Goal: Task Accomplishment & Management: Complete application form

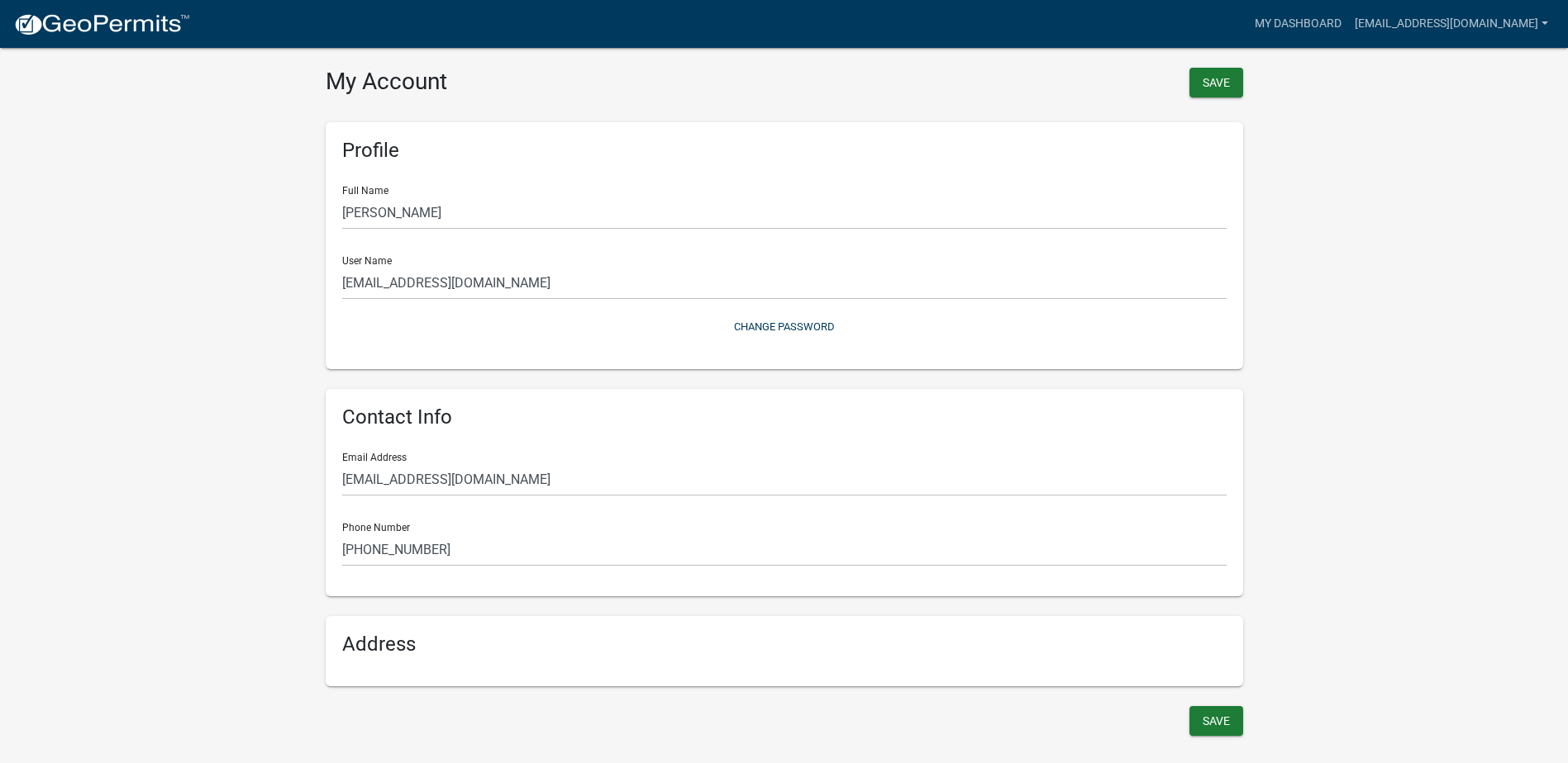
click at [1281, 103] on wm-user-profile-view "more_horiz My Dashboard [EMAIL_ADDRESS][DOMAIN_NAME] Account Contractor Profile…" at bounding box center [784, 380] width 1568 height 720
click at [1363, 23] on link "[EMAIL_ADDRESS][DOMAIN_NAME]" at bounding box center [1451, 24] width 206 height 31
click at [1455, 70] on link "Account" at bounding box center [1483, 68] width 141 height 40
click at [1215, 83] on button "Save" at bounding box center [1216, 82] width 54 height 29
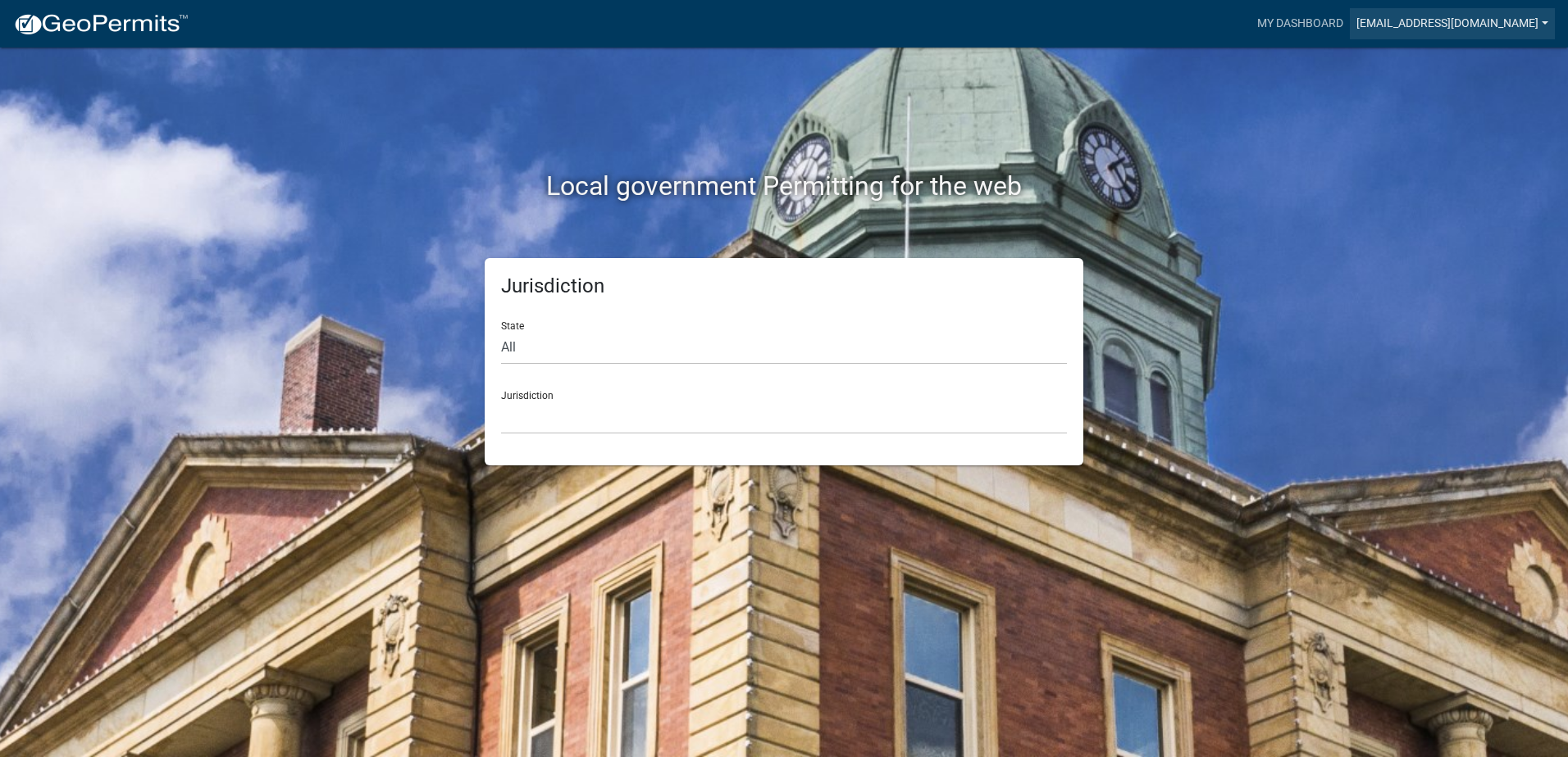
click at [1356, 20] on link "[EMAIL_ADDRESS][DOMAIN_NAME]" at bounding box center [1452, 23] width 205 height 31
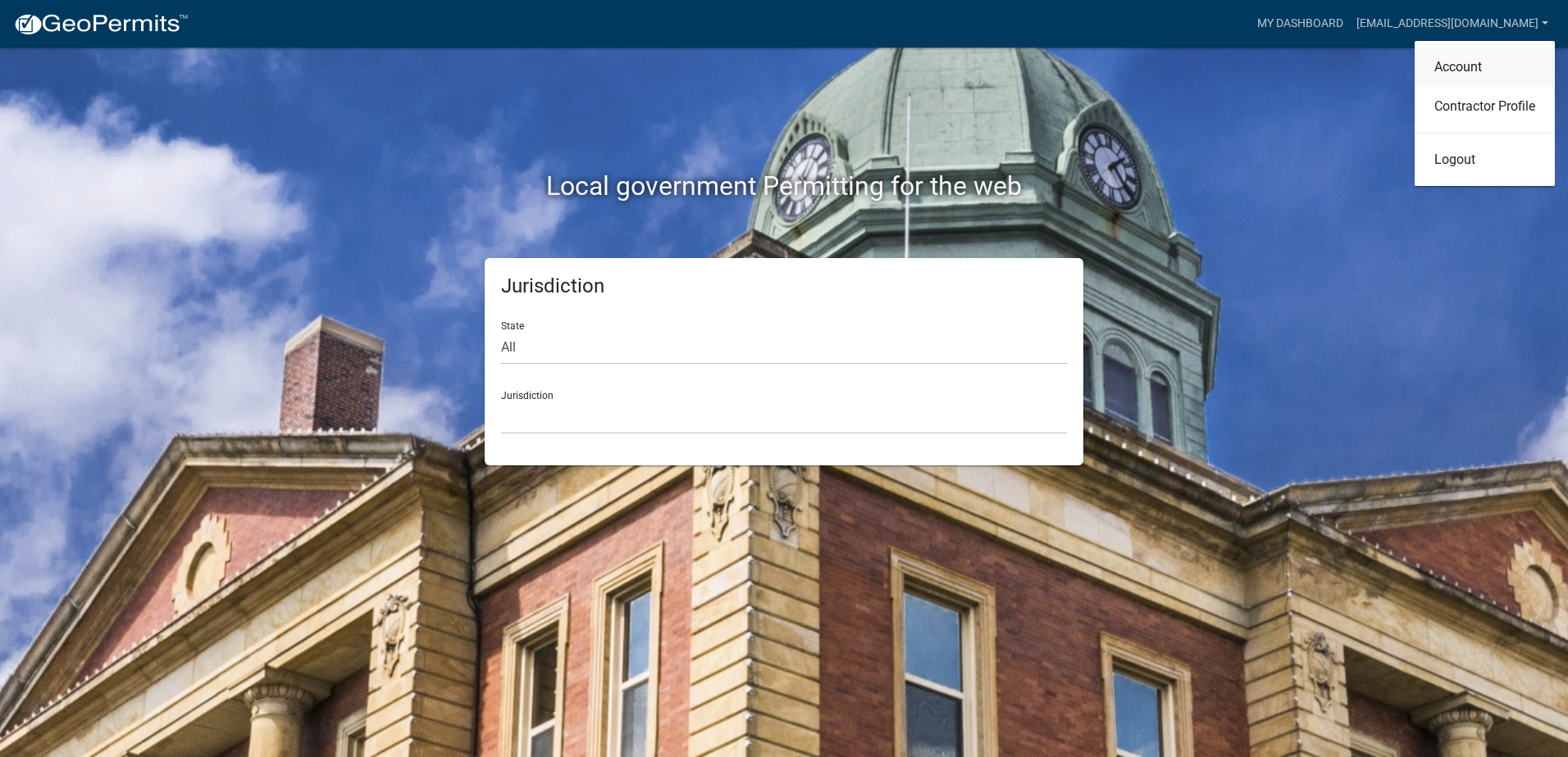
click at [1454, 75] on link "Account" at bounding box center [1484, 68] width 140 height 39
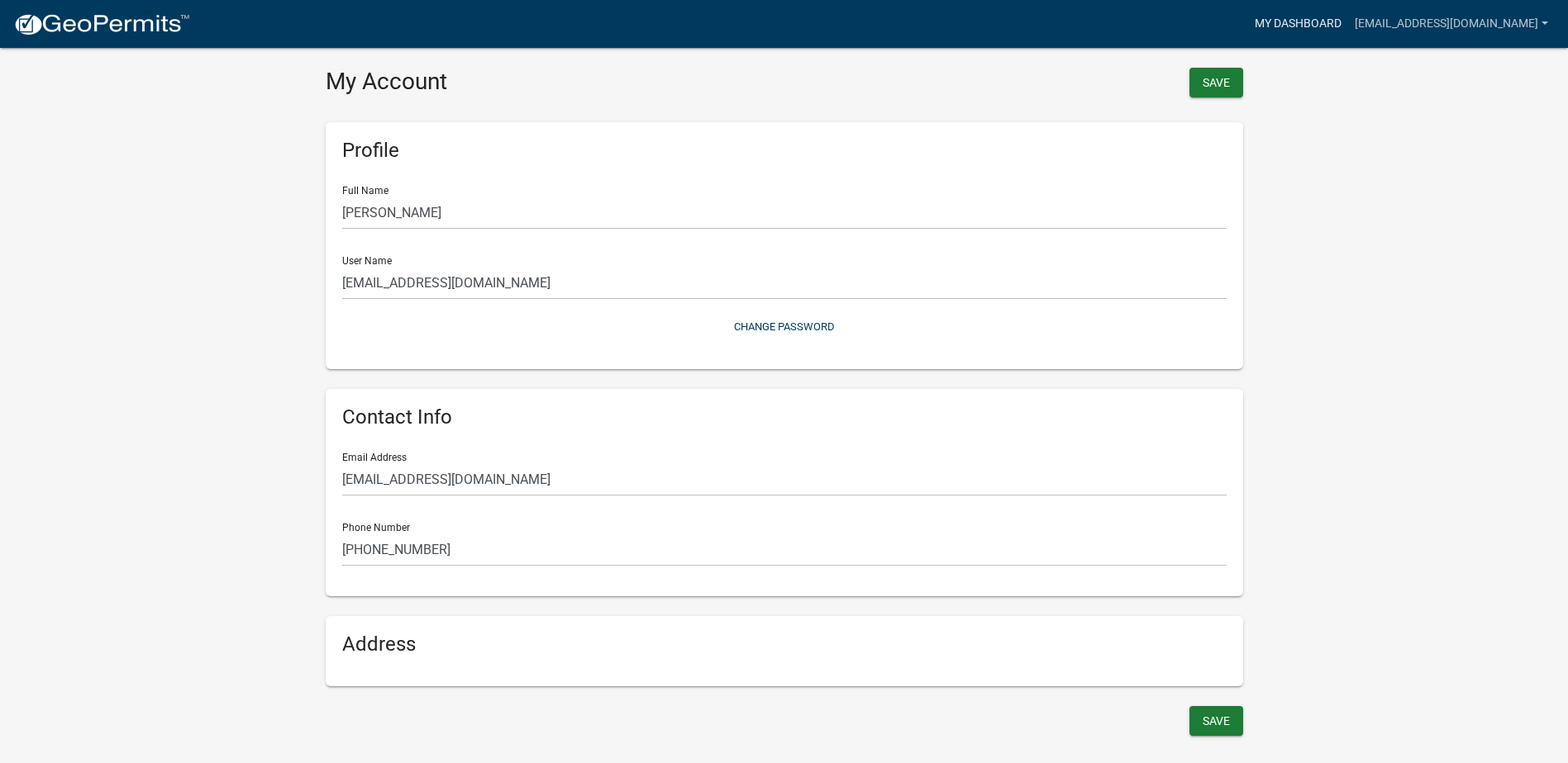
click at [1269, 18] on link "My Dashboard" at bounding box center [1298, 24] width 100 height 31
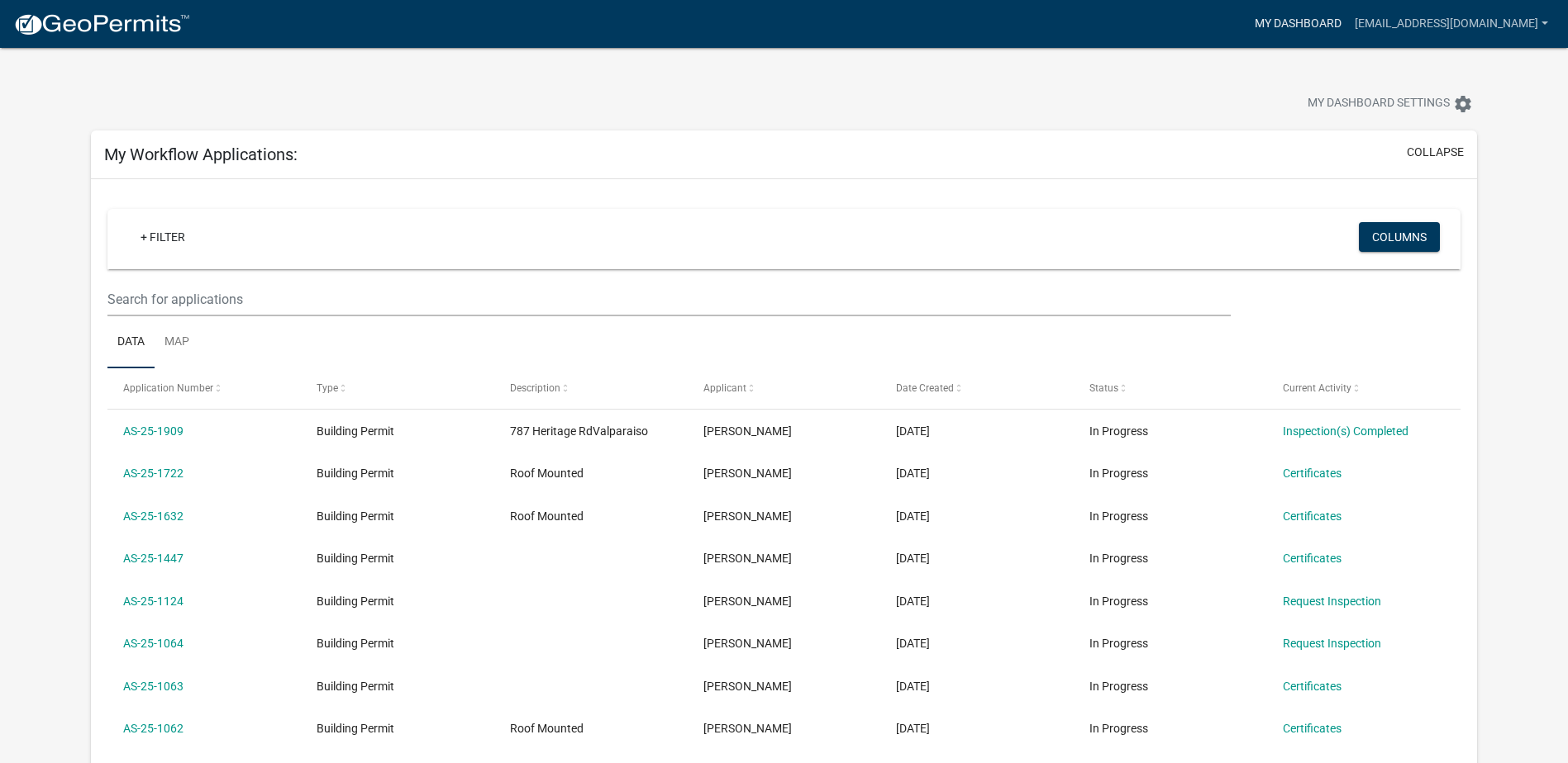
click at [1248, 26] on link "My Dashboard" at bounding box center [1298, 24] width 100 height 31
click at [1248, 22] on link "My Dashboard" at bounding box center [1298, 24] width 100 height 31
click at [1344, 100] on span "My Dashboard Settings" at bounding box center [1379, 104] width 142 height 20
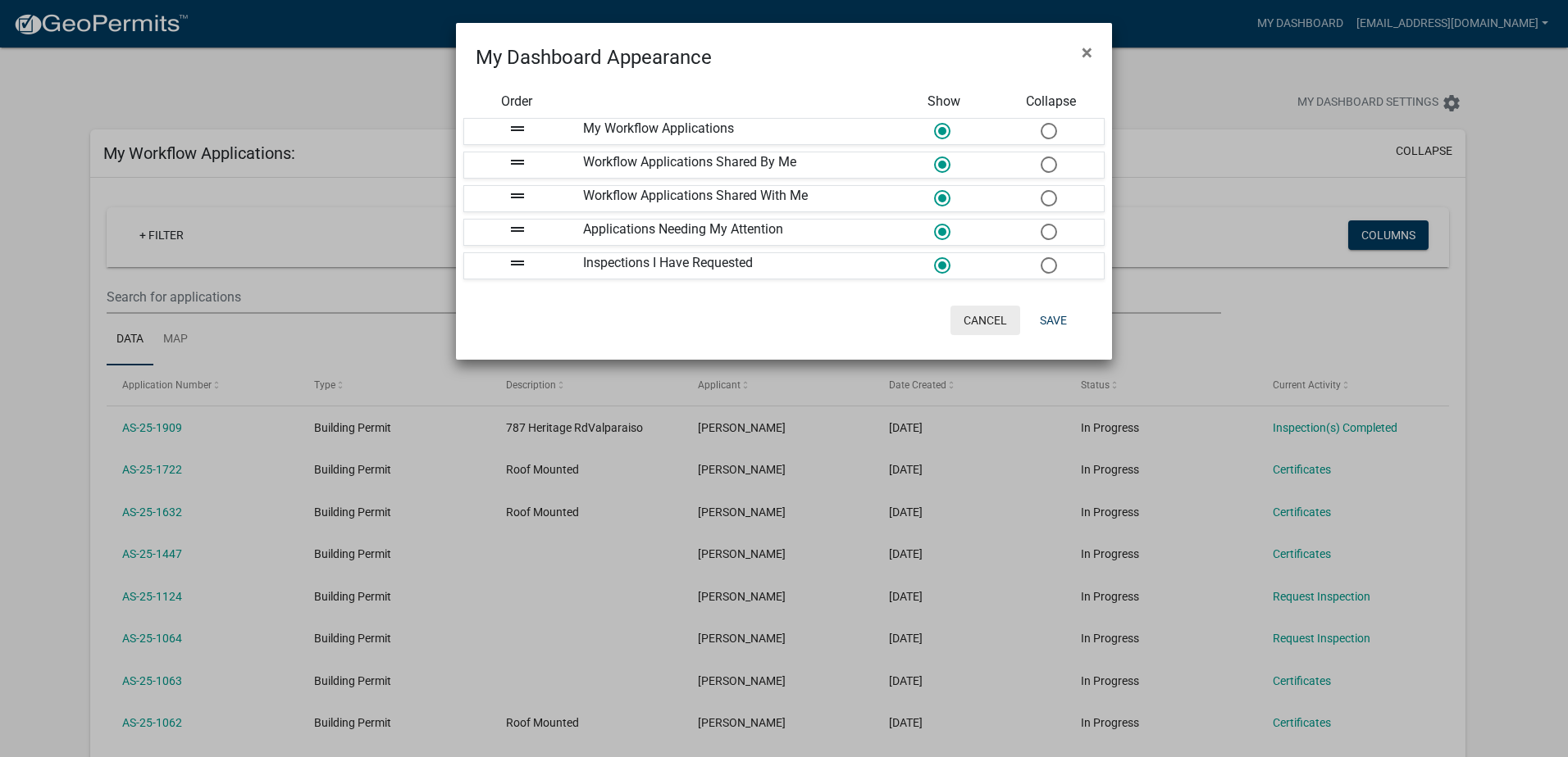
click at [991, 315] on button "Cancel" at bounding box center [985, 320] width 69 height 29
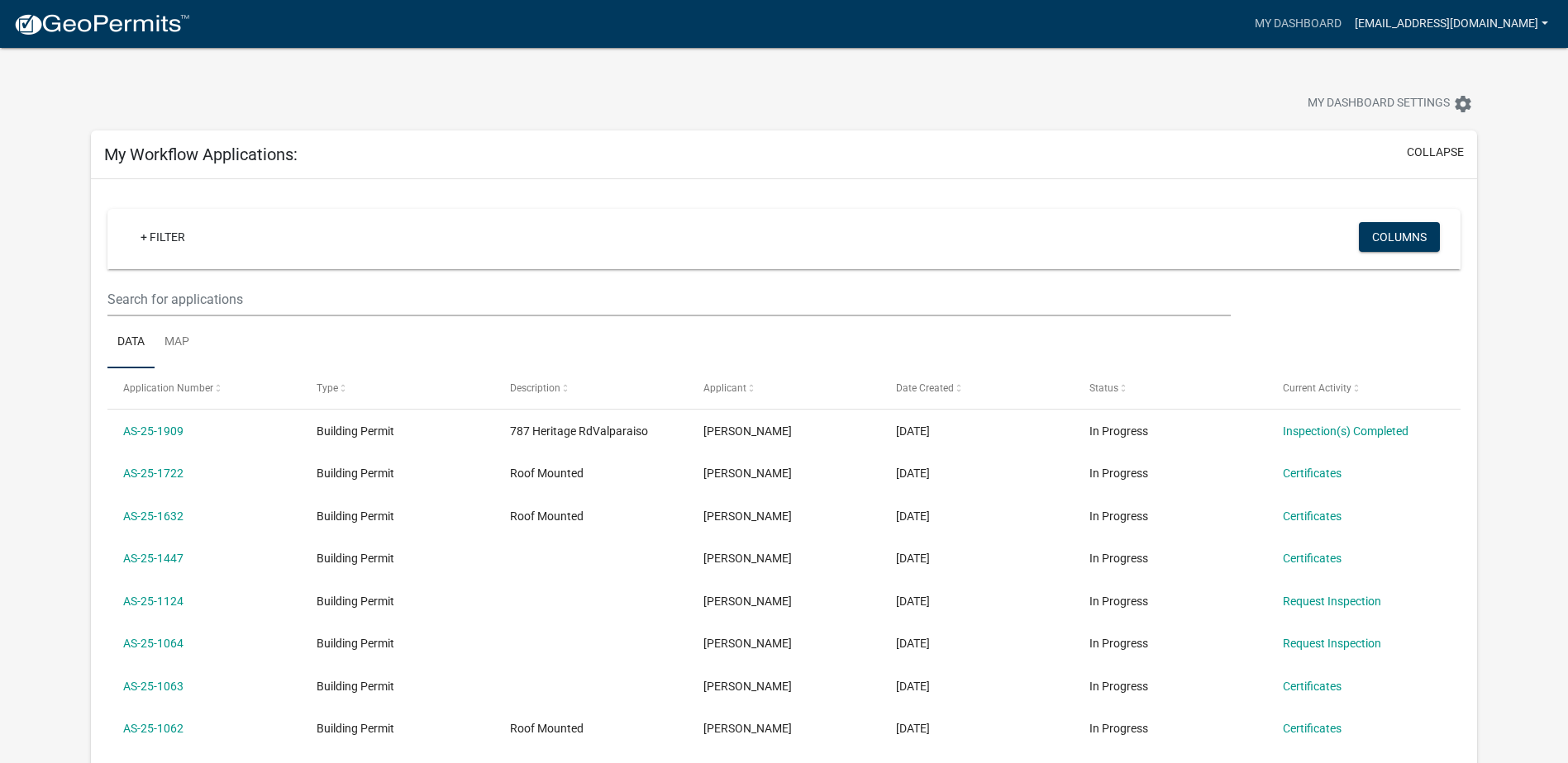
click at [1386, 23] on link "[EMAIL_ADDRESS][DOMAIN_NAME]" at bounding box center [1451, 24] width 206 height 31
drag, startPoint x: 1224, startPoint y: 83, endPoint x: 1221, endPoint y: 74, distance: 9.5
click at [1224, 83] on div "My Dashboard Settings settings" at bounding box center [784, 86] width 1411 height 76
click at [1248, 20] on link "My Dashboard" at bounding box center [1298, 24] width 100 height 31
click at [61, 19] on img at bounding box center [101, 25] width 177 height 25
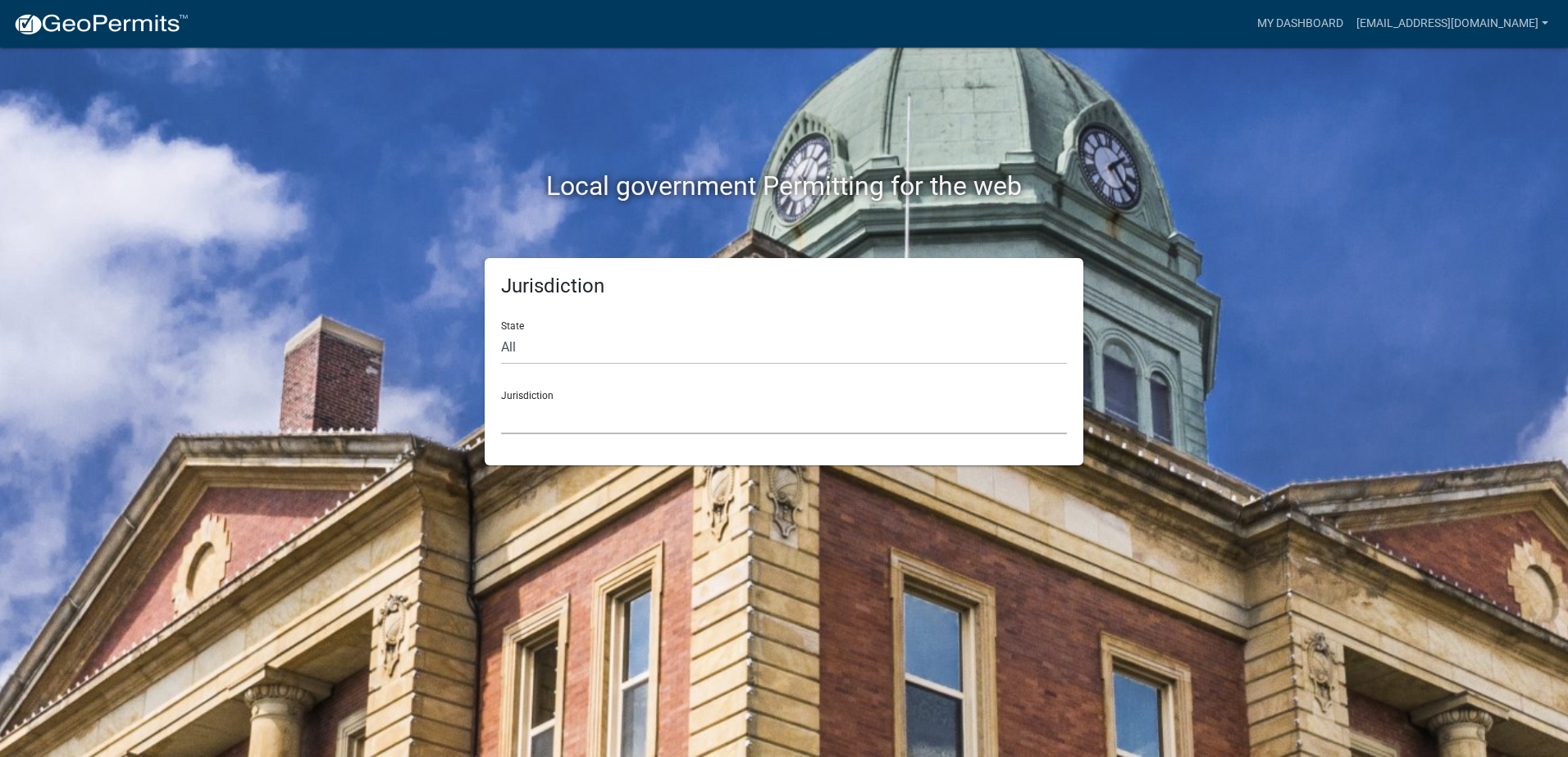
click at [773, 415] on select "[GEOGRAPHIC_DATA], [US_STATE] [GEOGRAPHIC_DATA], [US_STATE][PERSON_NAME][GEOGRA…" at bounding box center [784, 417] width 566 height 34
click at [1382, 315] on div "Local government Permitting for the web Jurisdiction State All [US_STATE] [US_S…" at bounding box center [784, 378] width 1568 height 757
click at [528, 401] on select "[GEOGRAPHIC_DATA], [US_STATE] [GEOGRAPHIC_DATA], [US_STATE][PERSON_NAME][GEOGRA…" at bounding box center [784, 417] width 566 height 34
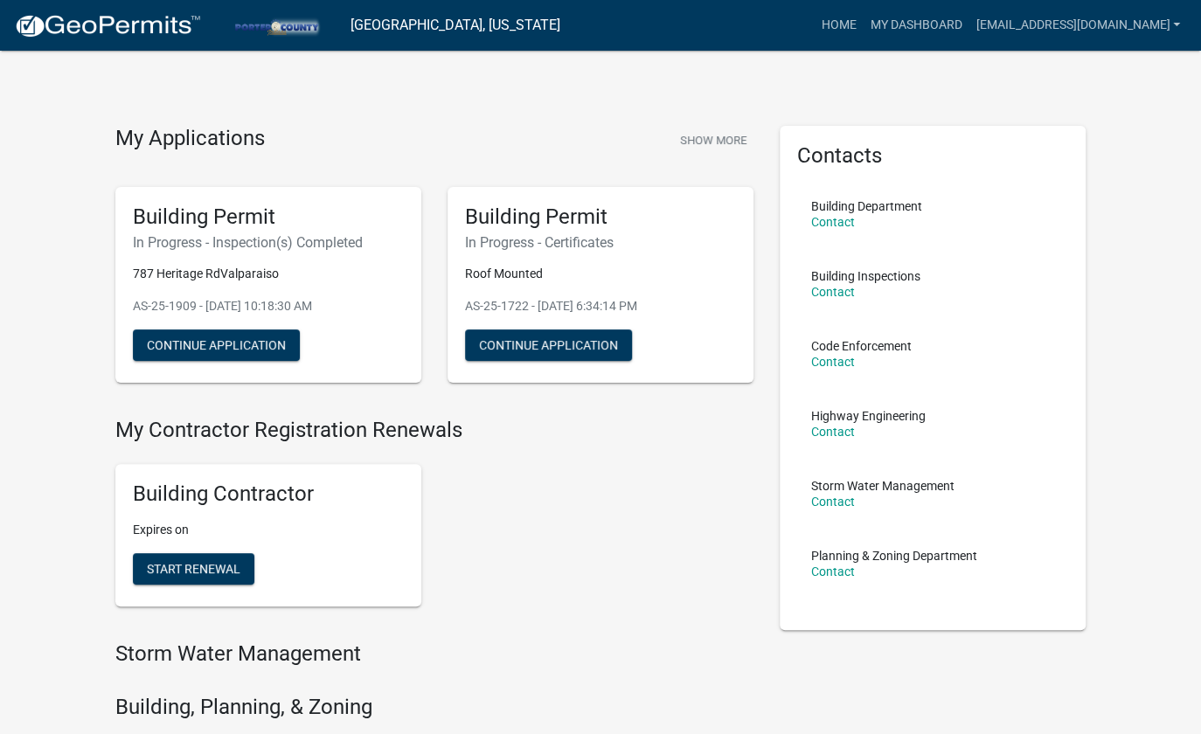
drag, startPoint x: 1526, startPoint y: 0, endPoint x: 1183, endPoint y: 144, distance: 371.7
click at [1183, 144] on div "My Applications Show More Building Permit In Progress - Inspection(s) Completed…" at bounding box center [600, 714] width 1201 height 1428
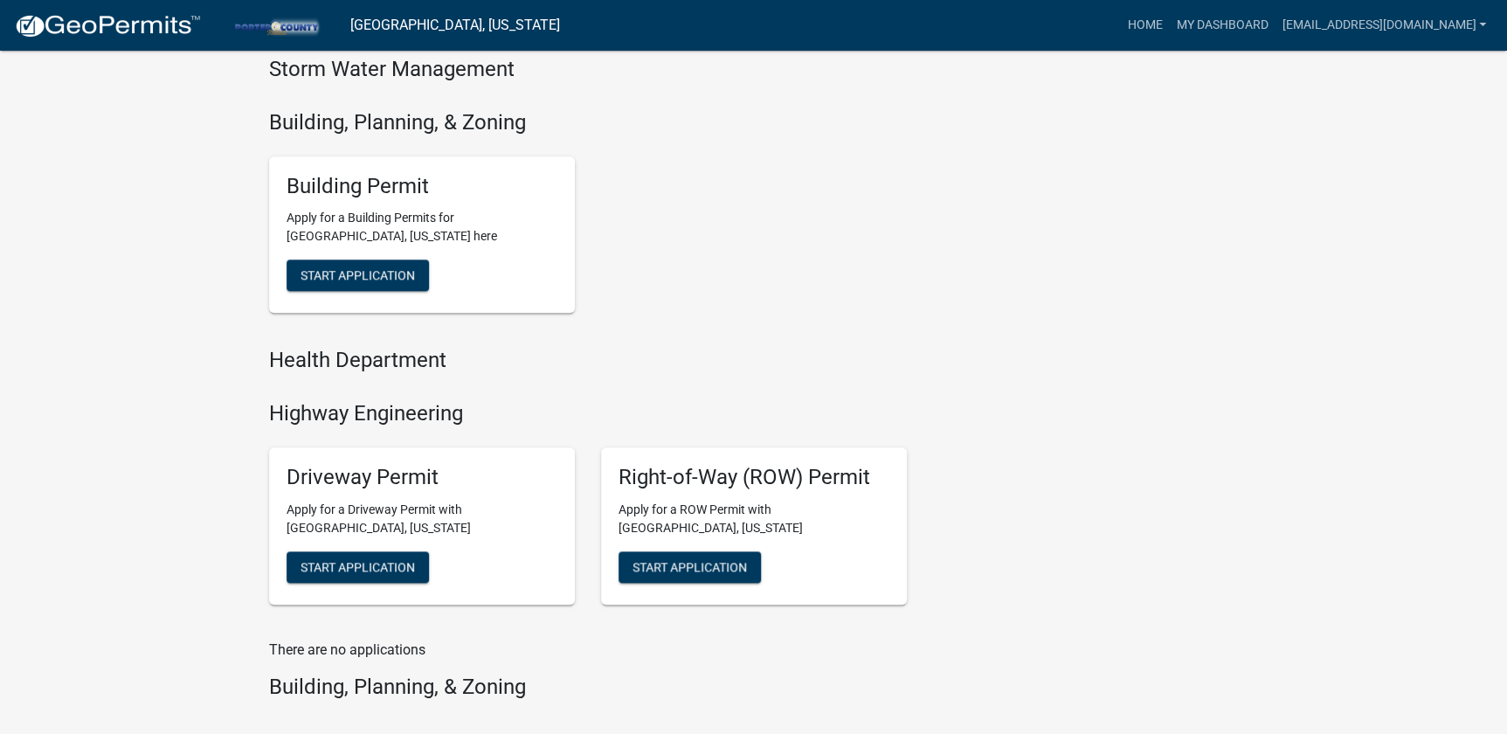
scroll to position [534, 0]
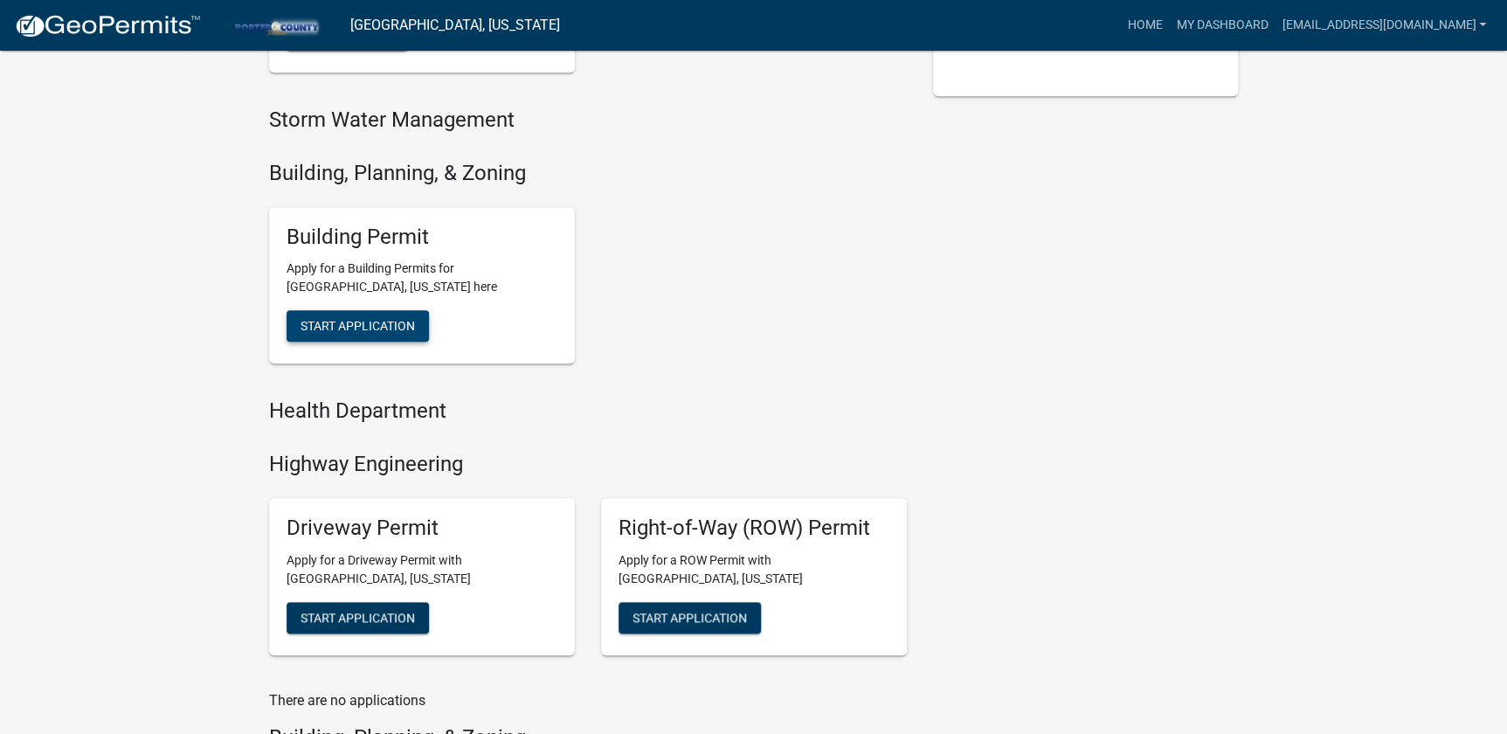
click at [326, 319] on span "Start Application" at bounding box center [358, 326] width 114 height 14
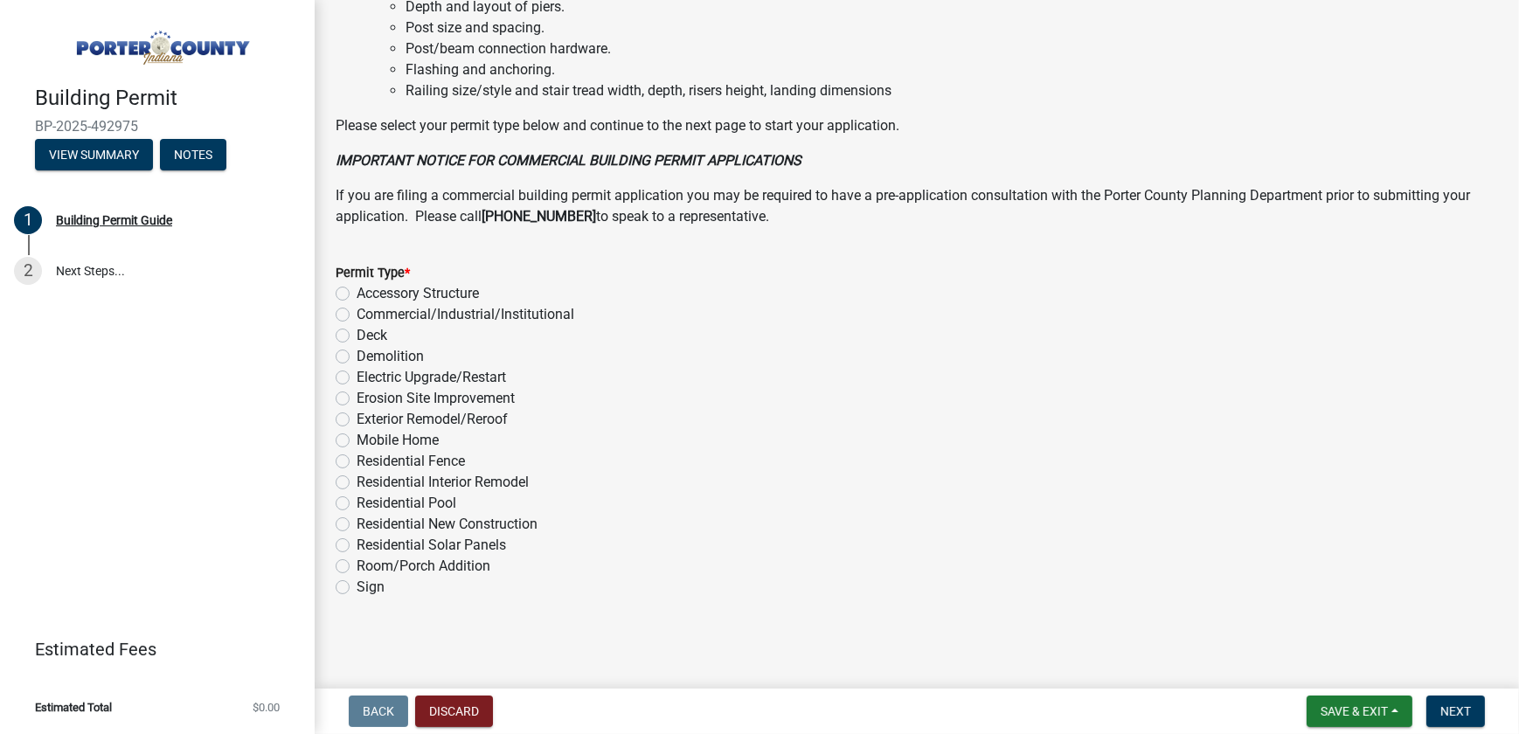
scroll to position [1284, 0]
click at [353, 544] on div "Residential Solar Panels" at bounding box center [917, 545] width 1162 height 21
click at [348, 543] on div "Residential Solar Panels" at bounding box center [917, 545] width 1162 height 21
click at [357, 539] on label "Residential Solar Panels" at bounding box center [431, 545] width 149 height 21
click at [357, 539] on input "Residential Solar Panels" at bounding box center [362, 540] width 11 height 11
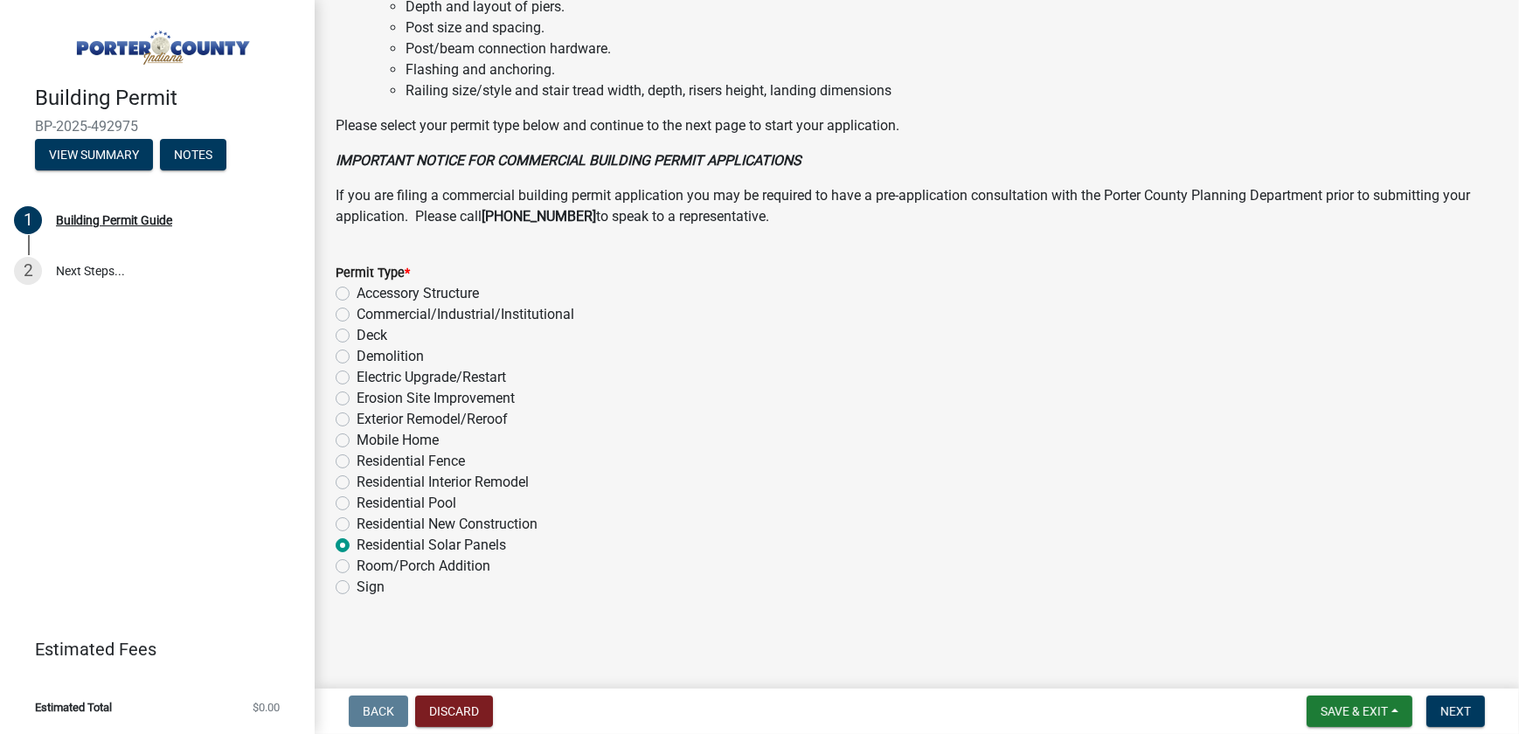
radio input "true"
click at [1455, 705] on span "Next" at bounding box center [1455, 711] width 31 height 14
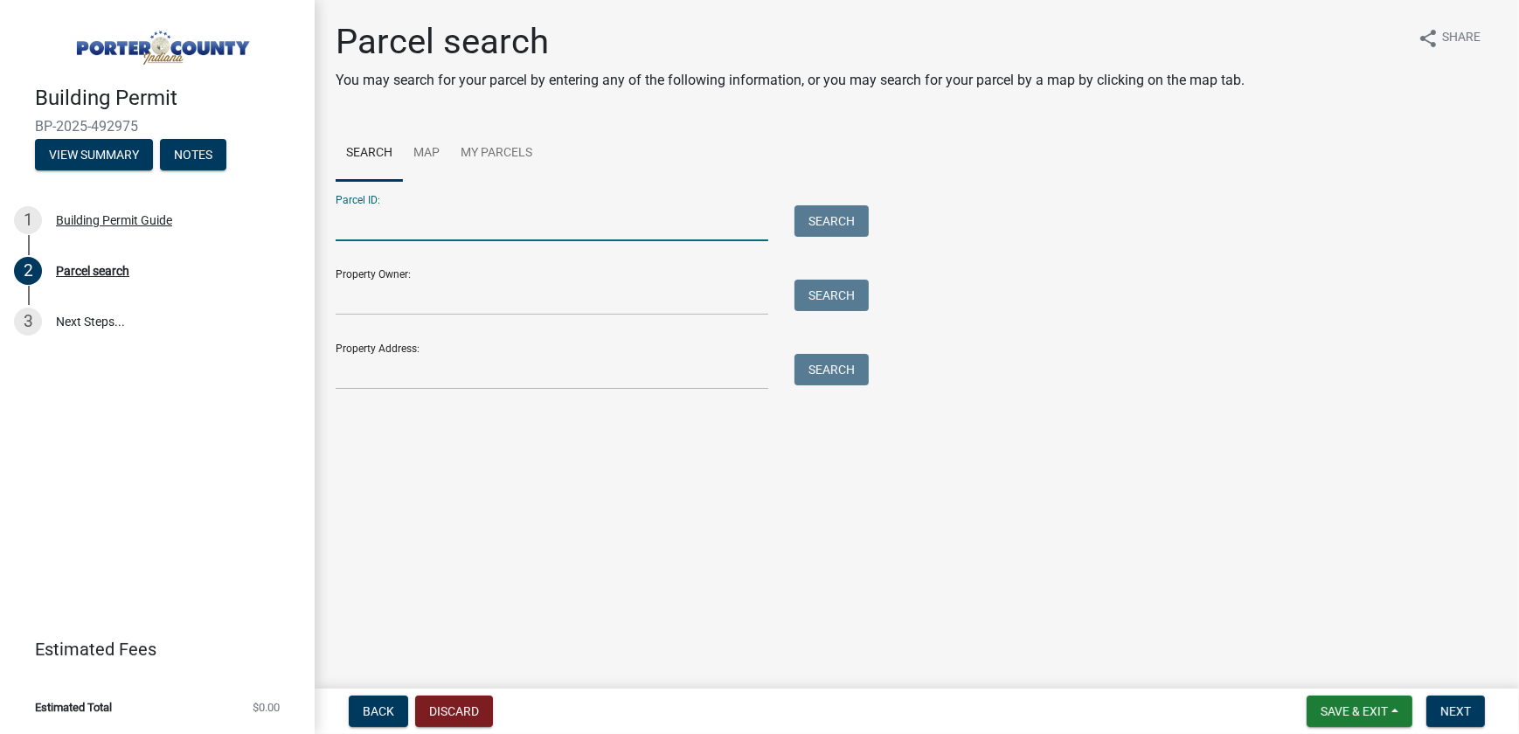
click at [433, 226] on input "Parcel ID:" at bounding box center [552, 223] width 433 height 36
click at [358, 376] on input "Property Address:" at bounding box center [552, 372] width 433 height 36
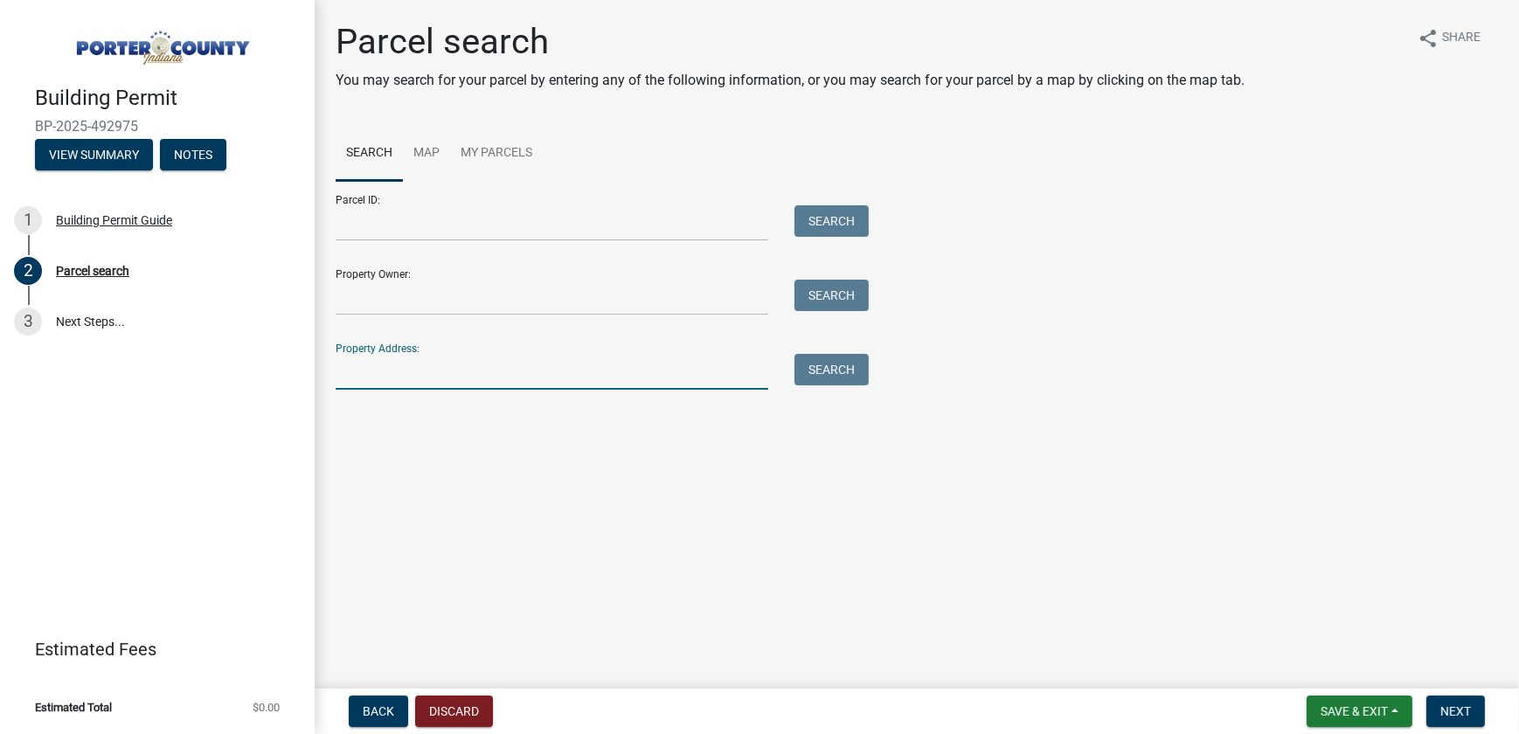
paste input "866 Timberland Farms Dr"
type input "866 Timberland Farms Dr"
click at [850, 376] on button "Search" at bounding box center [831, 369] width 74 height 31
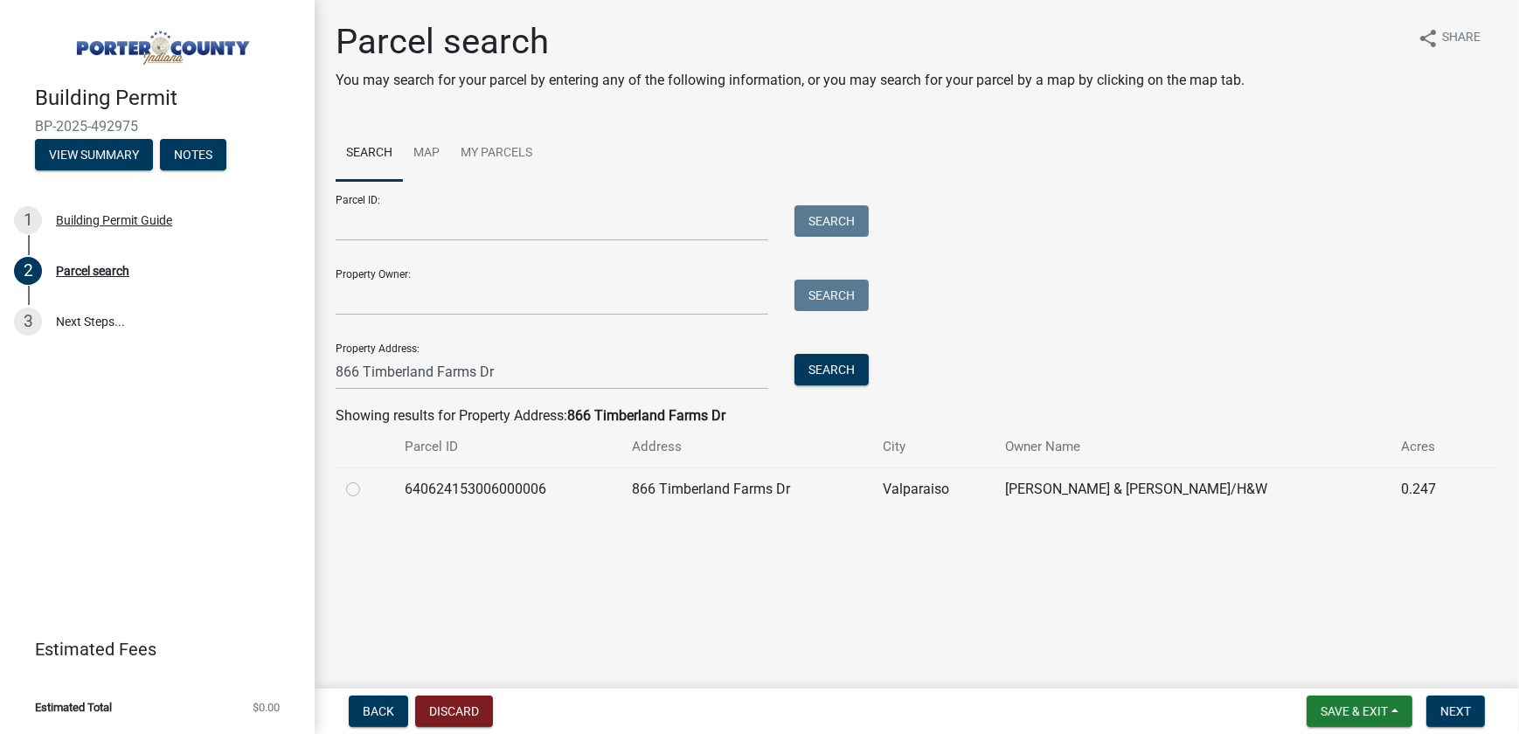
click at [367, 479] on label at bounding box center [367, 479] width 0 height 0
click at [367, 490] on input "radio" at bounding box center [372, 484] width 11 height 11
radio input "true"
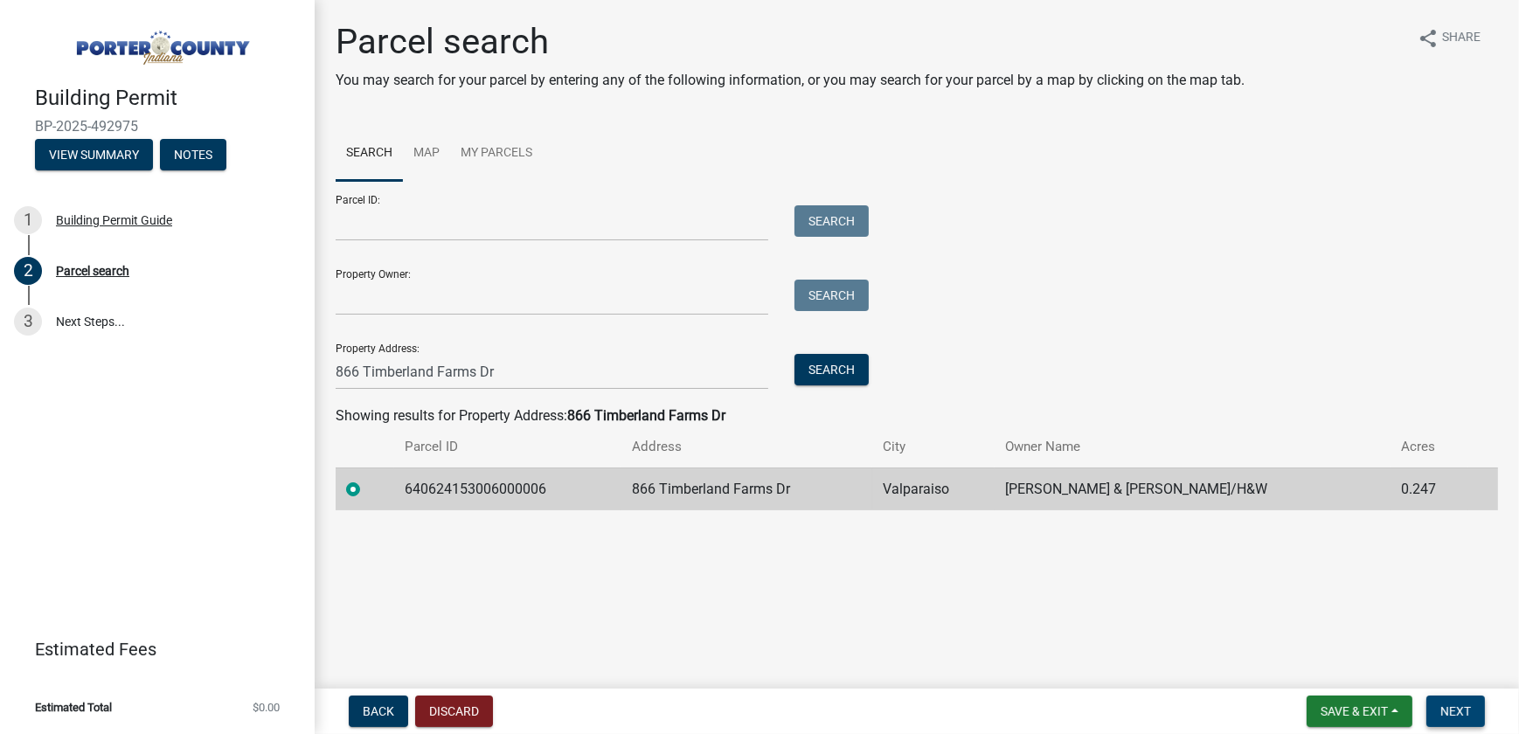
click at [1466, 717] on span "Next" at bounding box center [1455, 711] width 31 height 14
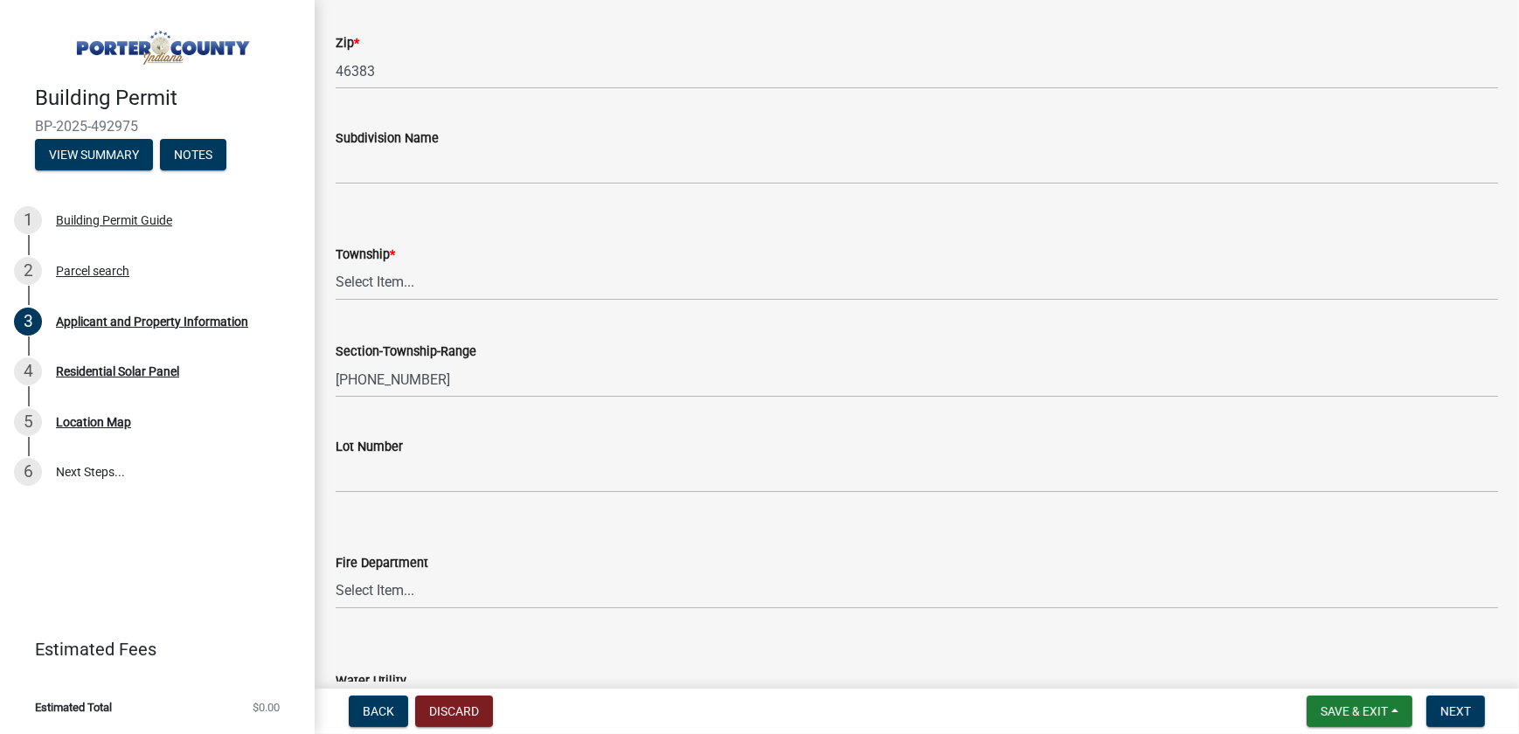
scroll to position [635, 0]
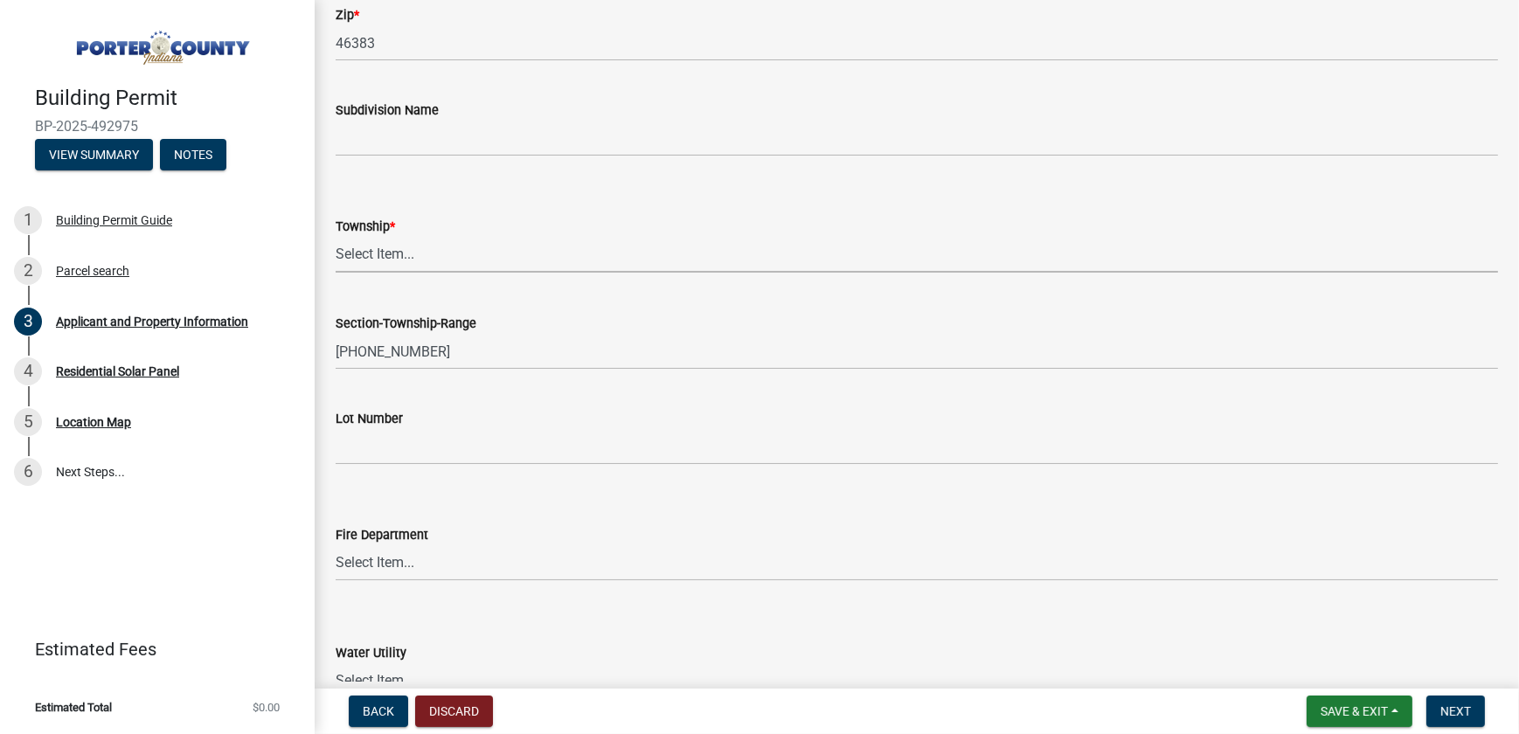
click at [553, 258] on select "Select Item... [PERSON_NAME][GEOGRAPHIC_DATA] [PERSON_NAME][GEOGRAPHIC_DATA] [G…" at bounding box center [917, 255] width 1162 height 36
click at [600, 218] on div "Township *" at bounding box center [917, 226] width 1162 height 21
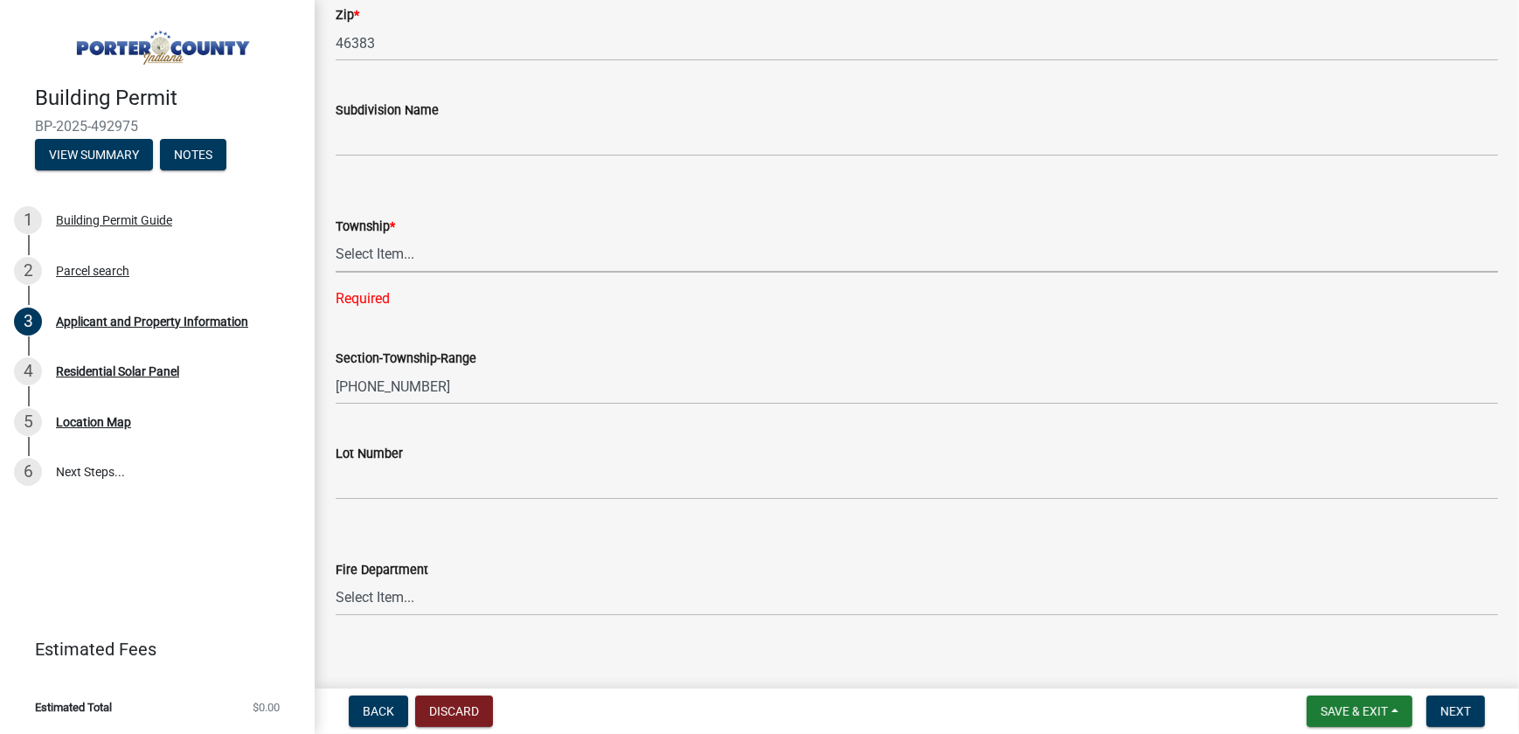
click at [413, 257] on select "Select Item... [PERSON_NAME][GEOGRAPHIC_DATA] [PERSON_NAME][GEOGRAPHIC_DATA] [G…" at bounding box center [917, 255] width 1162 height 36
click at [336, 237] on select "Select Item... [PERSON_NAME][GEOGRAPHIC_DATA] [PERSON_NAME][GEOGRAPHIC_DATA] [G…" at bounding box center [917, 255] width 1162 height 36
select select "403f4b3c-c23a-4b9f-b6b7-b4f73366513c"
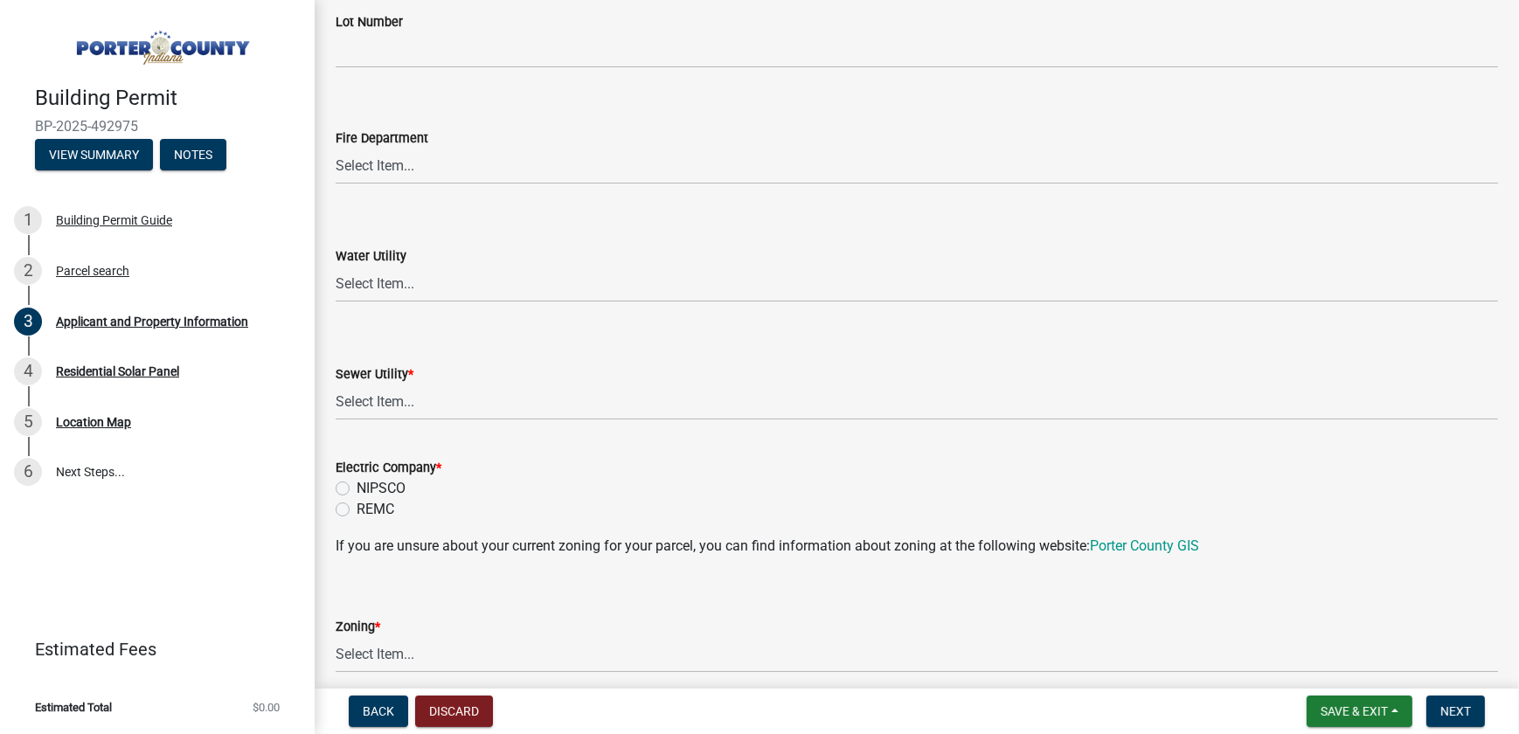
scroll to position [1112, 0]
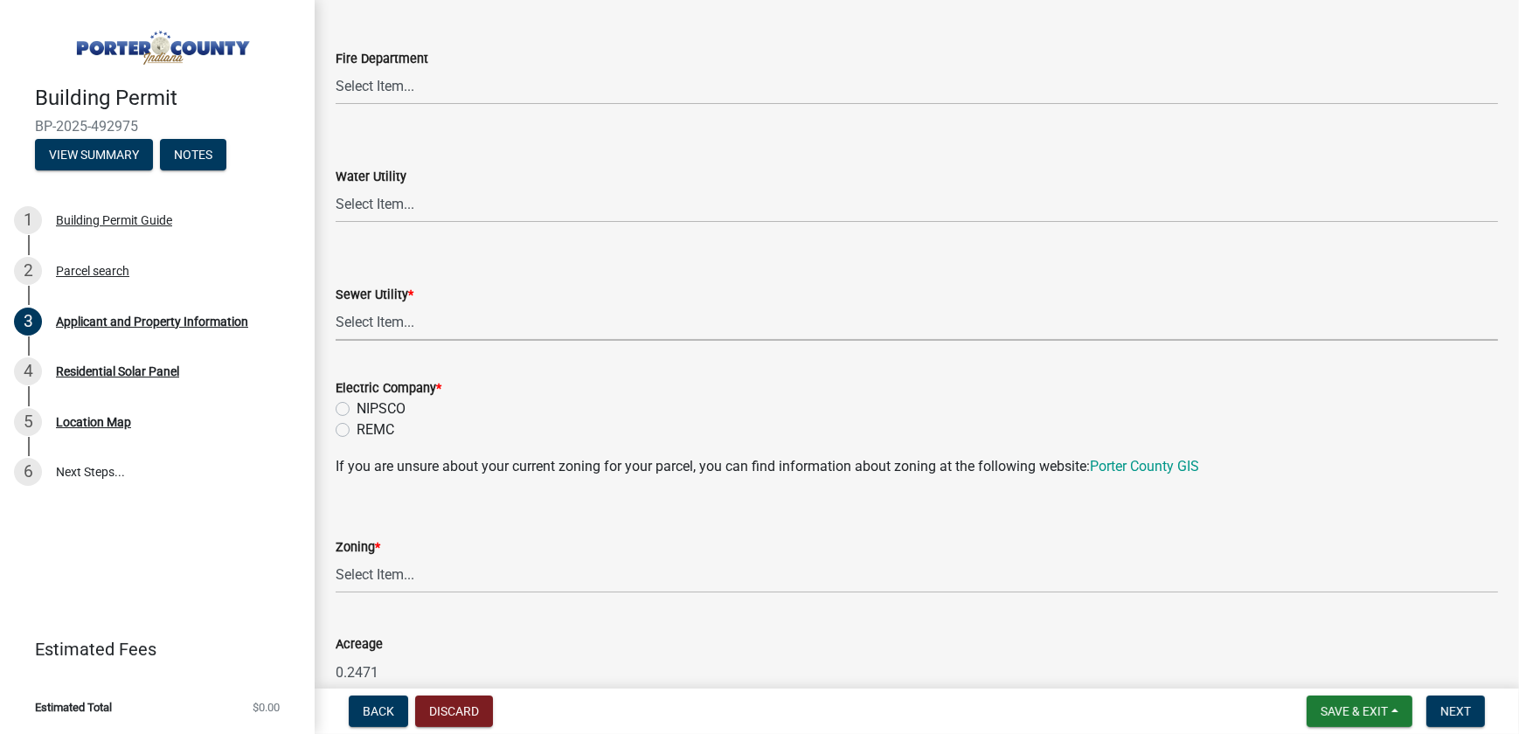
click at [434, 324] on select "Select Item... Aqua [US_STATE] Inc Damon Run Falling Waters Lake Eliza - LEACD …" at bounding box center [917, 323] width 1162 height 36
click at [336, 305] on select "Select Item... Aqua [US_STATE] Inc Damon Run Falling Waters Lake Eliza - LEACD …" at bounding box center [917, 323] width 1162 height 36
select select "c796f995-08fe-487b-a20e-70ab553361d3"
click at [357, 409] on label "NIPSCO" at bounding box center [381, 408] width 49 height 21
click at [357, 409] on input "NIPSCO" at bounding box center [362, 403] width 11 height 11
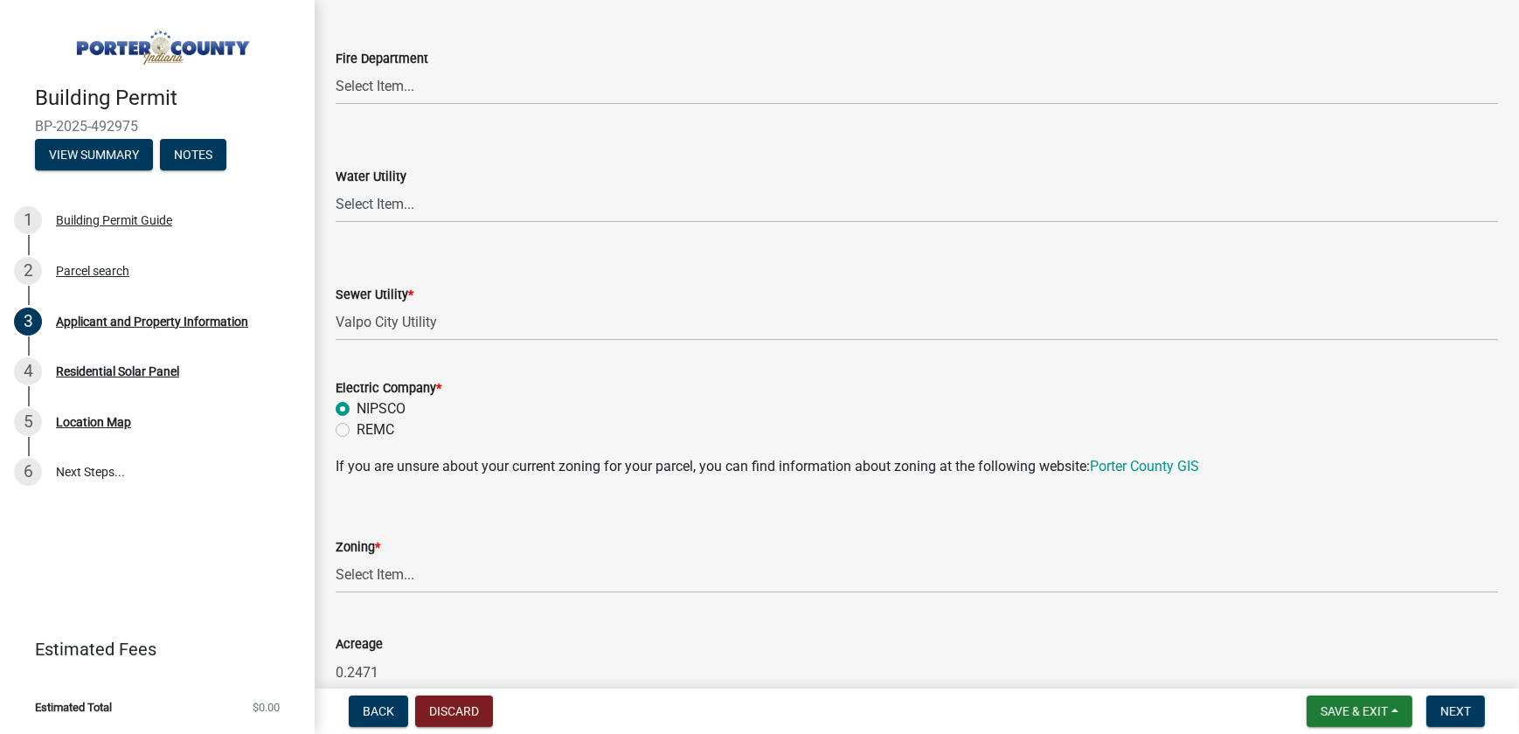
radio input "true"
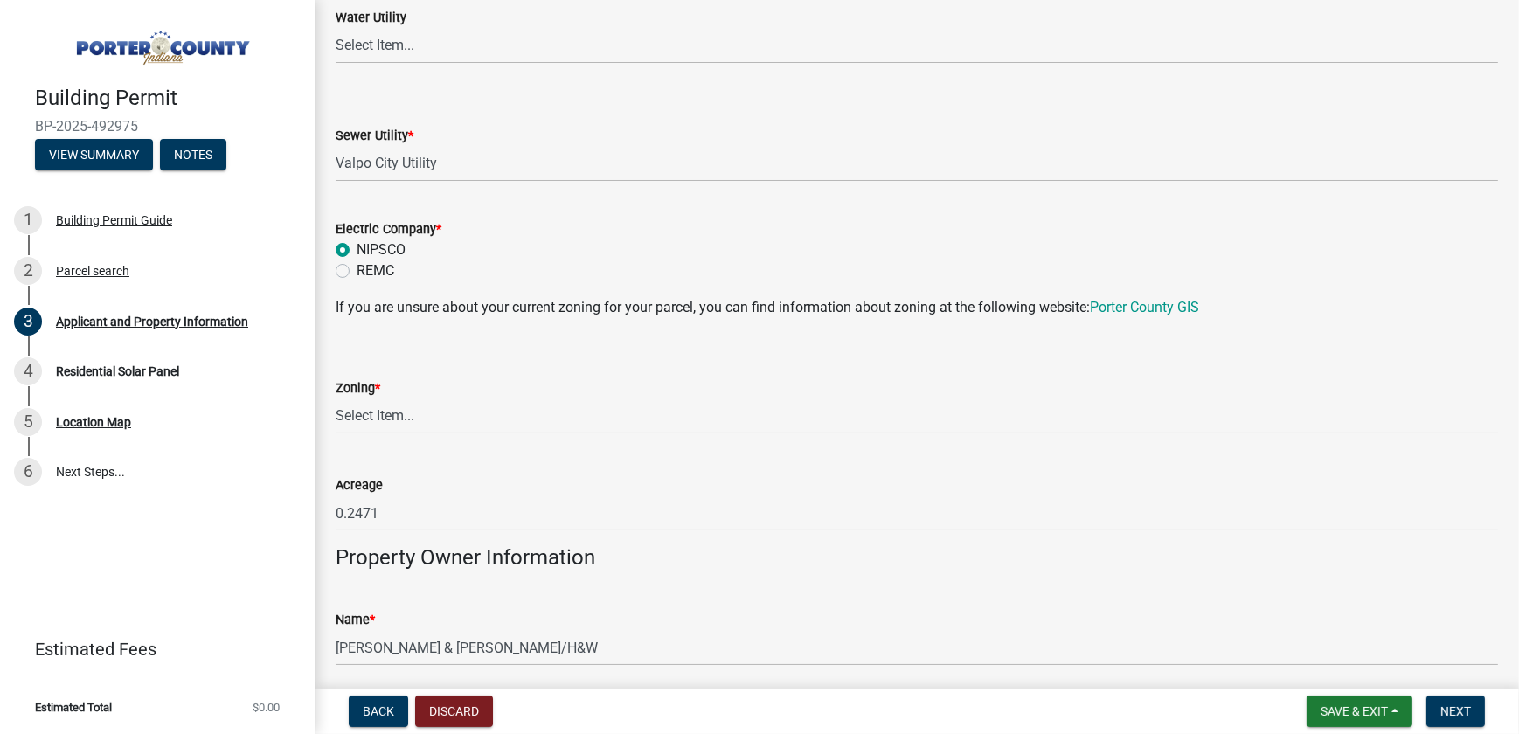
scroll to position [1430, 0]
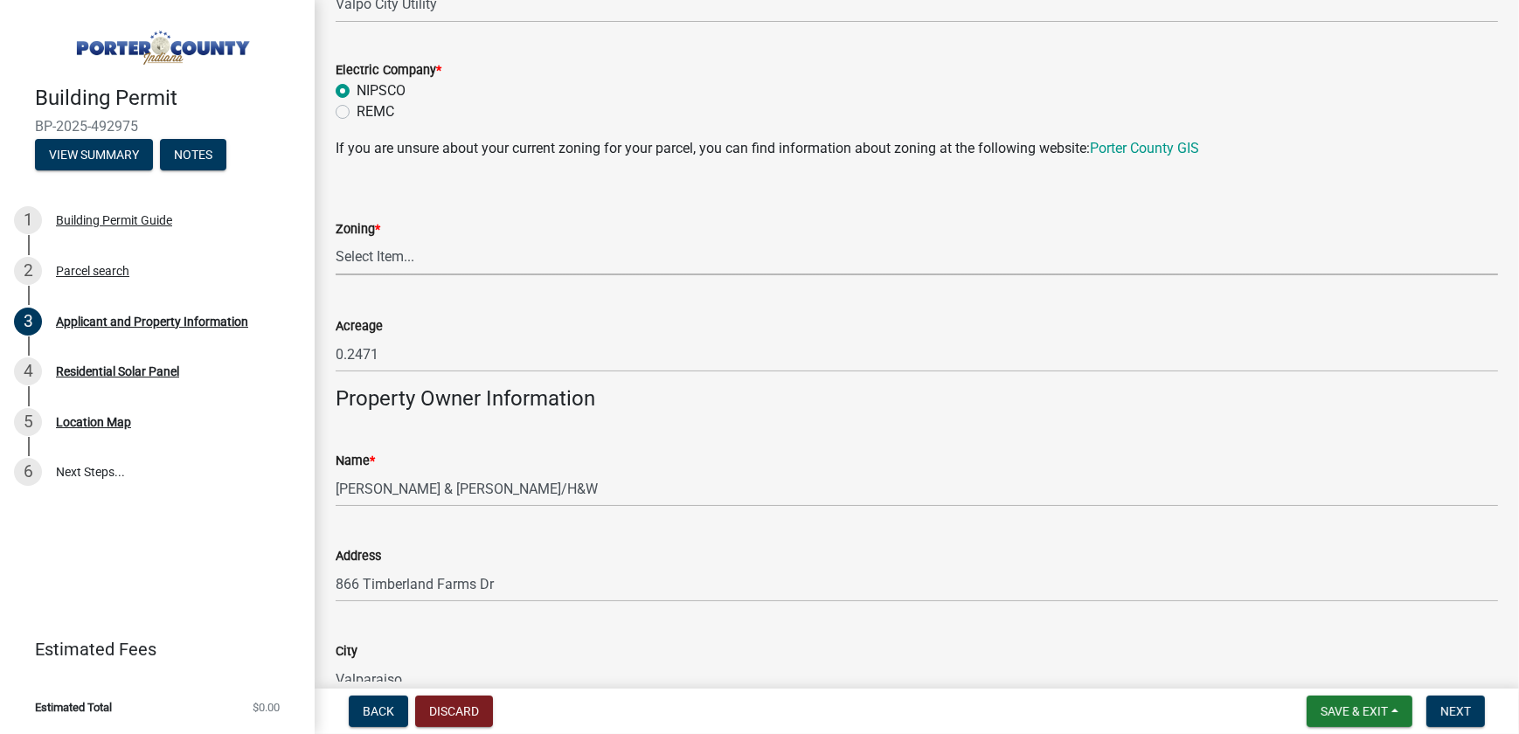
click at [533, 262] on select "Select Item... A1 A2 CH CM CN I1 I2 I3 IN MP OT P1 P2 PUD R1 R2 R3 R4 RL RR" at bounding box center [917, 257] width 1162 height 36
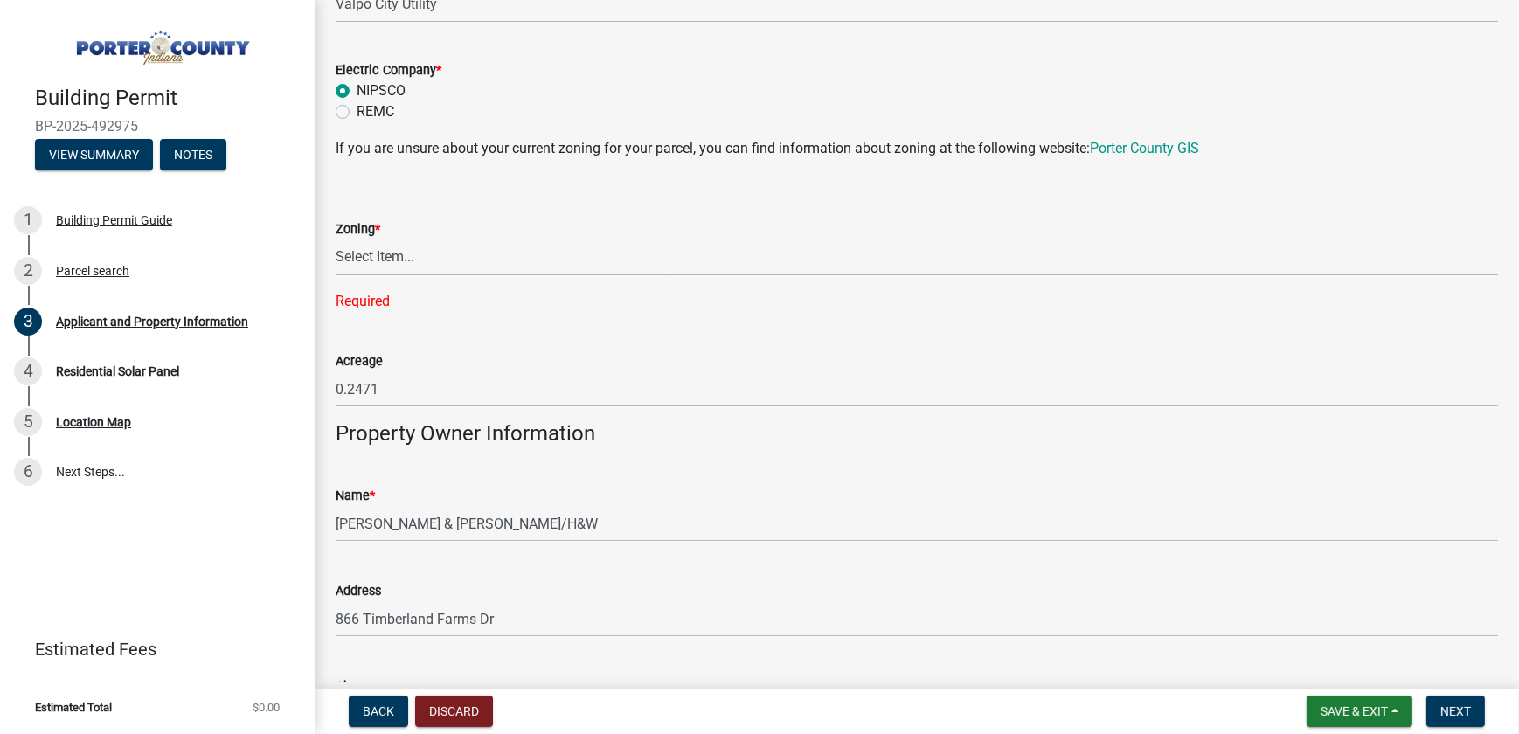
click at [426, 253] on select "Select Item... A1 A2 CH CM CN I1 I2 I3 IN MP OT P1 P2 PUD R1 R2 R3 R4 RL RR" at bounding box center [917, 257] width 1162 height 36
click at [336, 239] on select "Select Item... A1 A2 CH CM CN I1 I2 I3 IN MP OT P1 P2 PUD R1 R2 R3 R4 RL RR" at bounding box center [917, 257] width 1162 height 36
select select "e2d1b1d7-ccc9-456b-9e96-e16306515997"
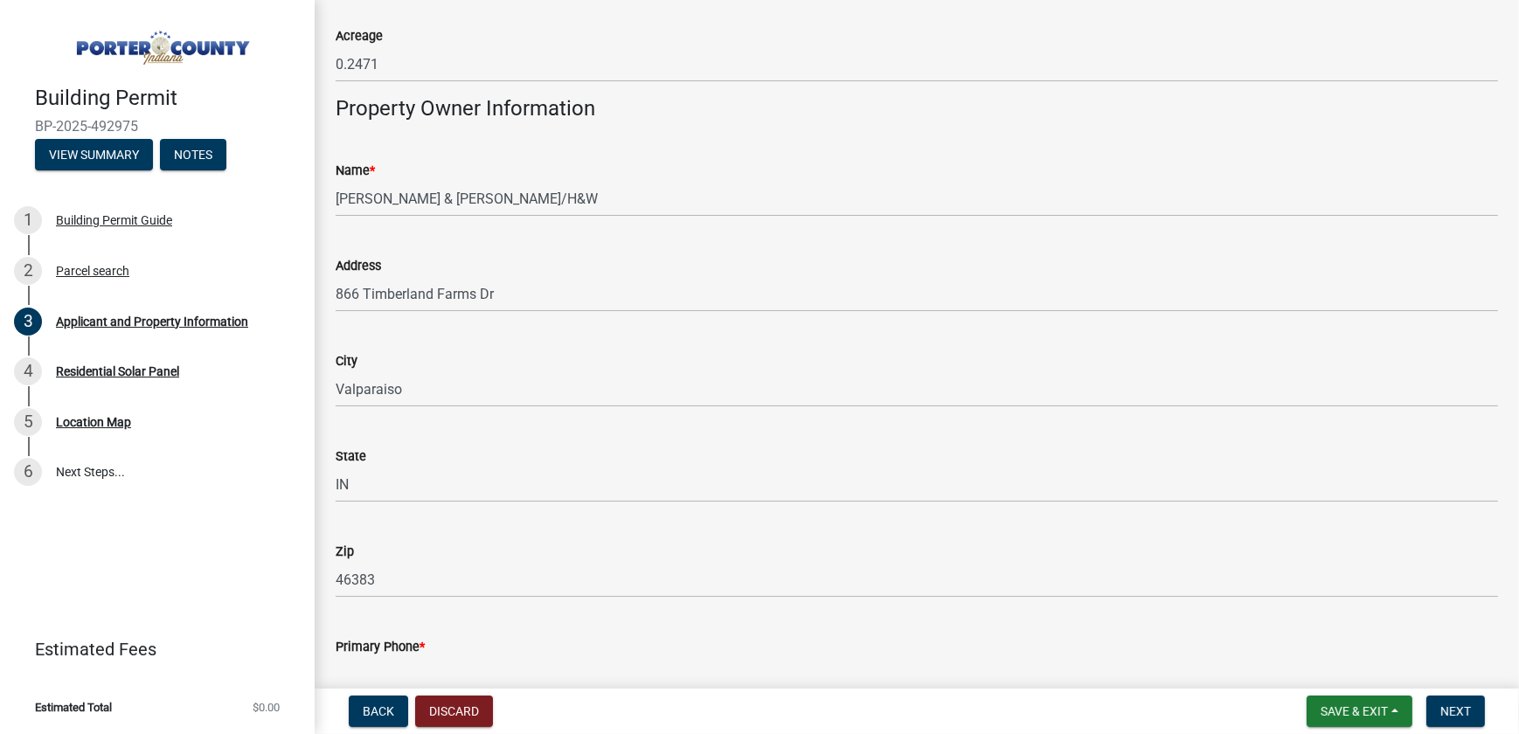
scroll to position [1748, 0]
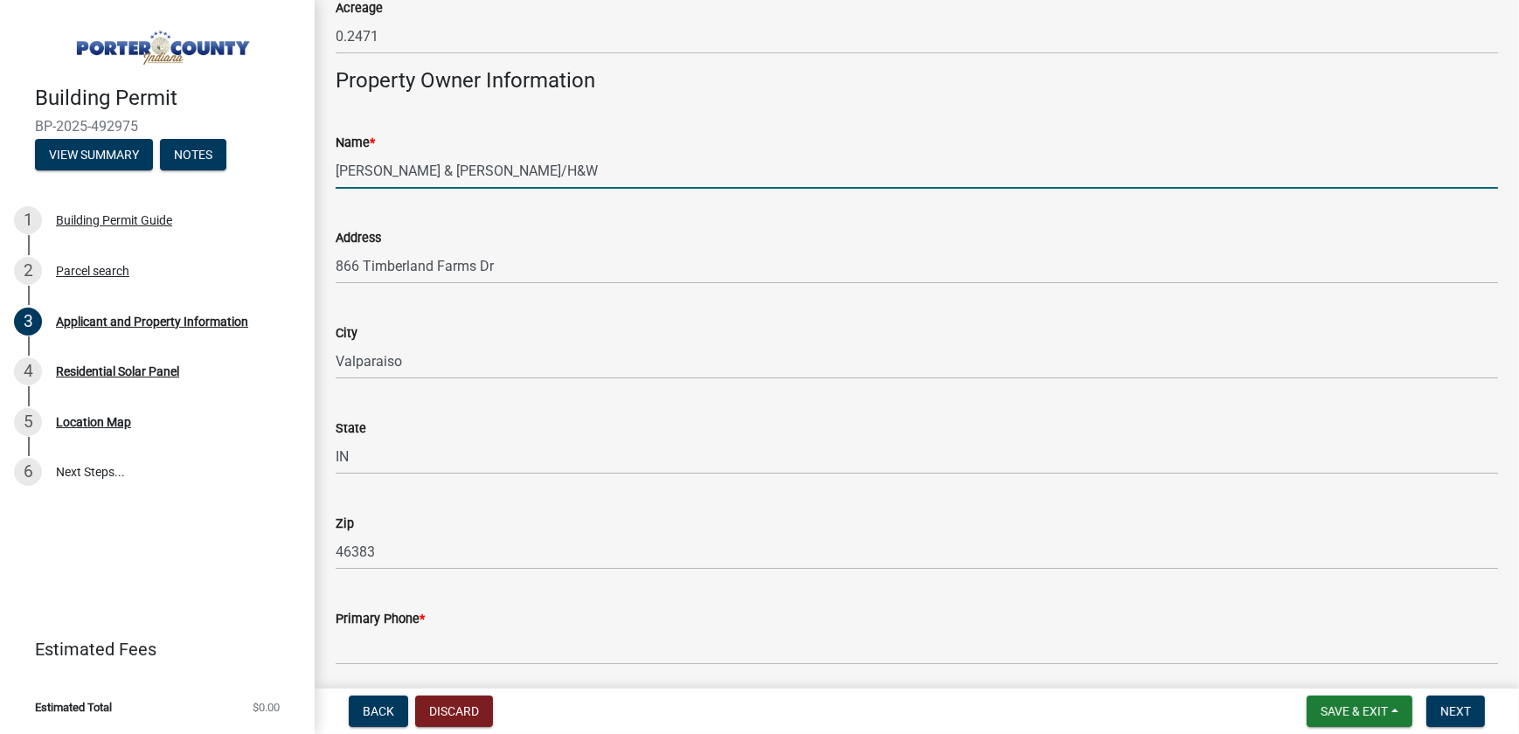
click at [503, 169] on input "[PERSON_NAME] & [PERSON_NAME]/H&W" at bounding box center [917, 171] width 1162 height 36
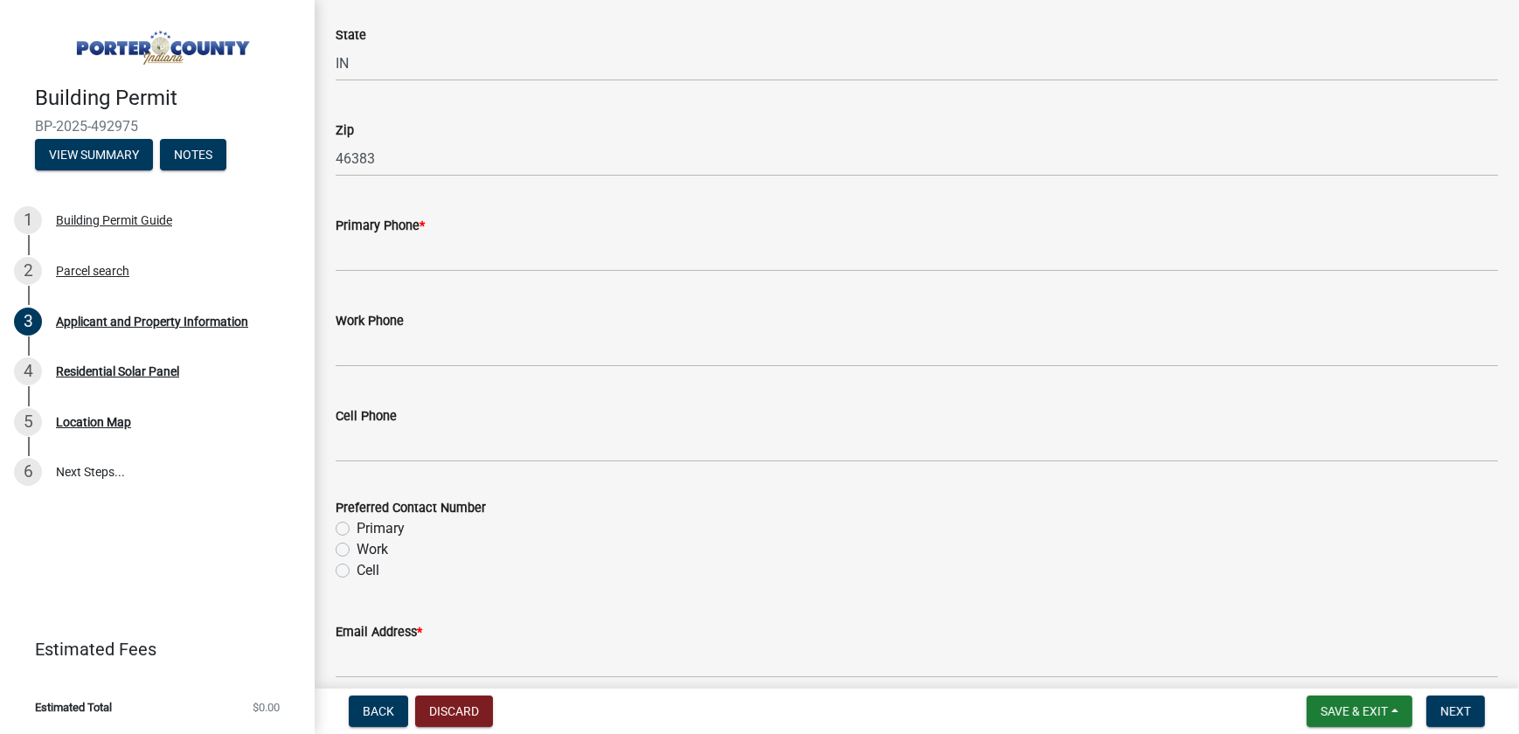
scroll to position [2145, 0]
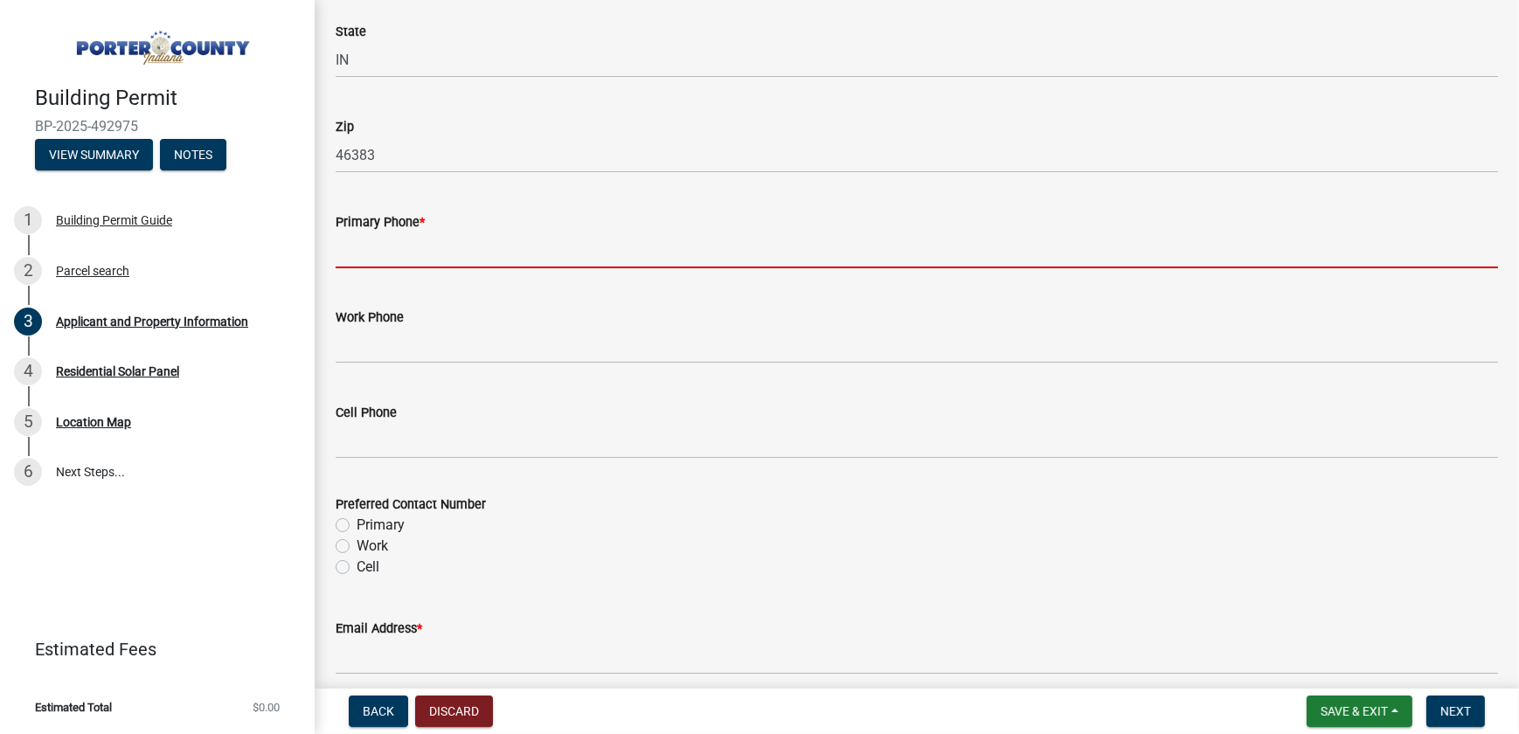
click at [376, 243] on input "Primary Phone *" at bounding box center [917, 250] width 1162 height 36
paste input "[PHONE_NUMBER]"
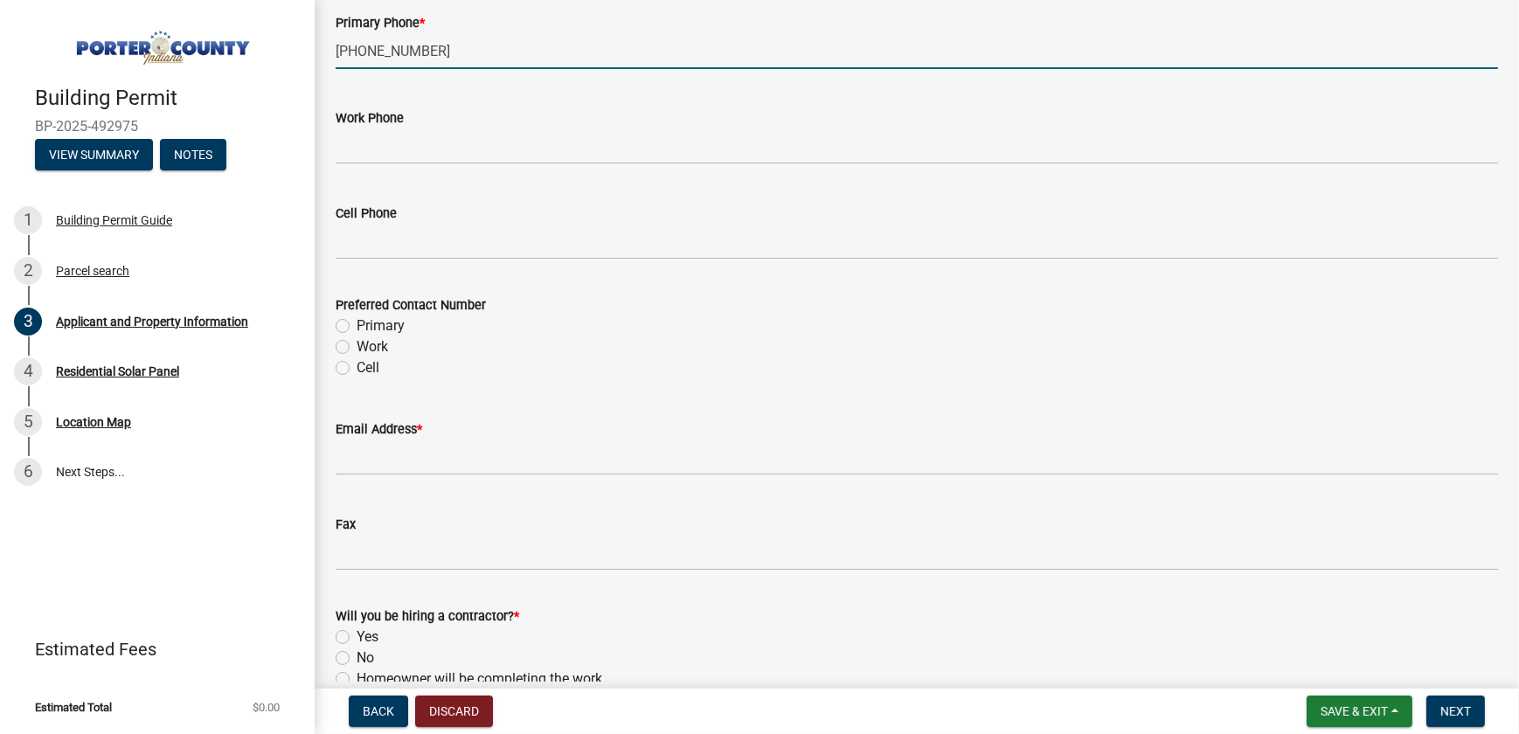
scroll to position [2463, 0]
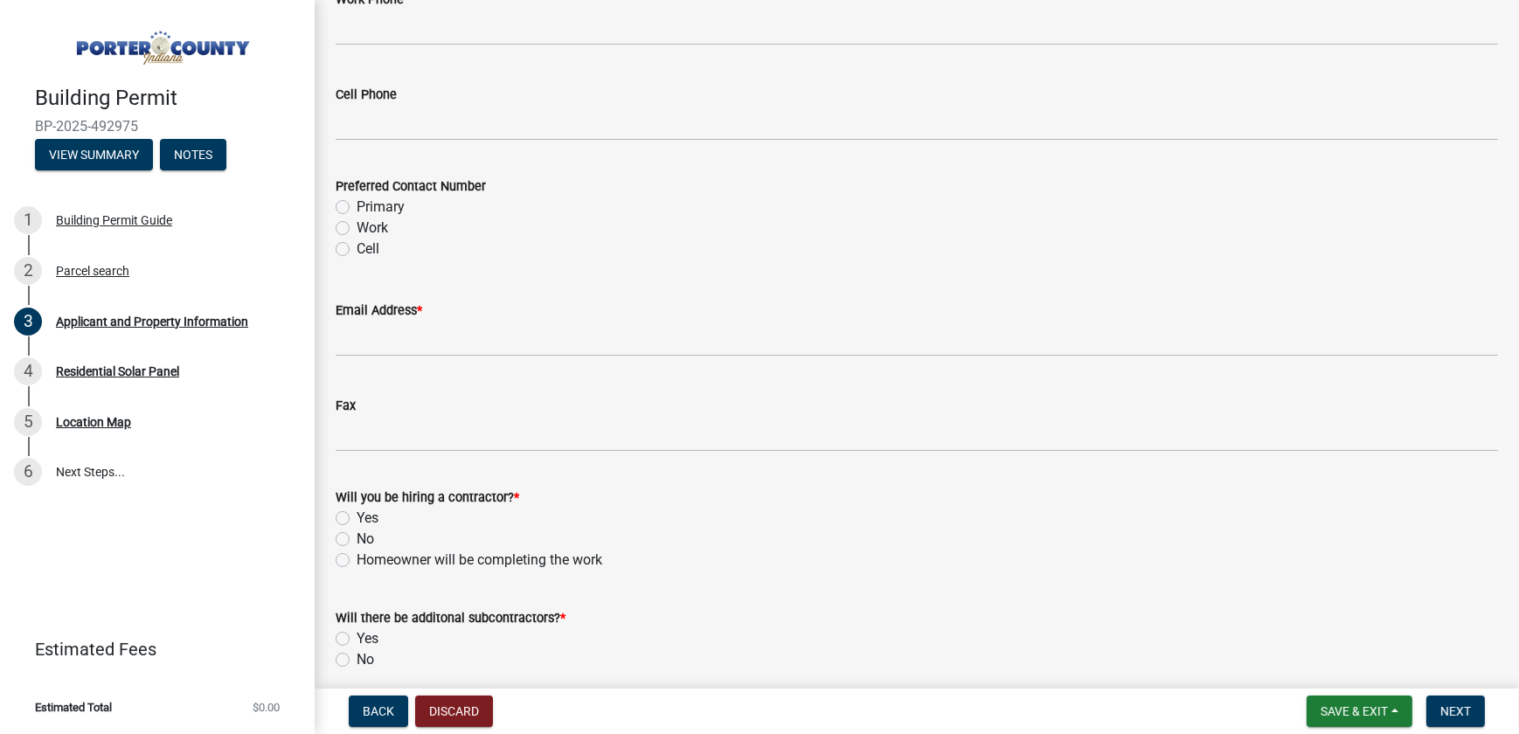
type input "[PHONE_NUMBER]"
click at [357, 245] on label "Cell" at bounding box center [368, 249] width 23 height 21
click at [357, 245] on input "Cell" at bounding box center [362, 244] width 11 height 11
radio input "true"
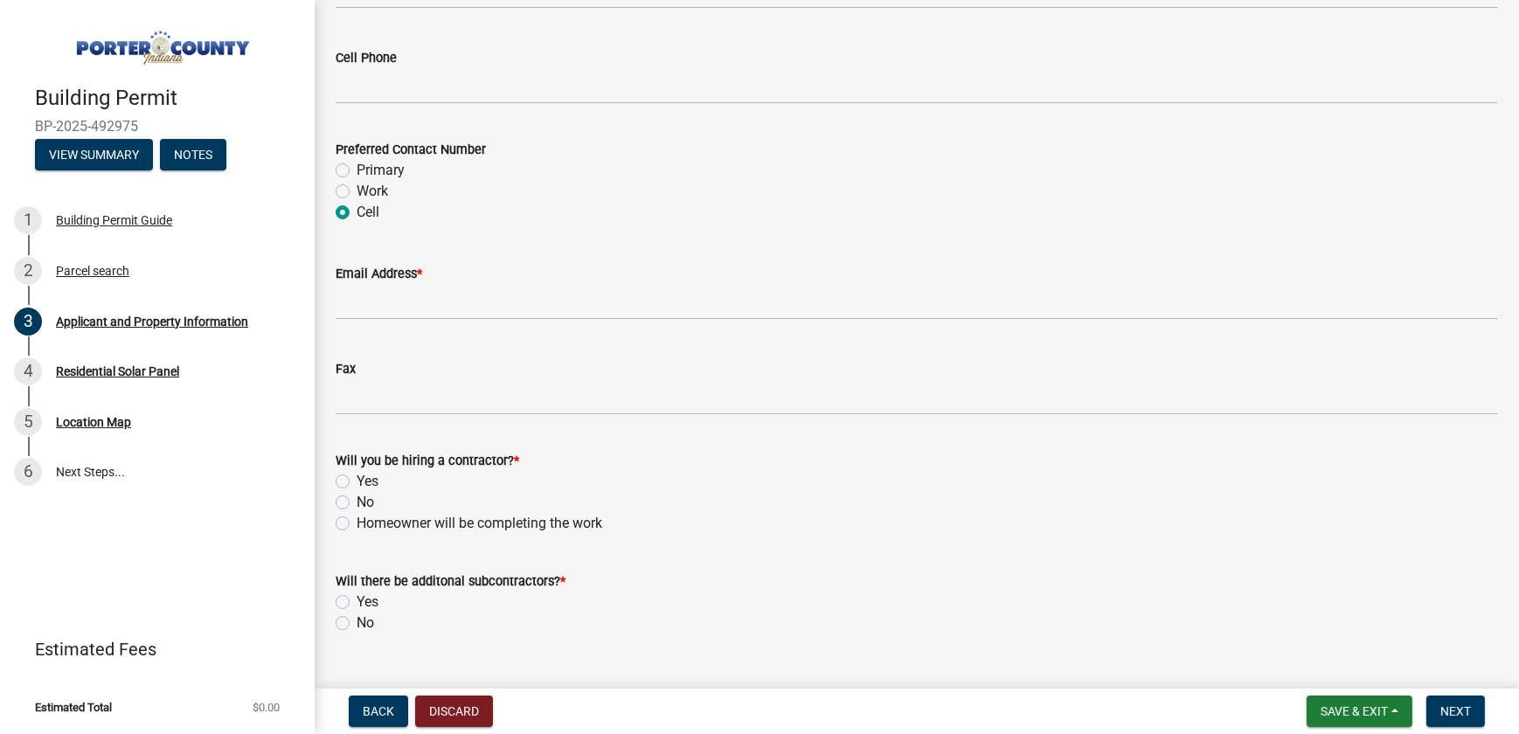
scroll to position [2534, 0]
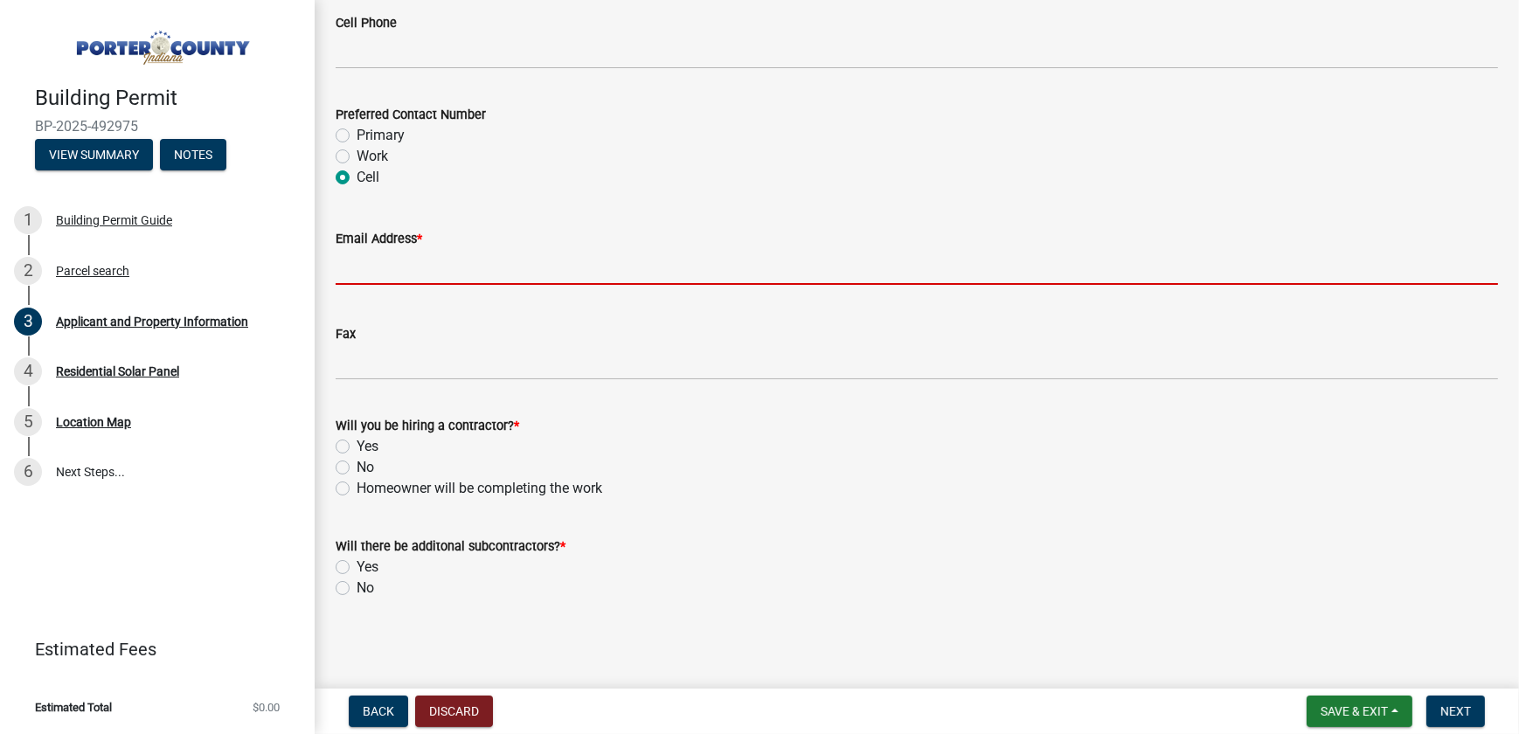
click at [393, 272] on input "Email Address *" at bounding box center [917, 267] width 1162 height 36
paste input "[EMAIL_ADDRESS][DOMAIN_NAME]"
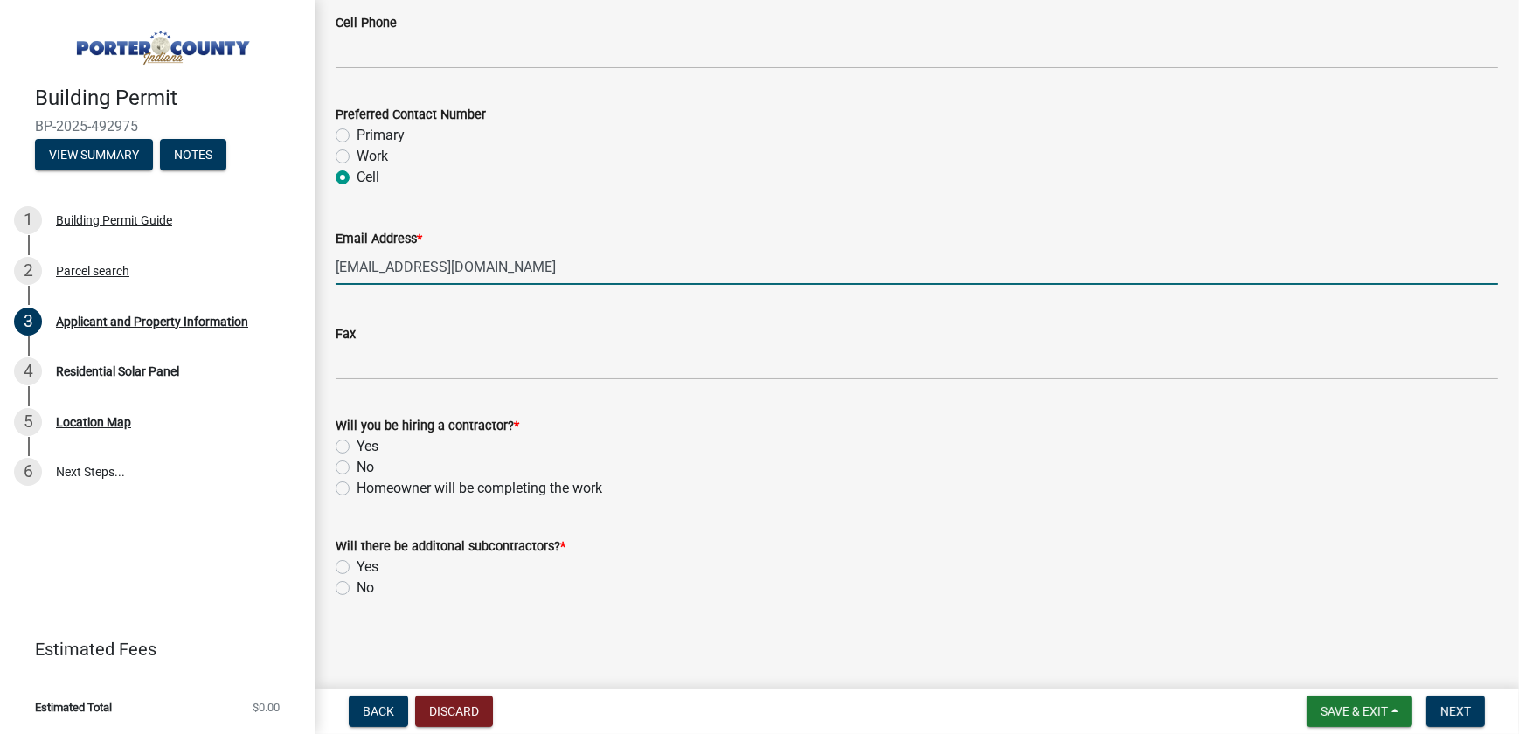
type input "[EMAIL_ADDRESS][DOMAIN_NAME]"
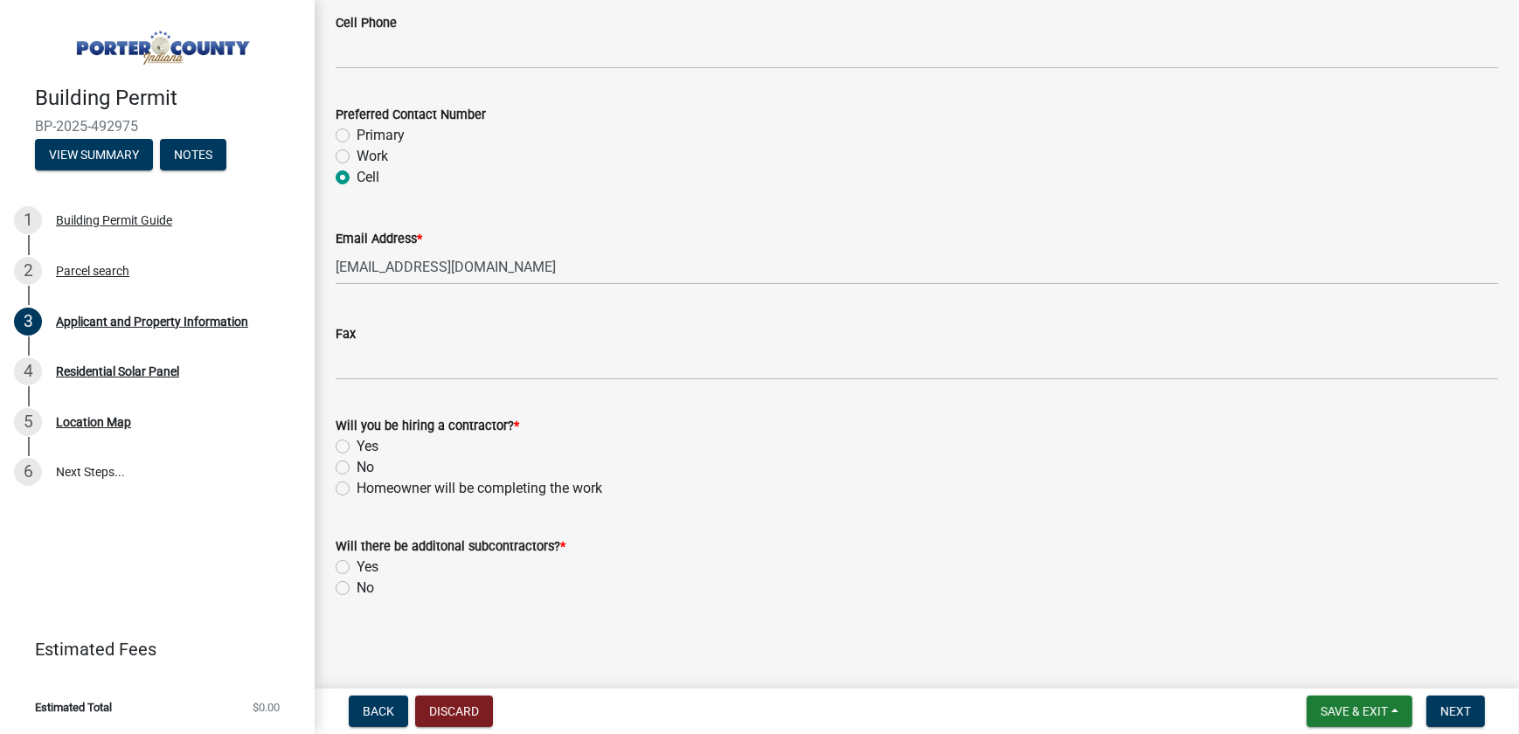
click at [357, 445] on label "Yes" at bounding box center [368, 446] width 22 height 21
click at [357, 445] on input "Yes" at bounding box center [362, 441] width 11 height 11
radio input "true"
click at [357, 584] on label "No" at bounding box center [365, 588] width 17 height 21
click at [357, 584] on input "No" at bounding box center [362, 583] width 11 height 11
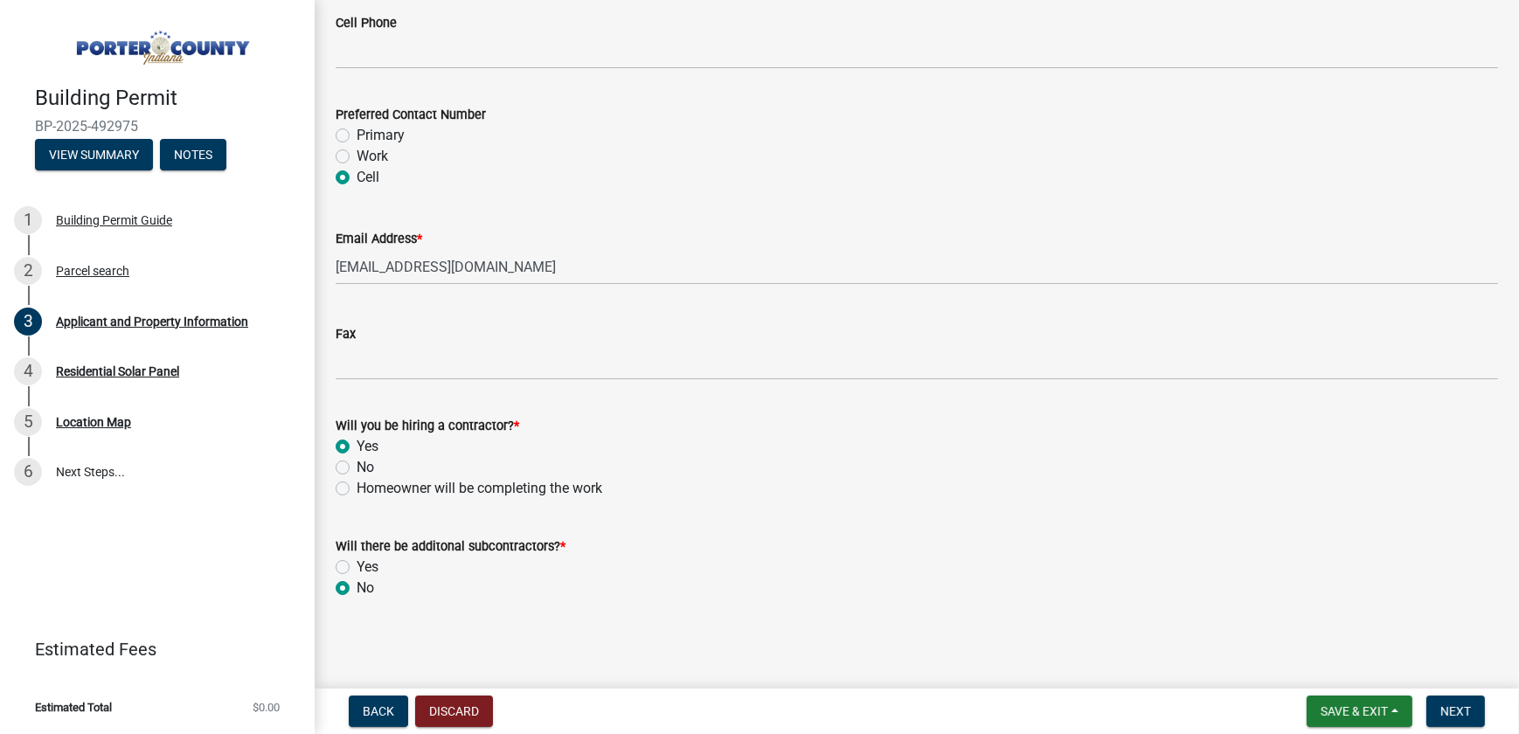
radio input "true"
click at [1455, 708] on span "Next" at bounding box center [1455, 711] width 31 height 14
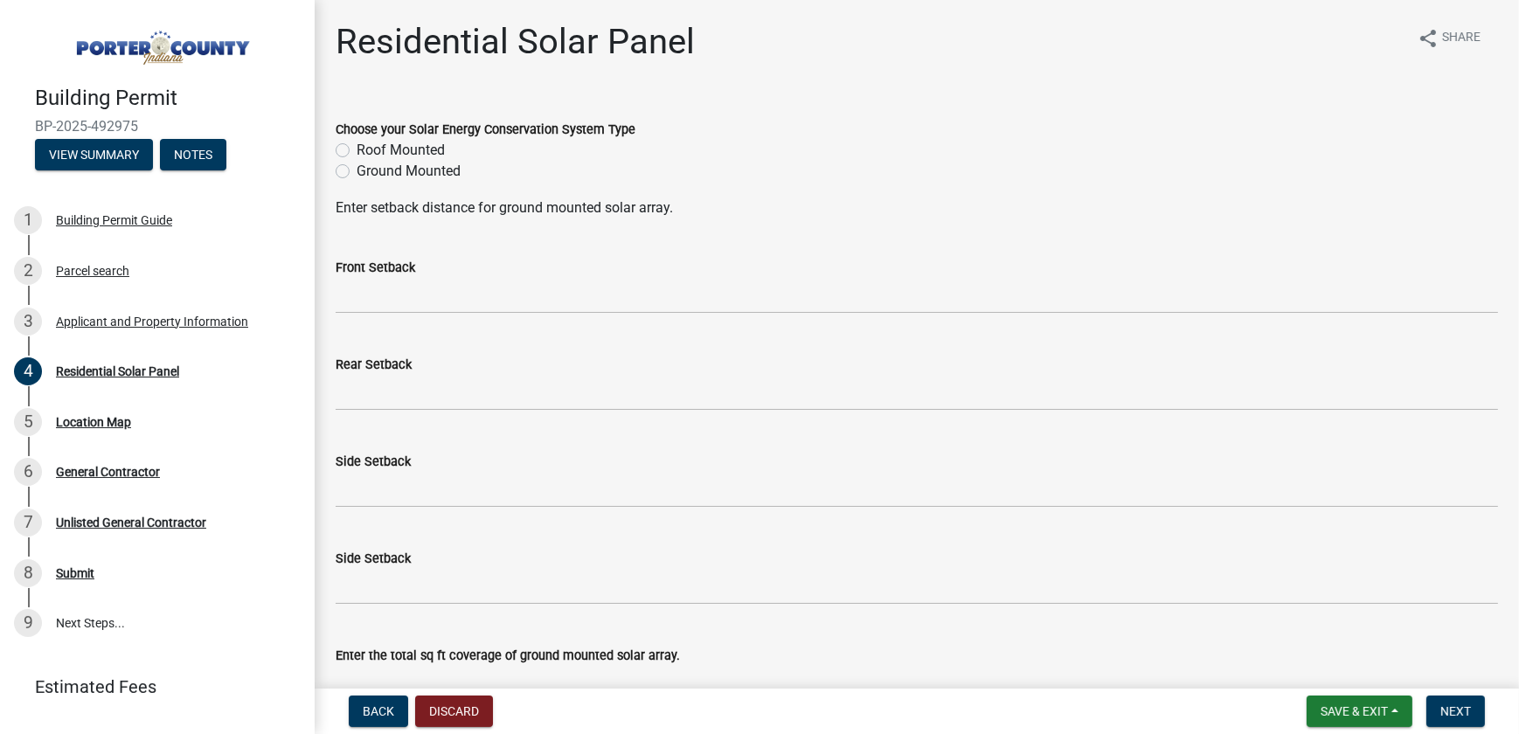
click at [357, 147] on label "Roof Mounted" at bounding box center [401, 150] width 88 height 21
click at [357, 147] on input "Roof Mounted" at bounding box center [362, 145] width 11 height 11
radio input "true"
drag, startPoint x: 138, startPoint y: 121, endPoint x: 33, endPoint y: 118, distance: 104.9
click at [33, 118] on div "Building Permit BP-2025-492975 View Summary Notes" at bounding box center [157, 123] width 287 height 103
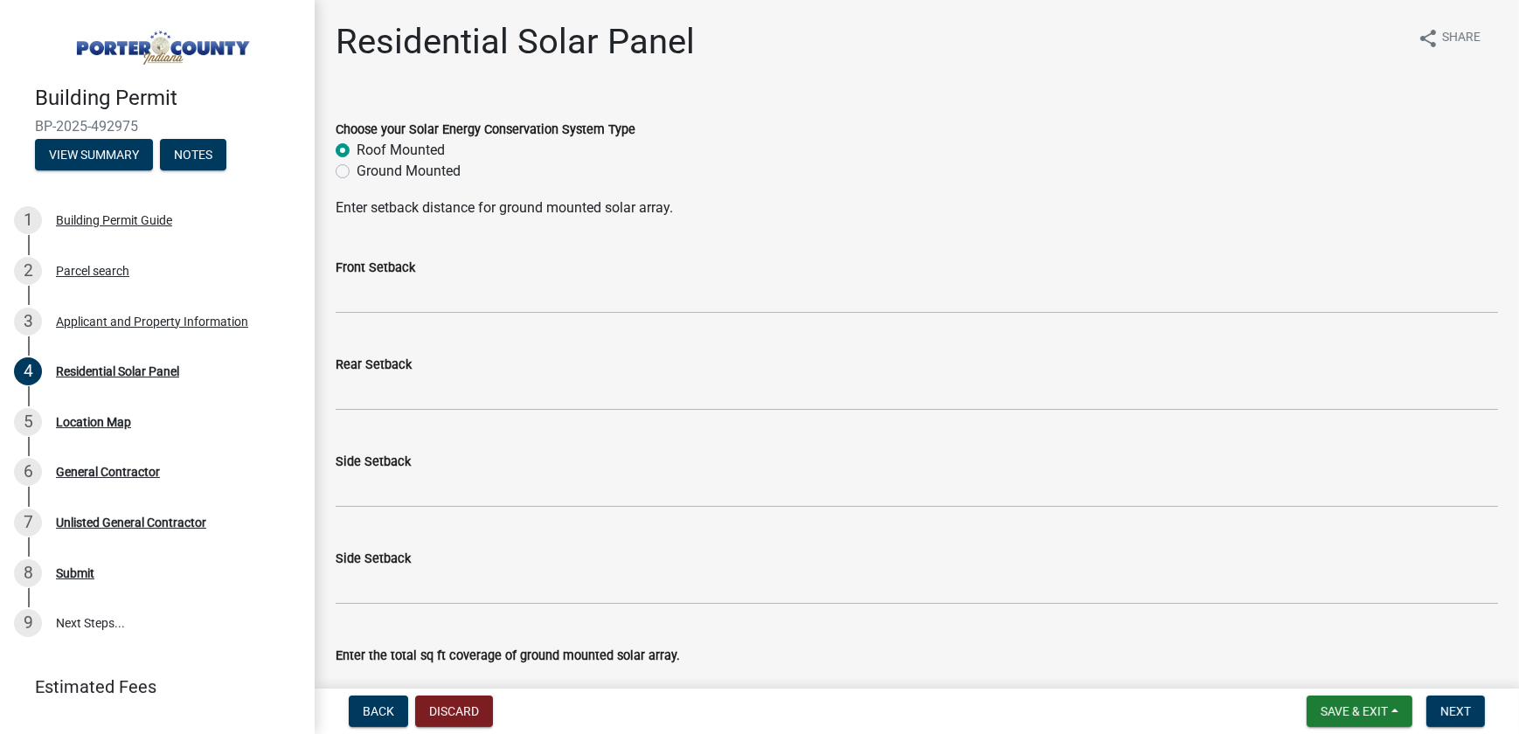
click at [813, 185] on wm-data-entity-input "Choose your Solar Energy Conservation System Type Roof Mounted Ground Mounted" at bounding box center [917, 148] width 1162 height 100
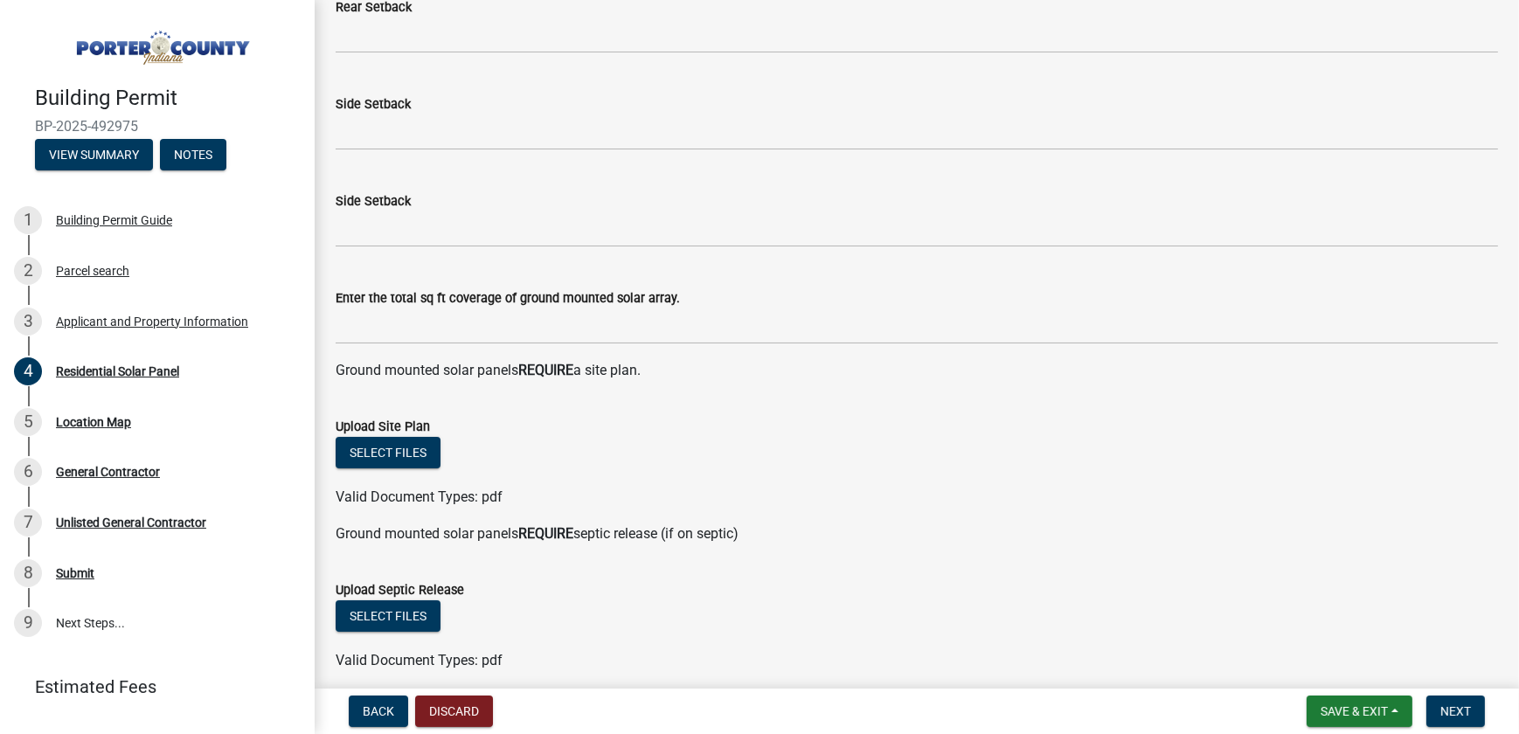
scroll to position [397, 0]
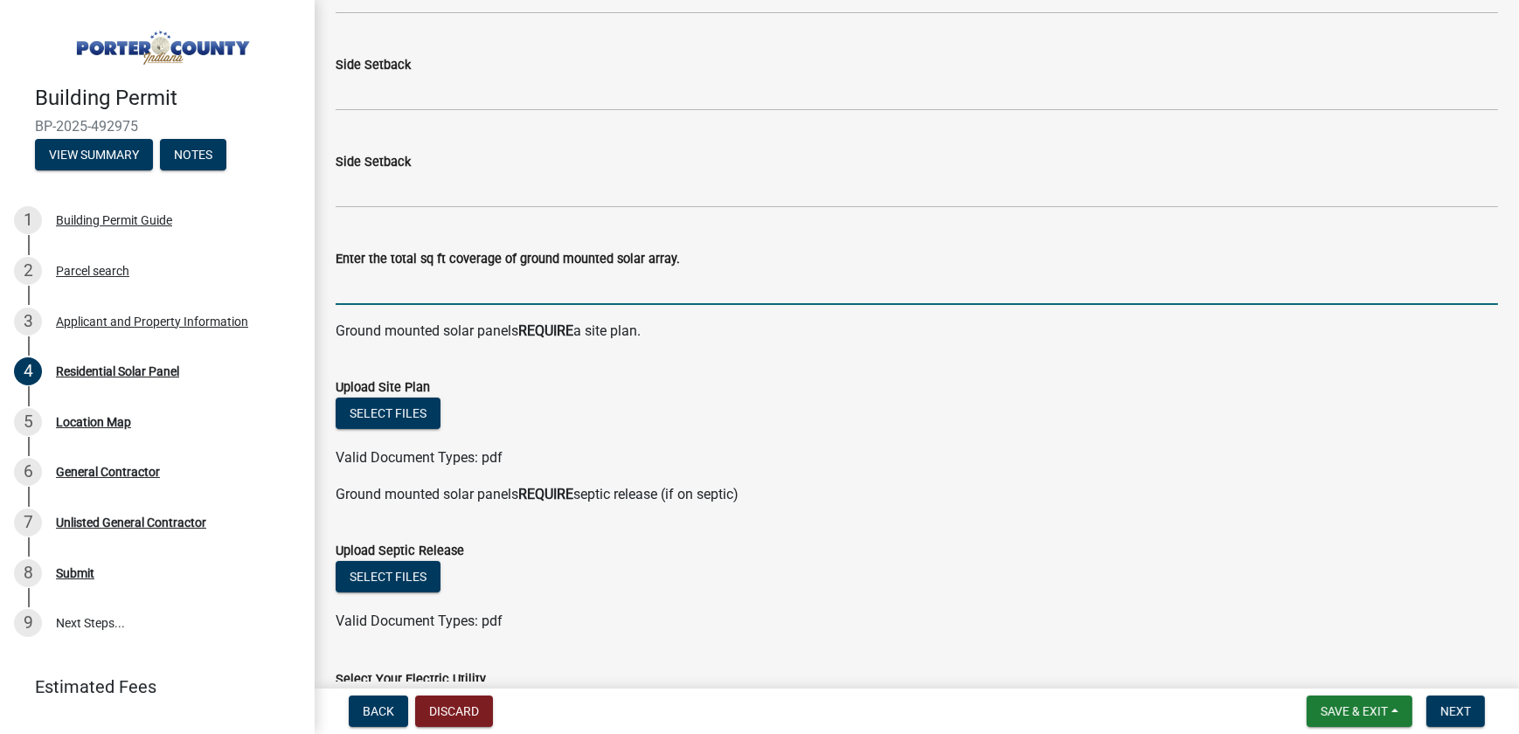
click at [471, 288] on input "text" at bounding box center [917, 287] width 1162 height 36
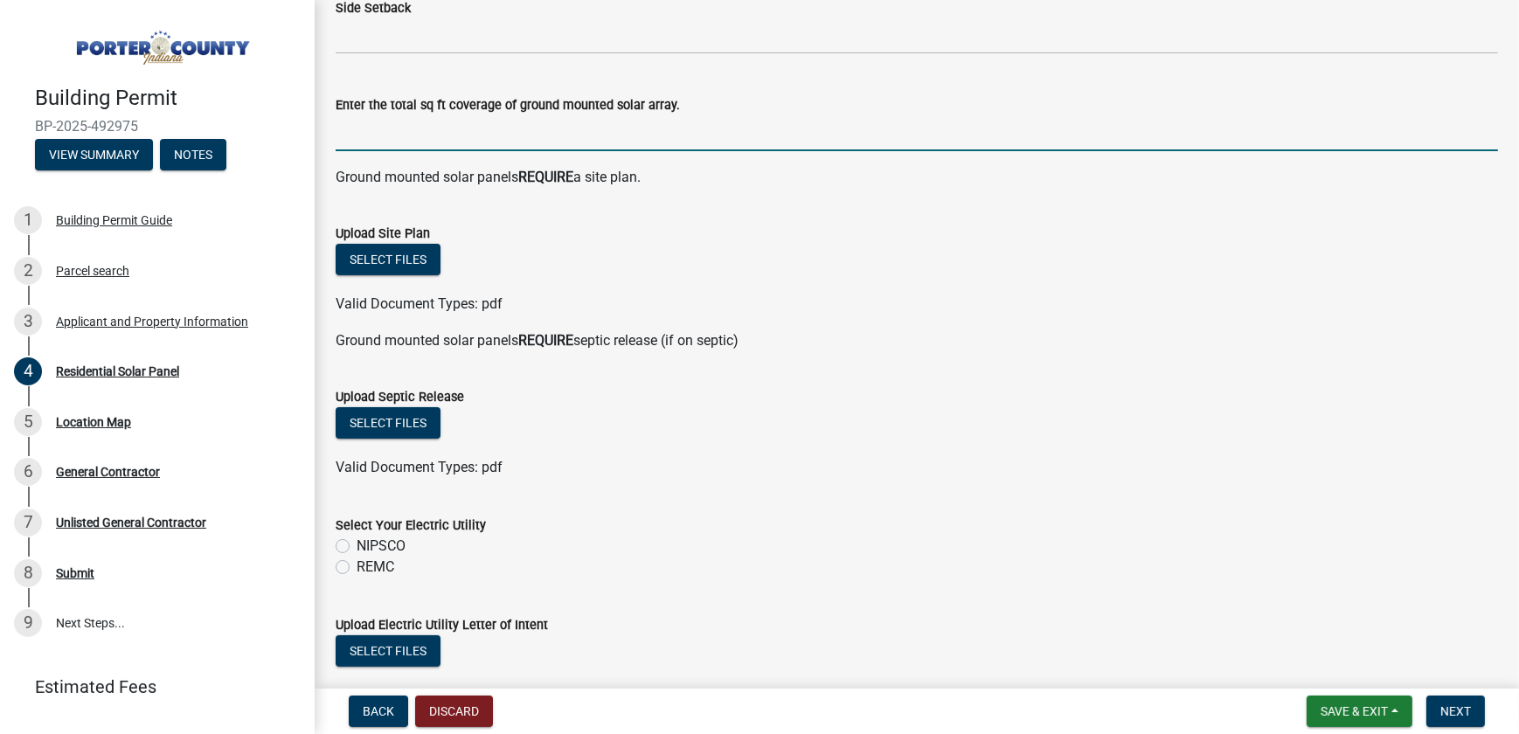
scroll to position [556, 0]
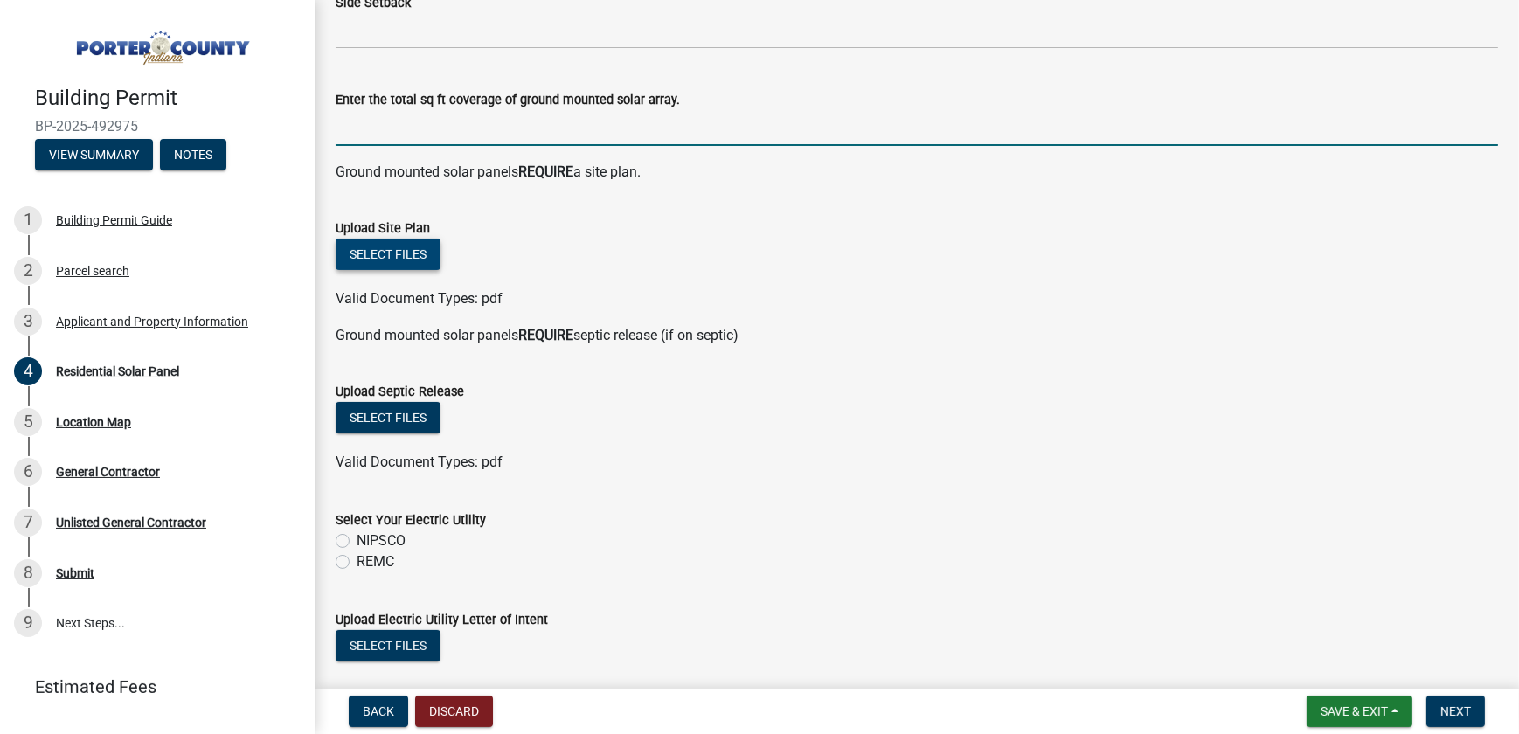
click at [412, 253] on button "Select files" at bounding box center [388, 254] width 105 height 31
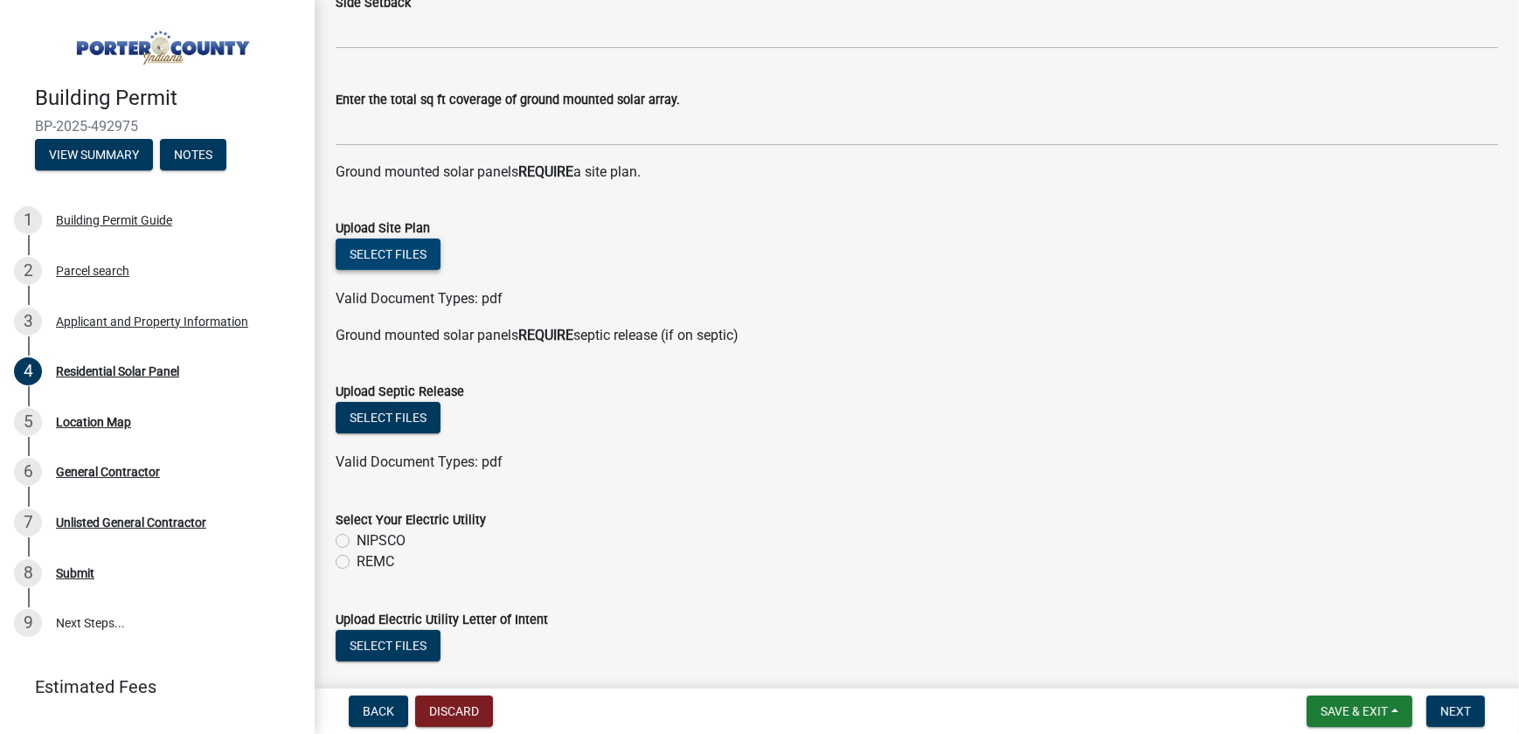
click at [401, 259] on button "Select files" at bounding box center [388, 254] width 105 height 31
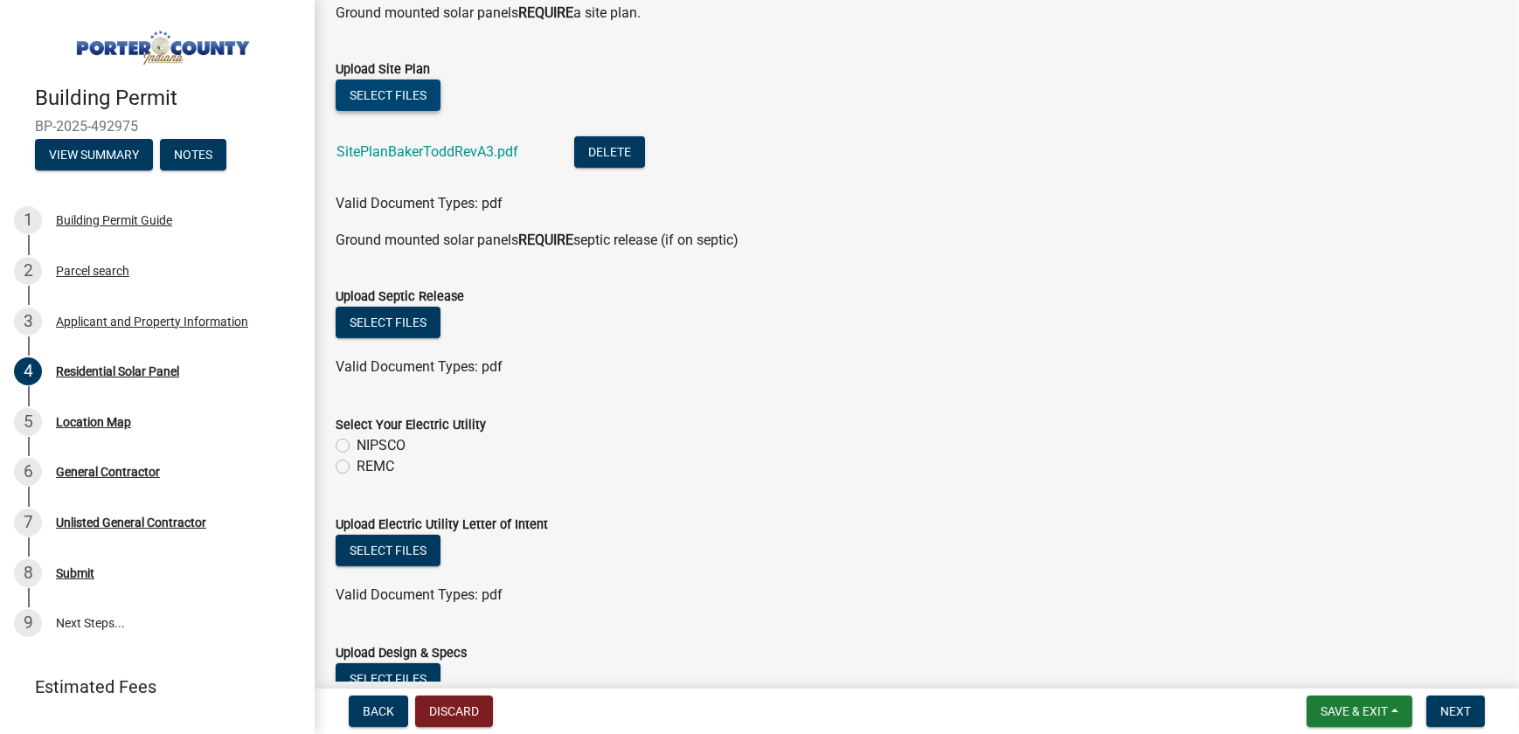
scroll to position [794, 0]
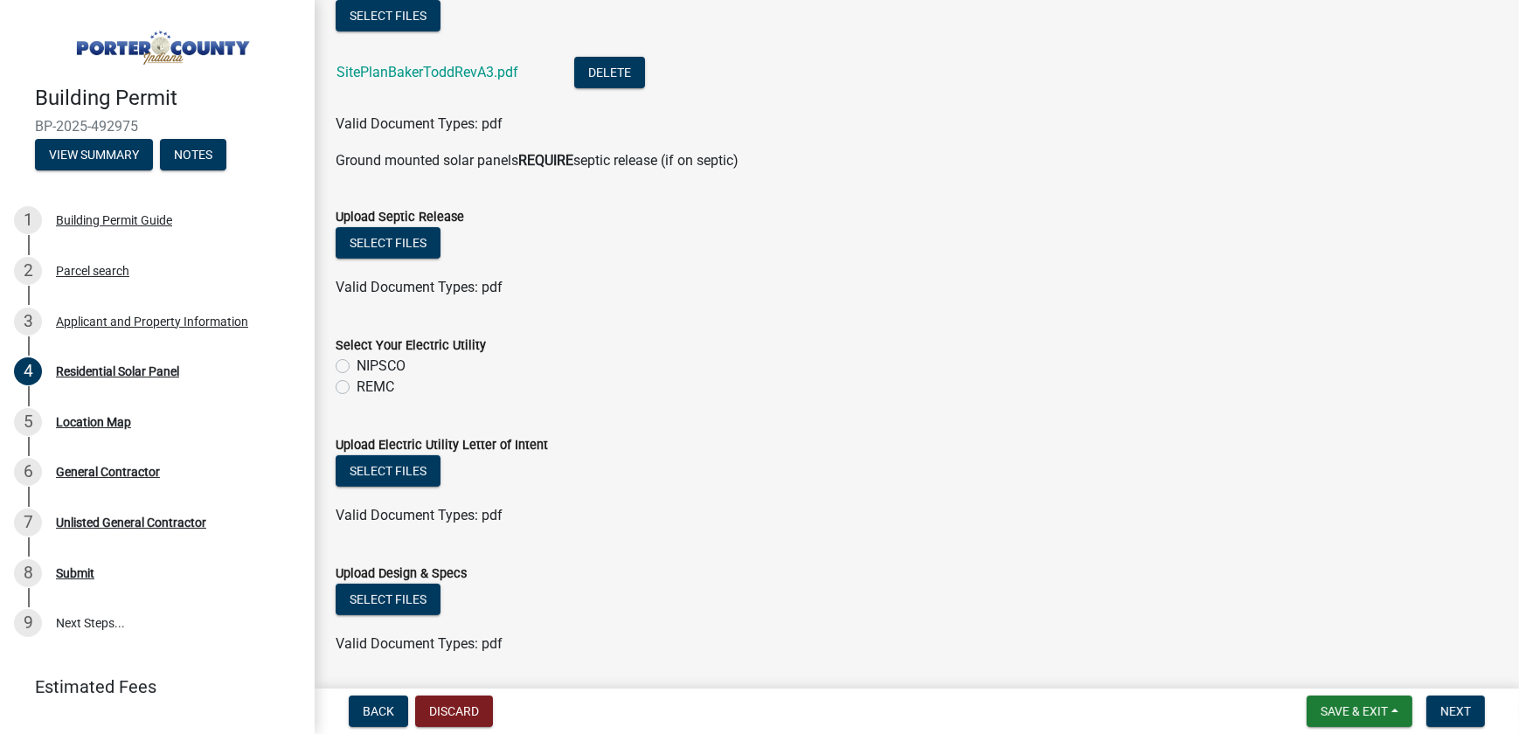
click at [357, 364] on label "NIPSCO" at bounding box center [381, 366] width 49 height 21
click at [357, 364] on input "NIPSCO" at bounding box center [362, 361] width 11 height 11
radio input "true"
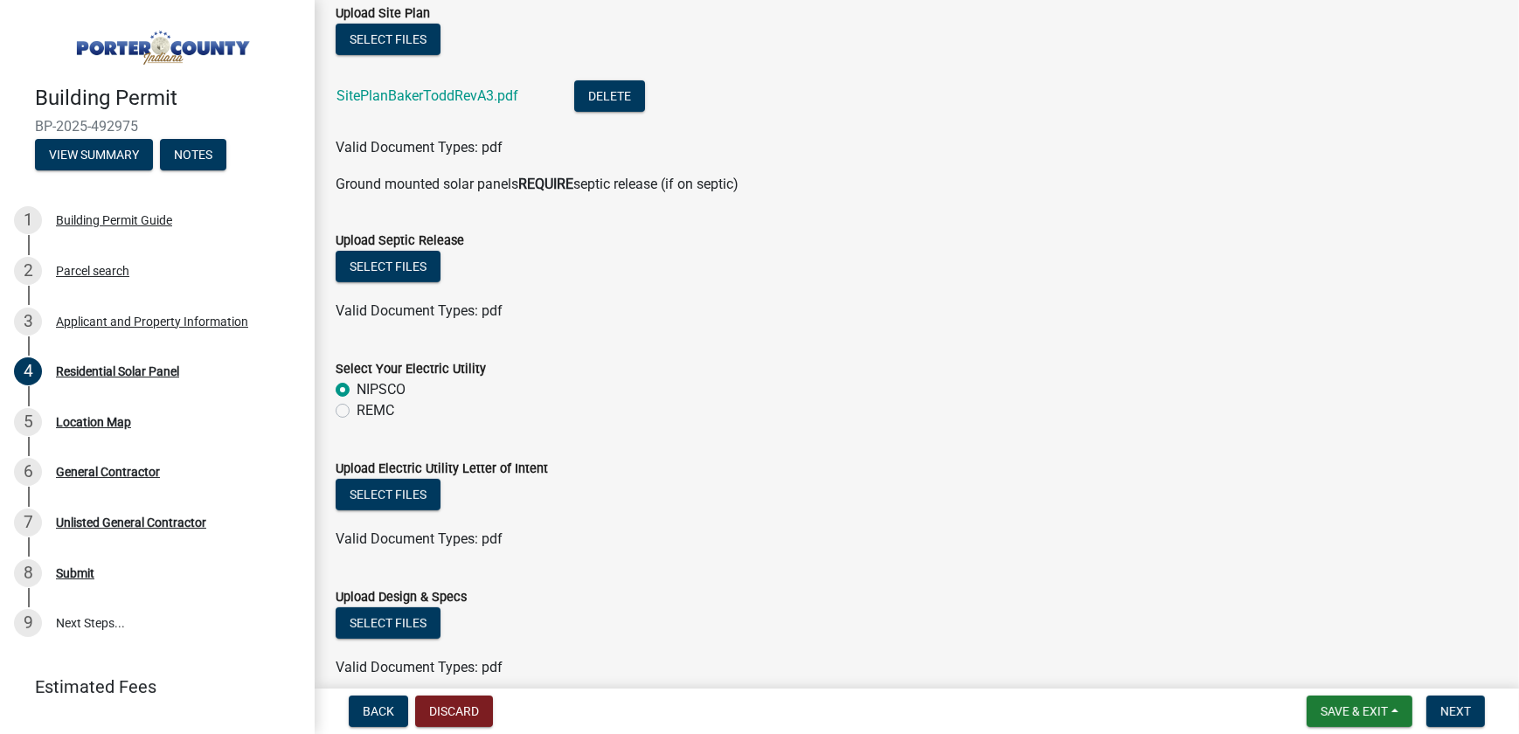
scroll to position [850, 0]
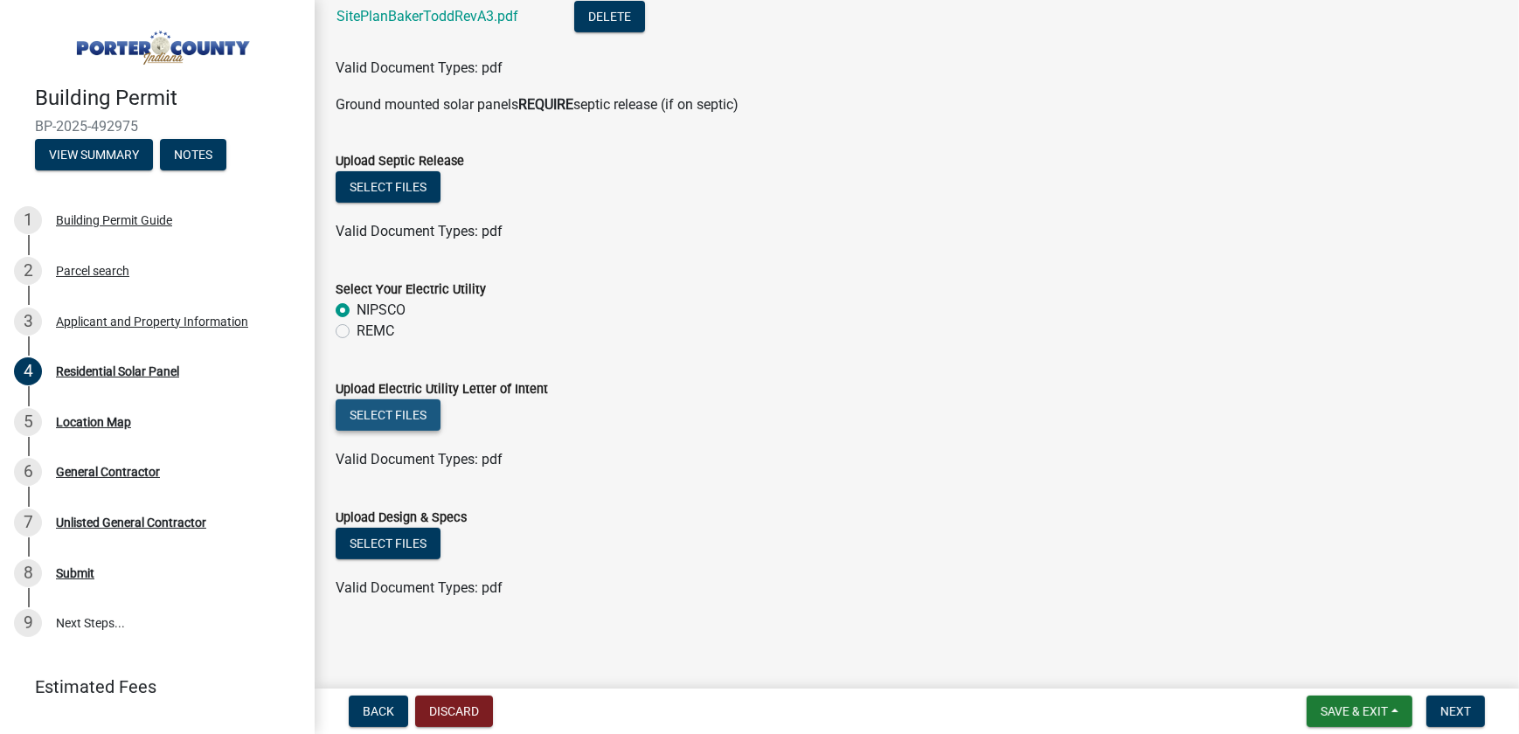
click at [385, 412] on button "Select files" at bounding box center [388, 414] width 105 height 31
click at [401, 417] on button "Select files" at bounding box center [388, 414] width 105 height 31
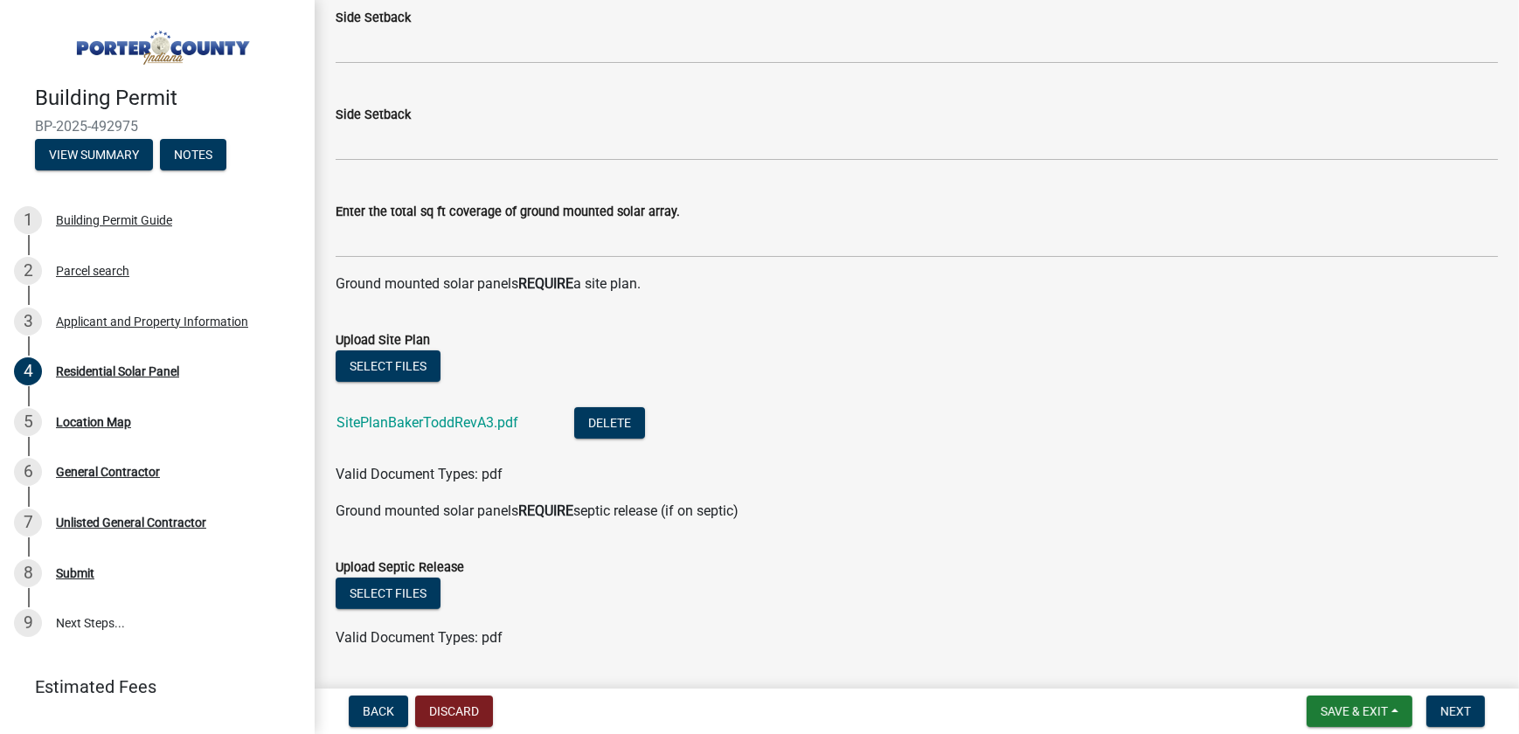
scroll to position [437, 0]
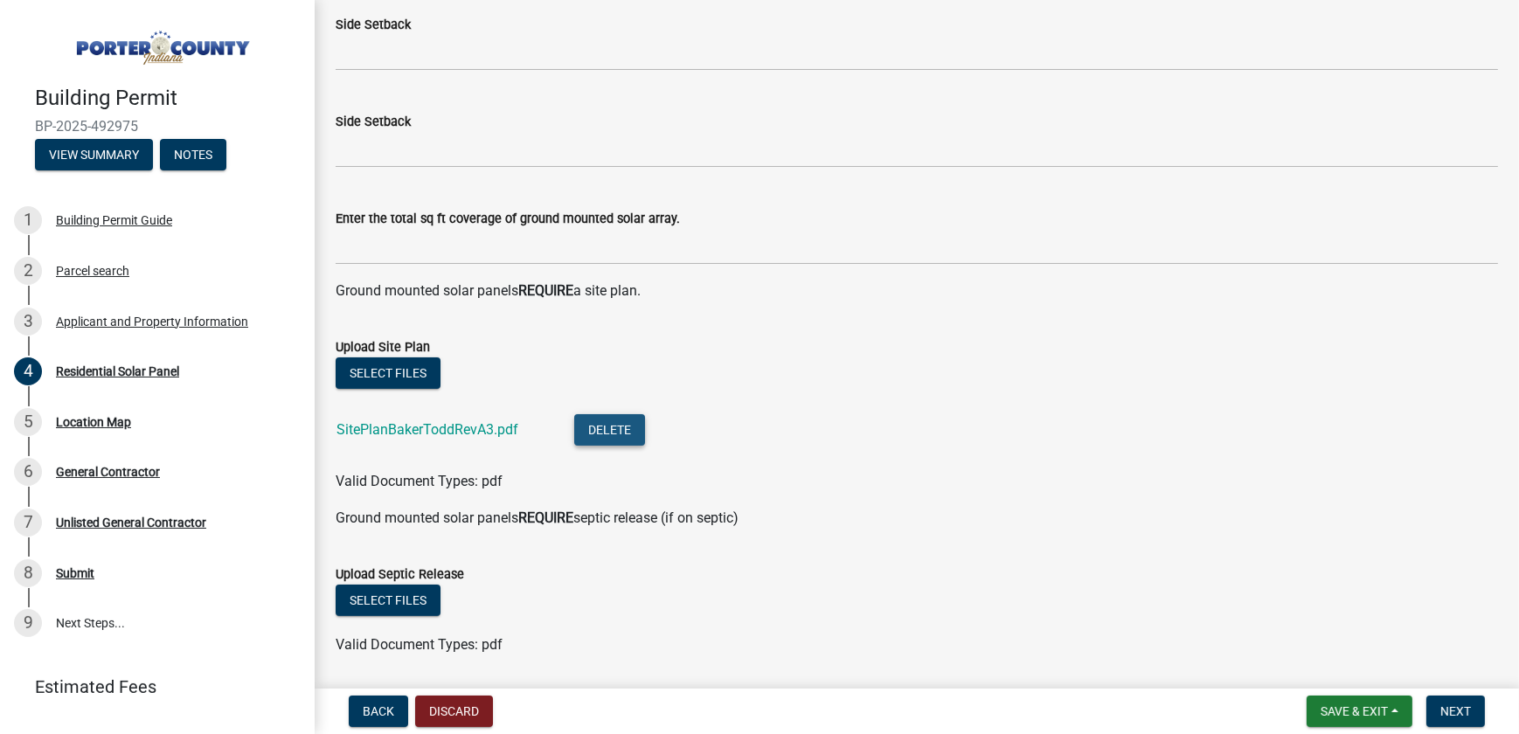
click at [610, 432] on button "Delete" at bounding box center [609, 429] width 71 height 31
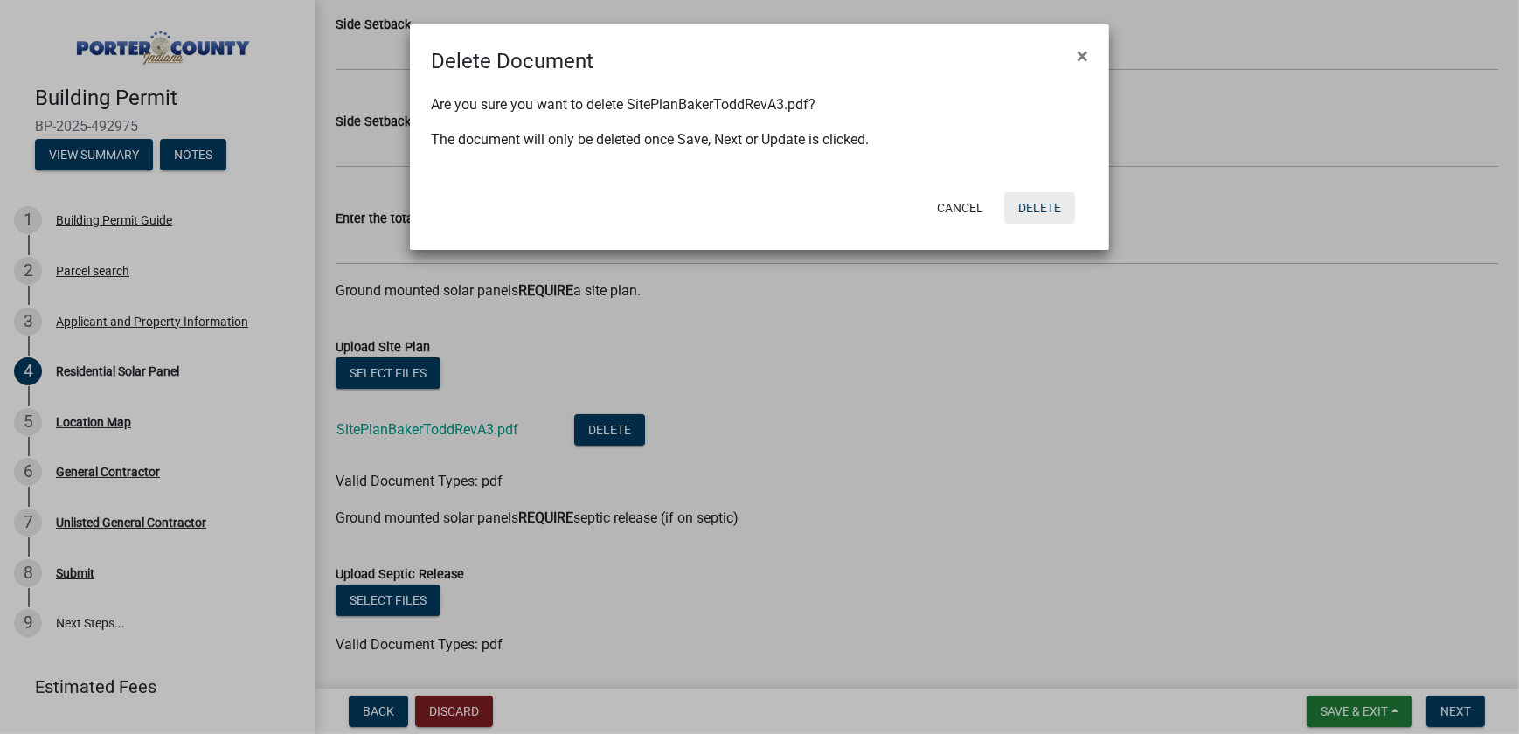
click at [1047, 207] on button "Delete" at bounding box center [1039, 207] width 71 height 31
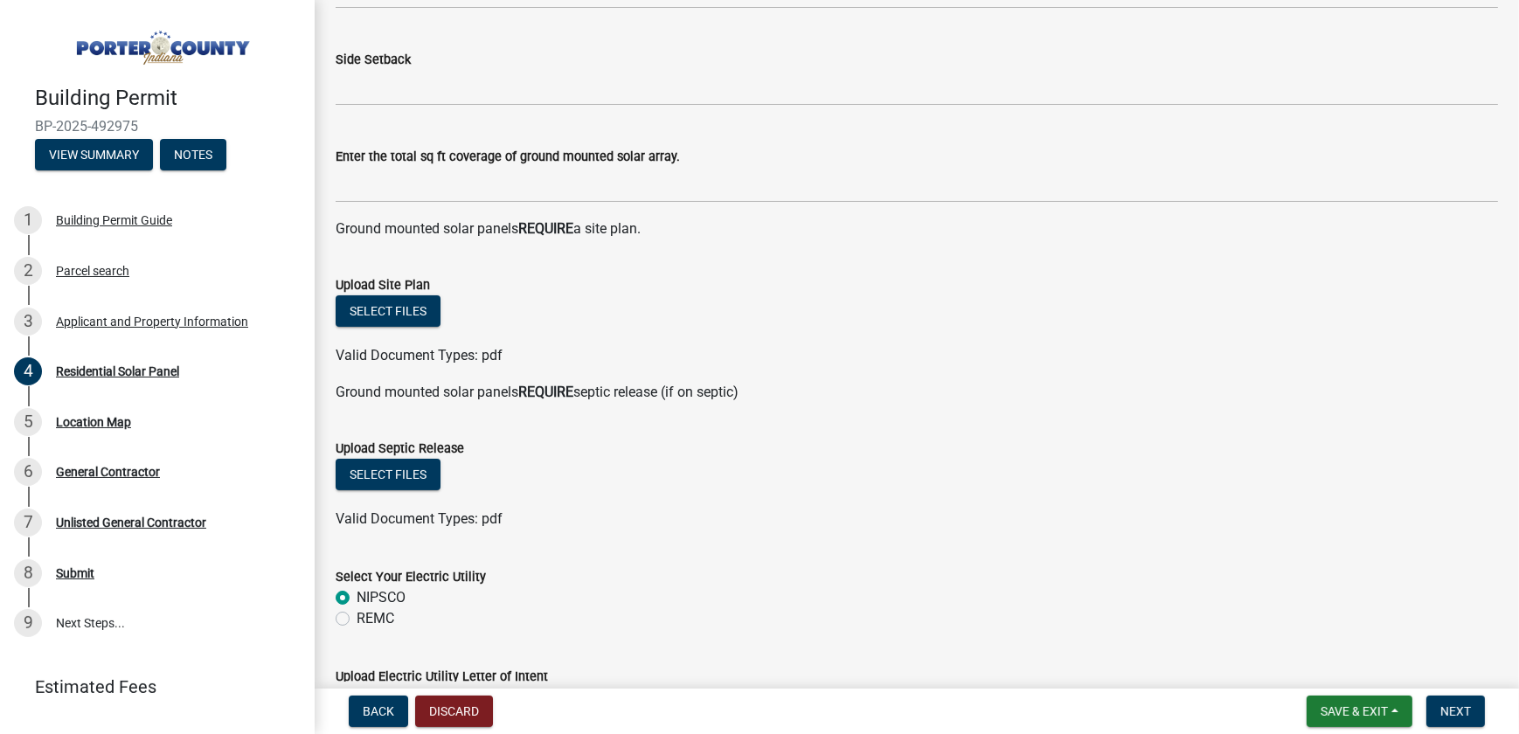
scroll to position [516, 0]
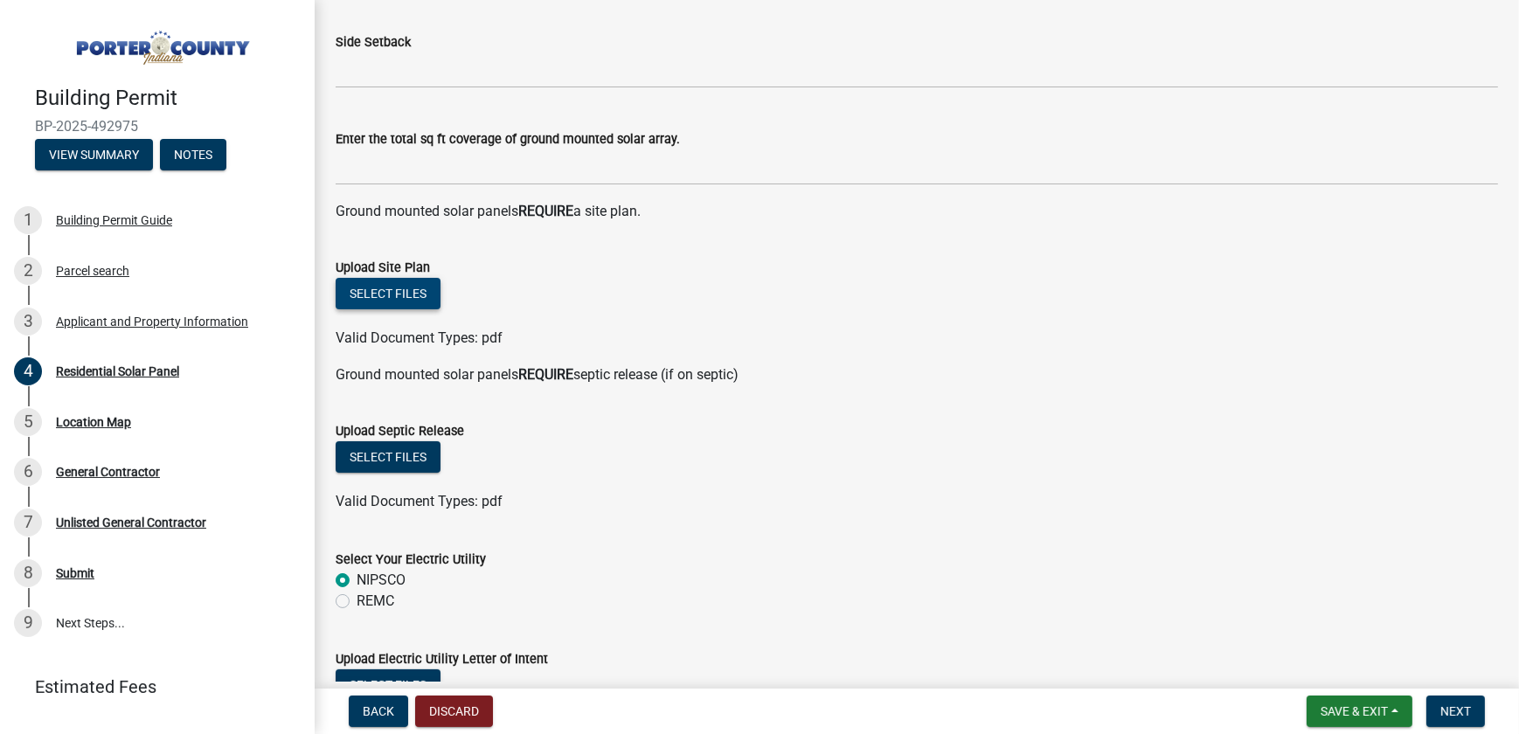
click at [420, 298] on button "Select files" at bounding box center [388, 293] width 105 height 31
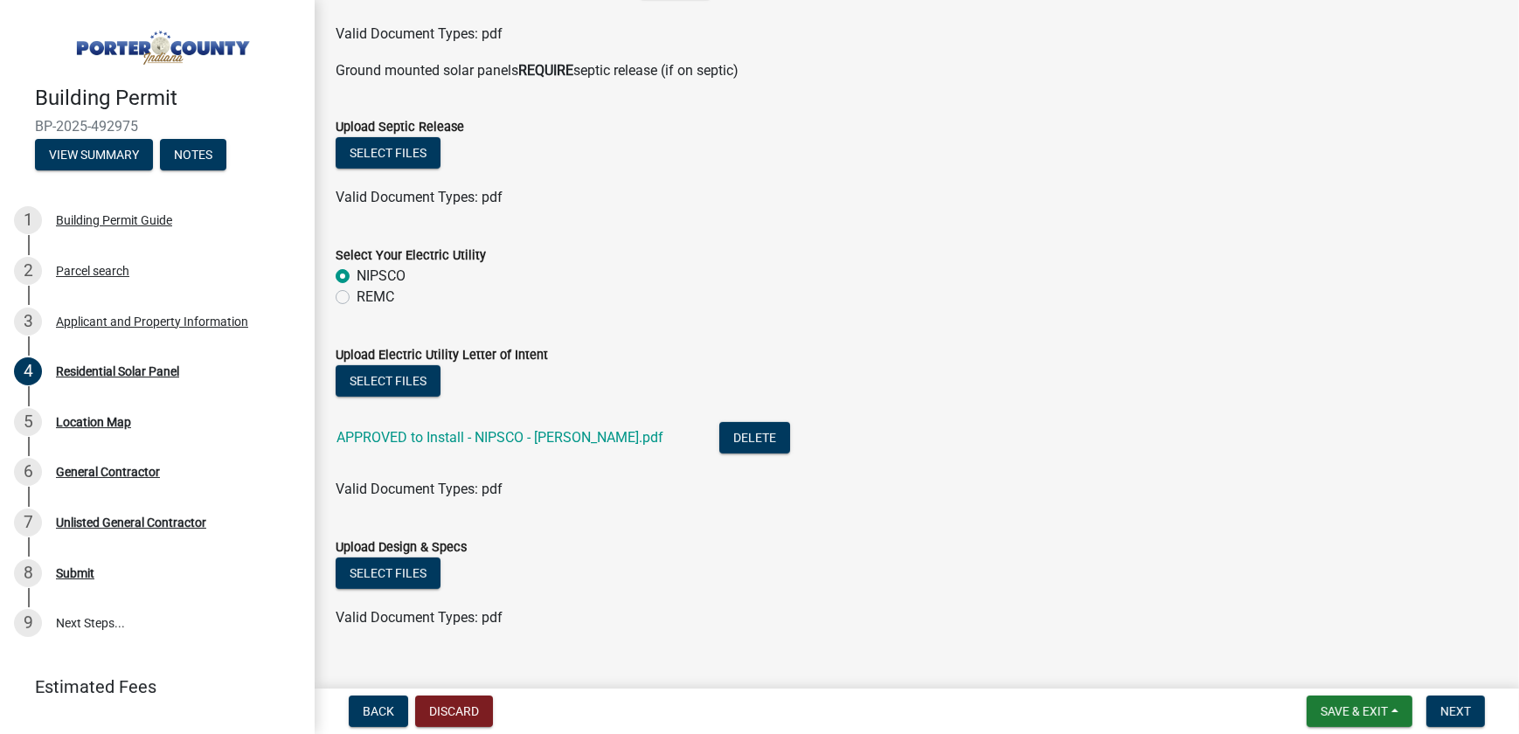
scroll to position [914, 0]
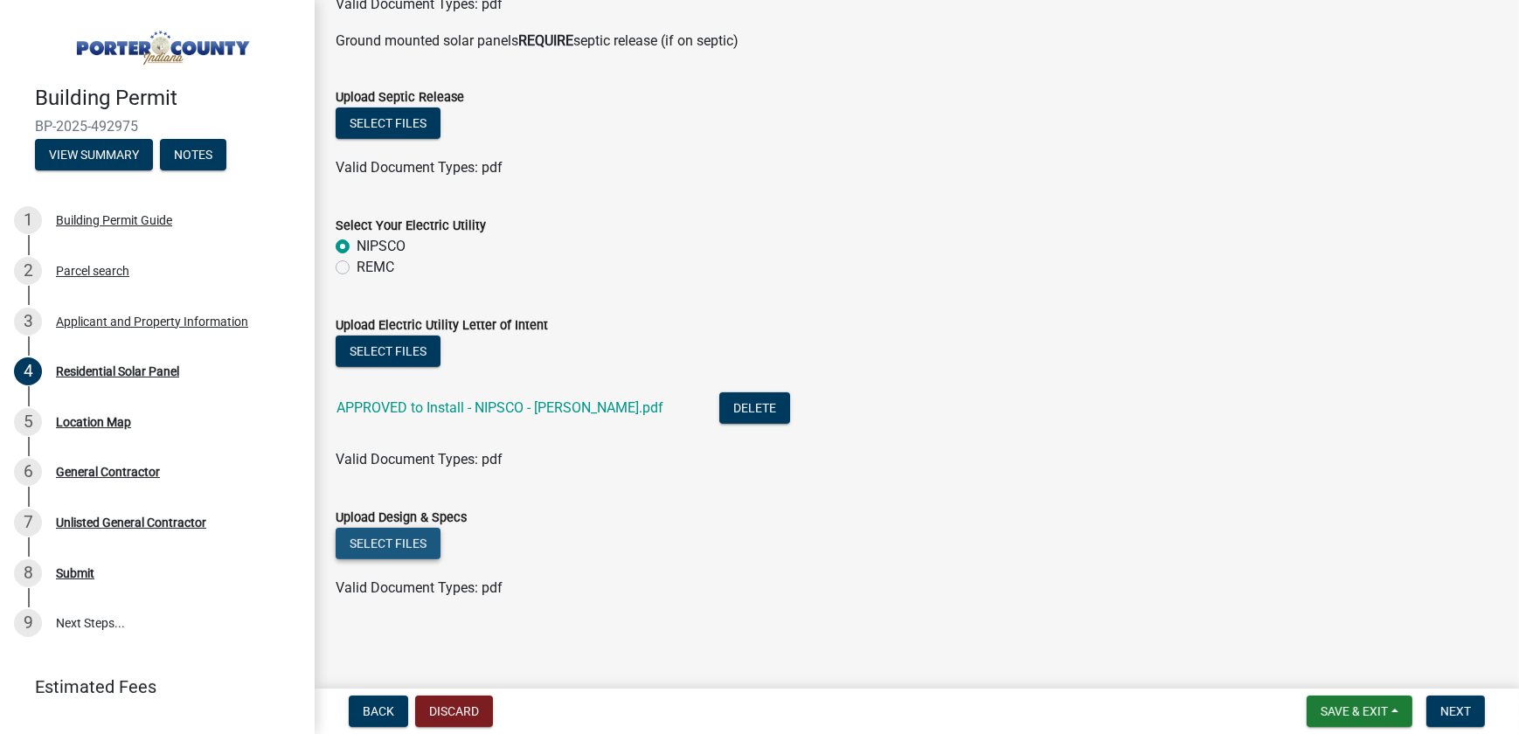
click at [397, 547] on button "Select files" at bounding box center [388, 543] width 105 height 31
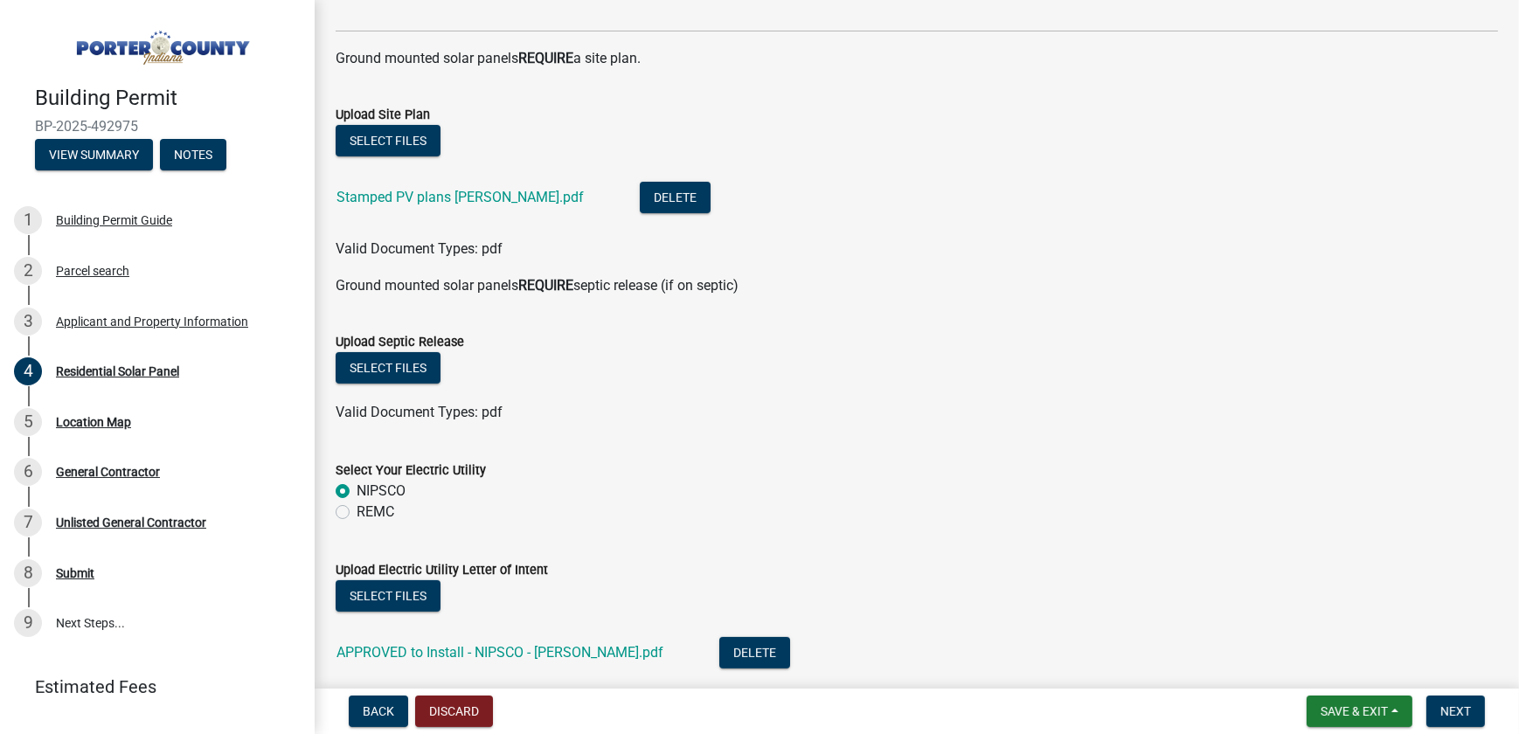
scroll to position [676, 0]
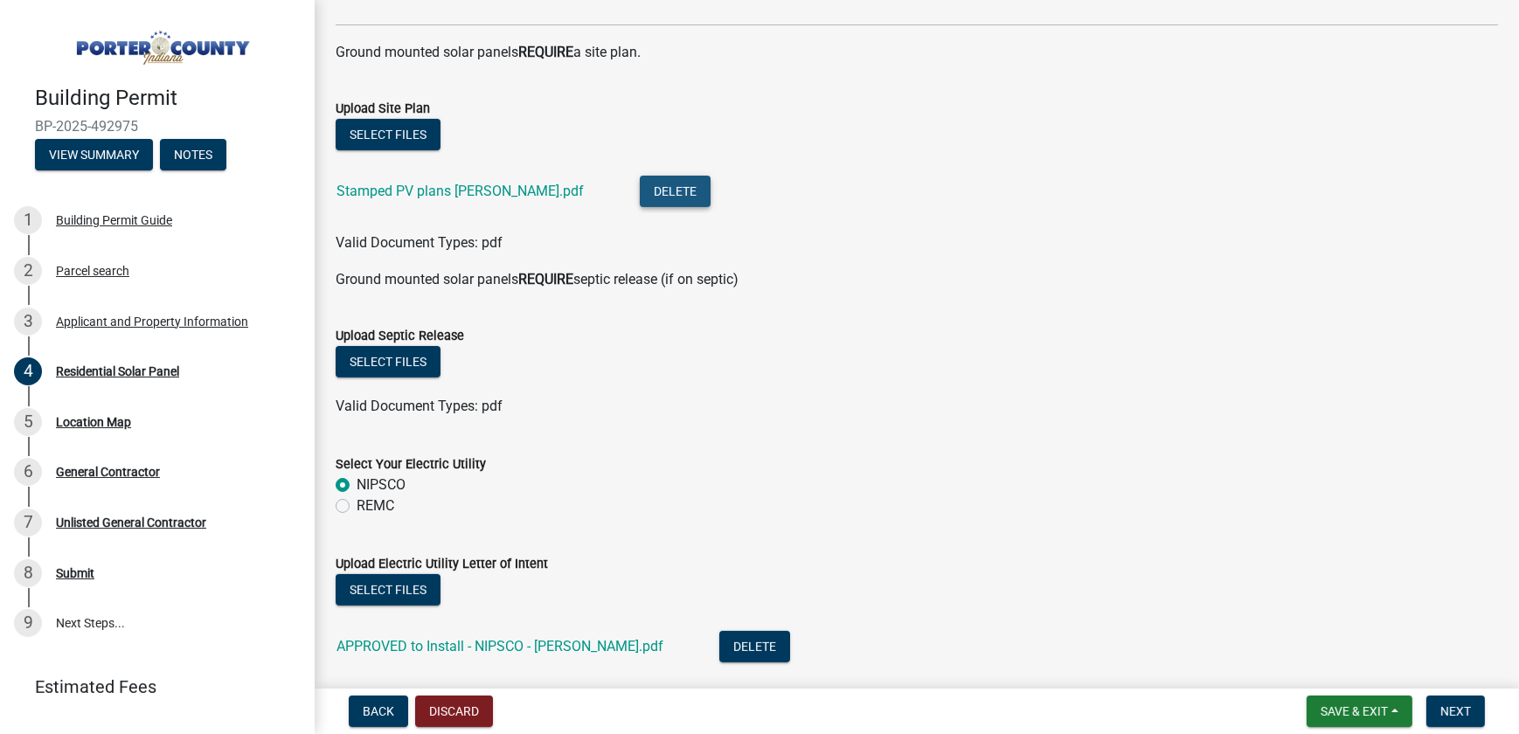
click at [640, 191] on button "Delete" at bounding box center [675, 191] width 71 height 31
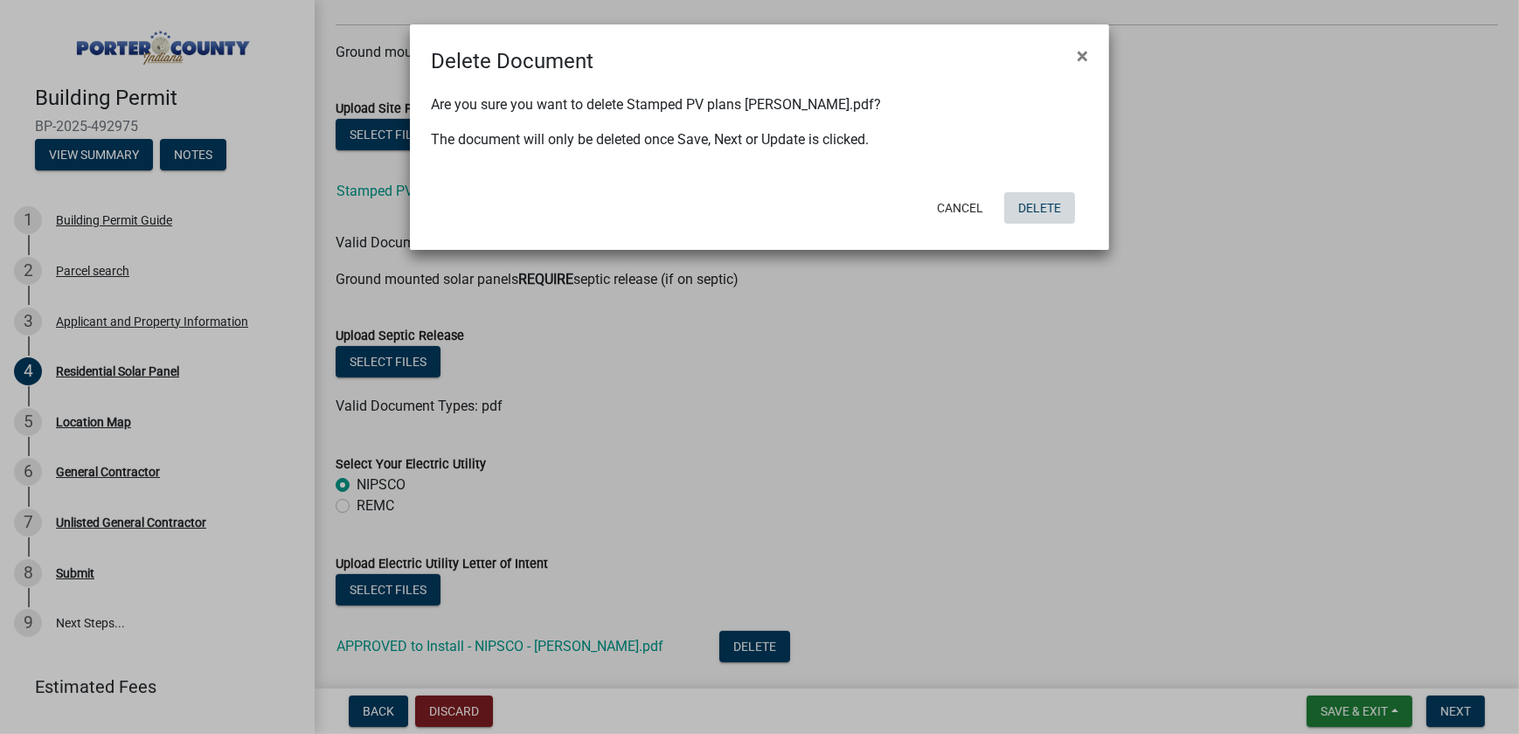
click at [1050, 212] on button "Delete" at bounding box center [1039, 207] width 71 height 31
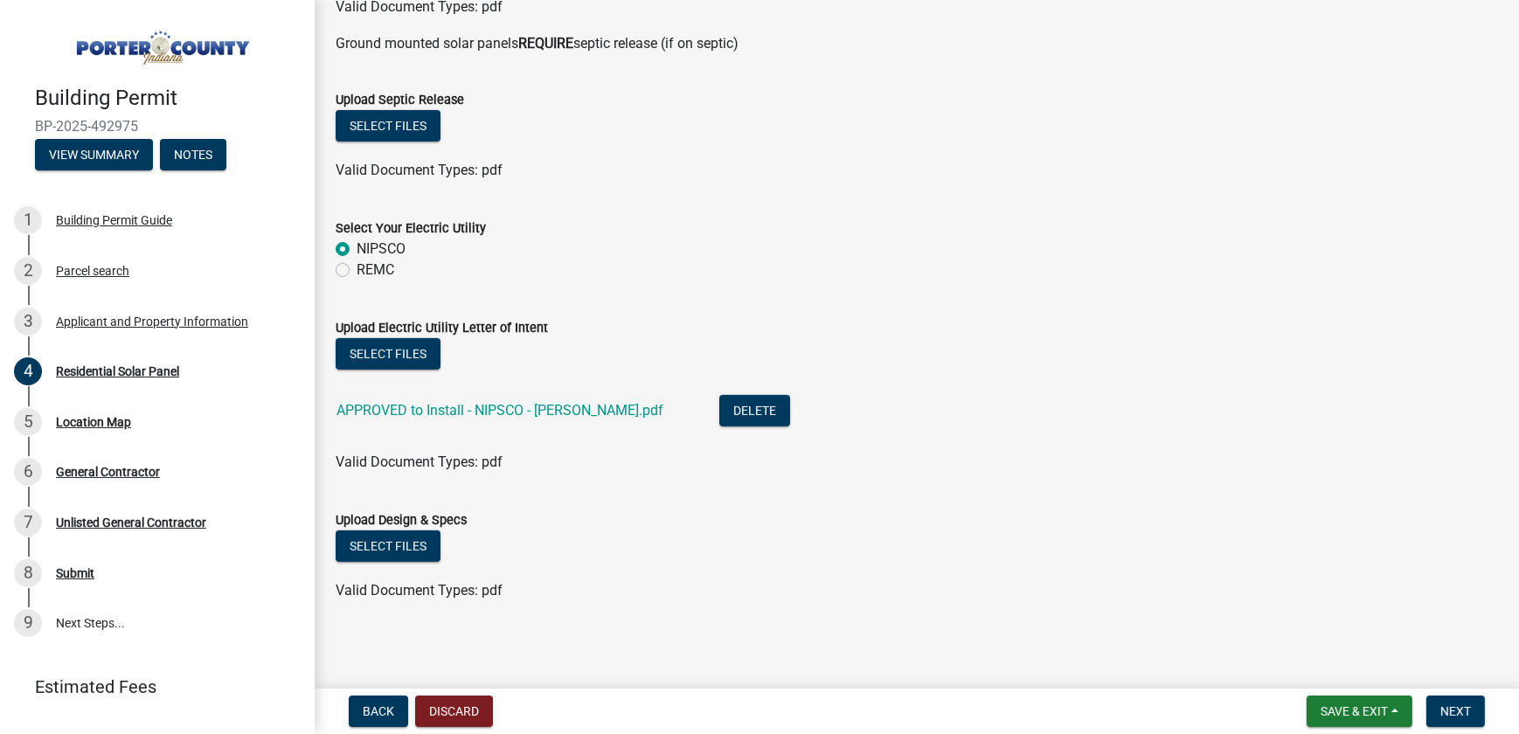
scroll to position [850, 0]
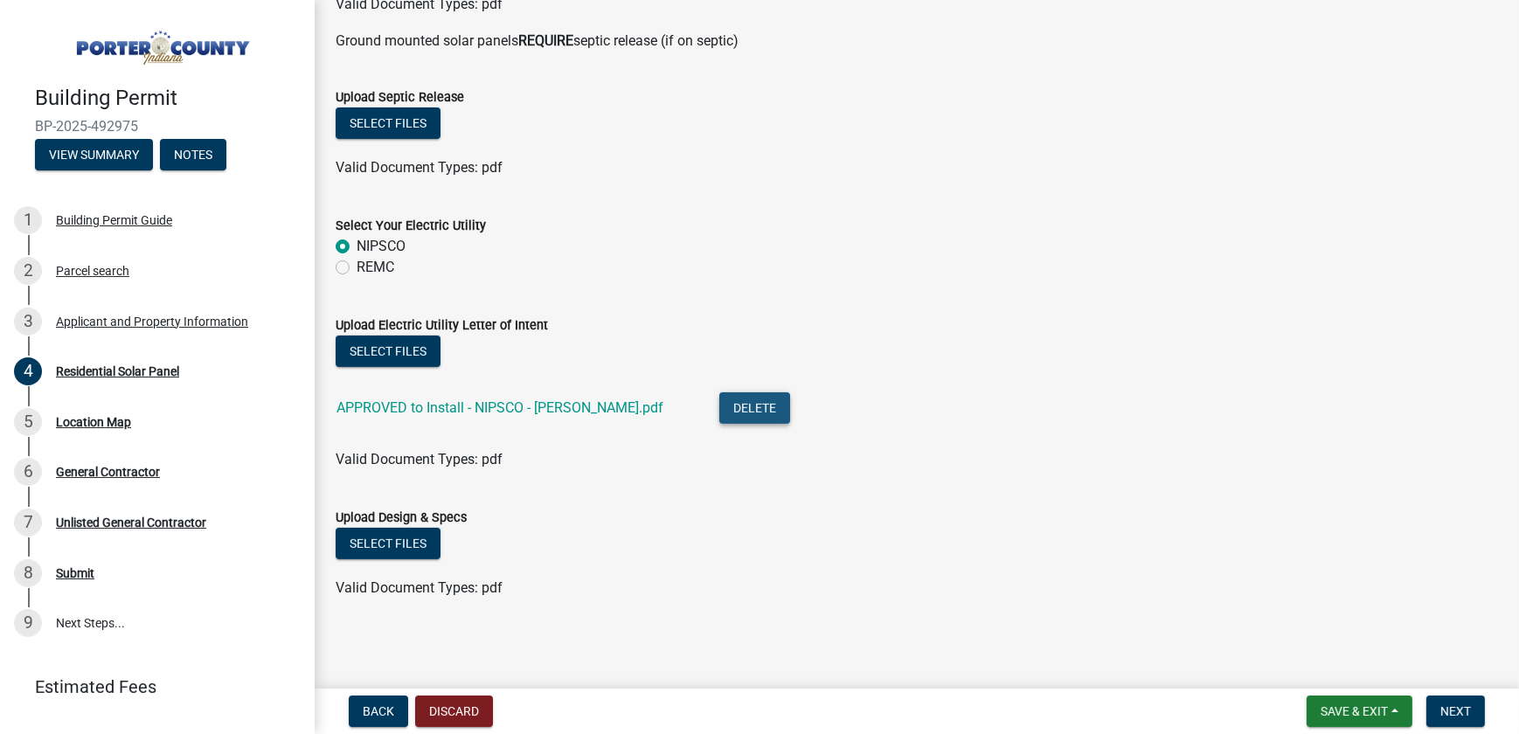
click at [719, 418] on button "Delete" at bounding box center [754, 407] width 71 height 31
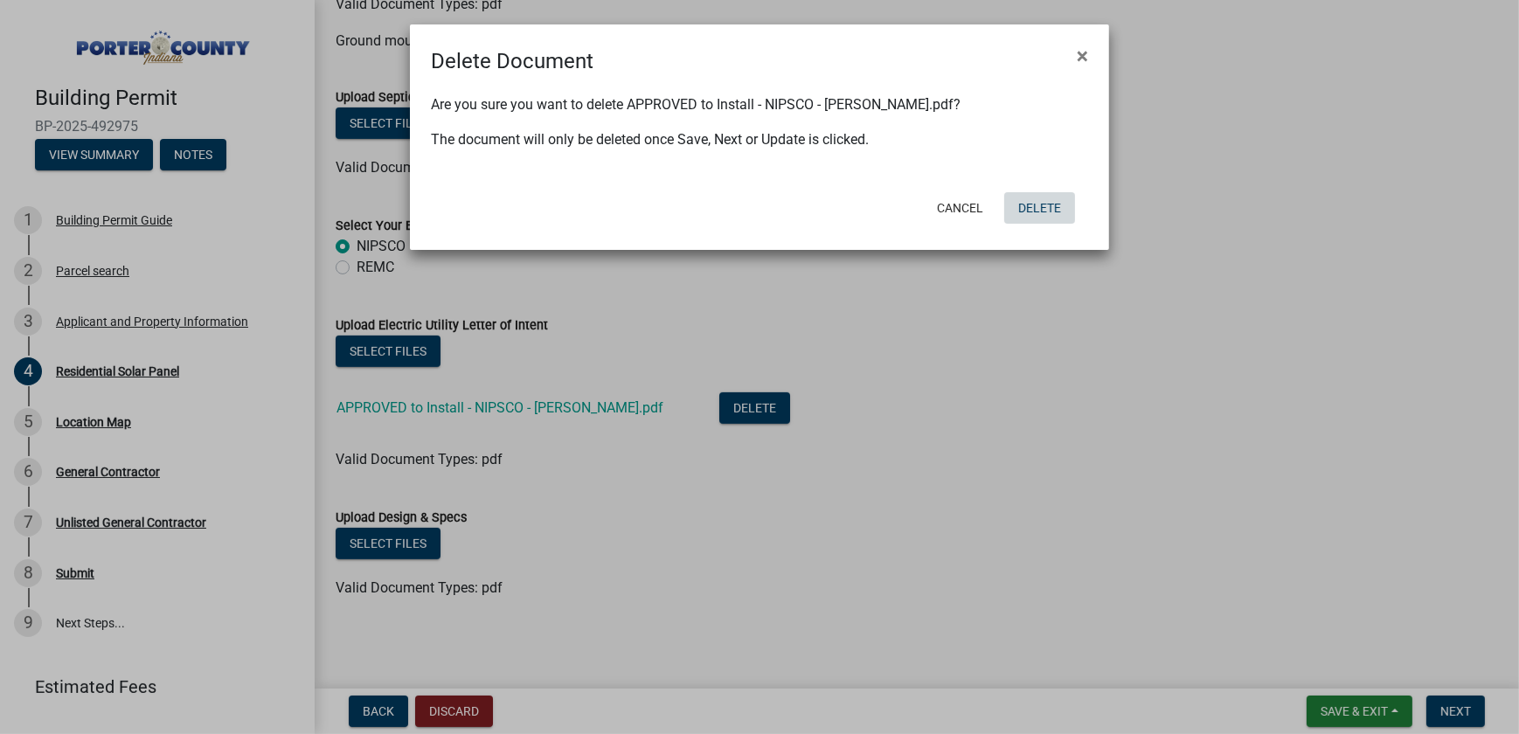
click at [1057, 205] on button "Delete" at bounding box center [1039, 207] width 71 height 31
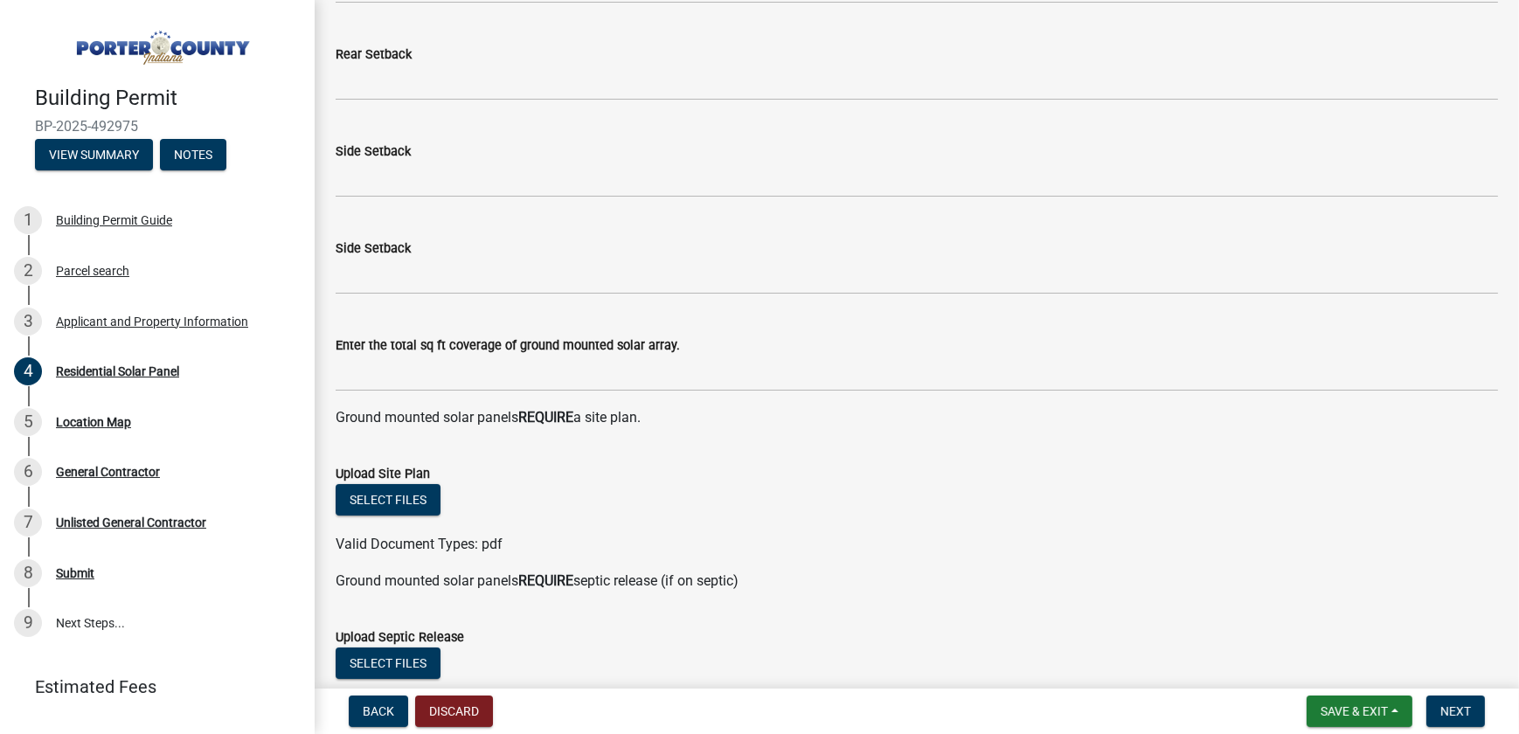
scroll to position [469, 0]
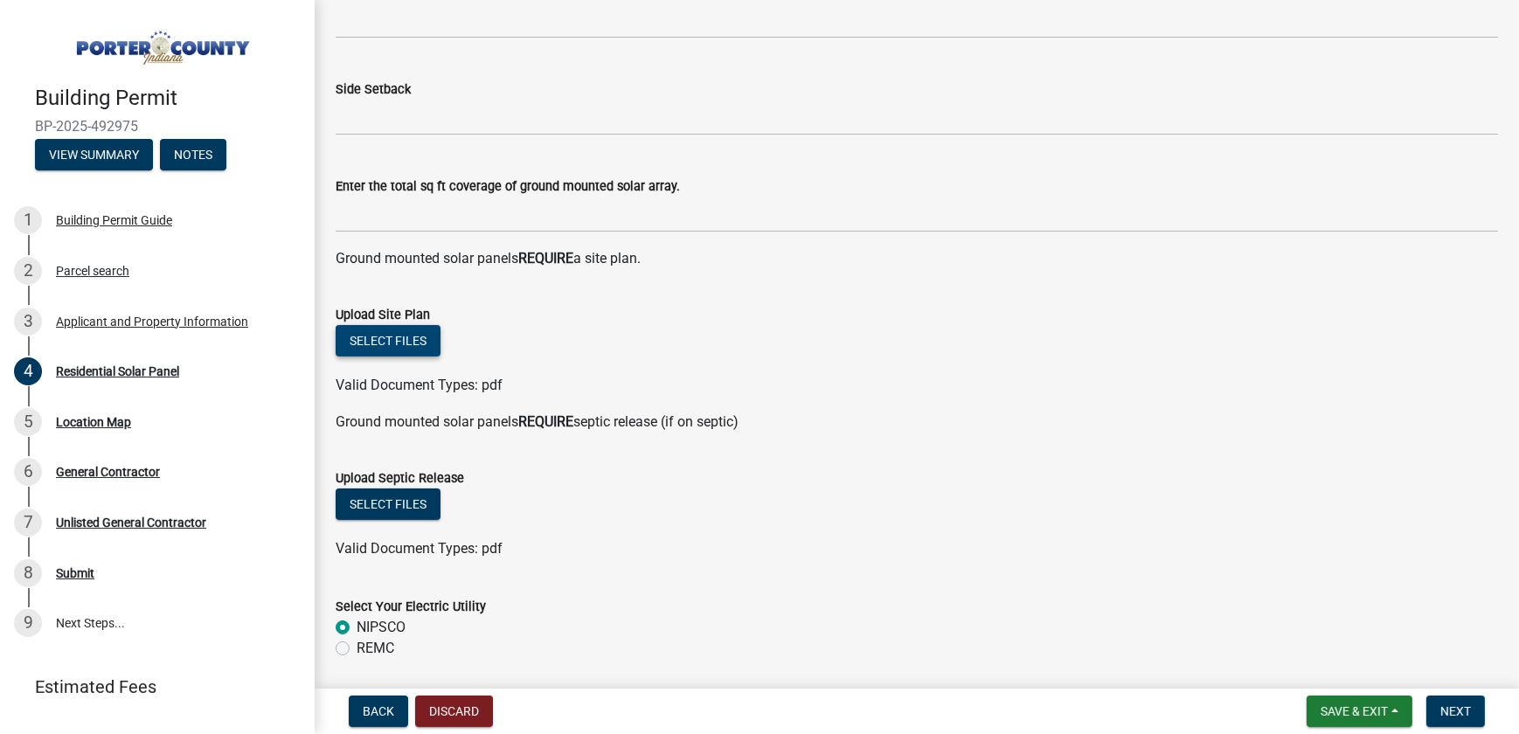
click at [373, 341] on button "Select files" at bounding box center [388, 340] width 105 height 31
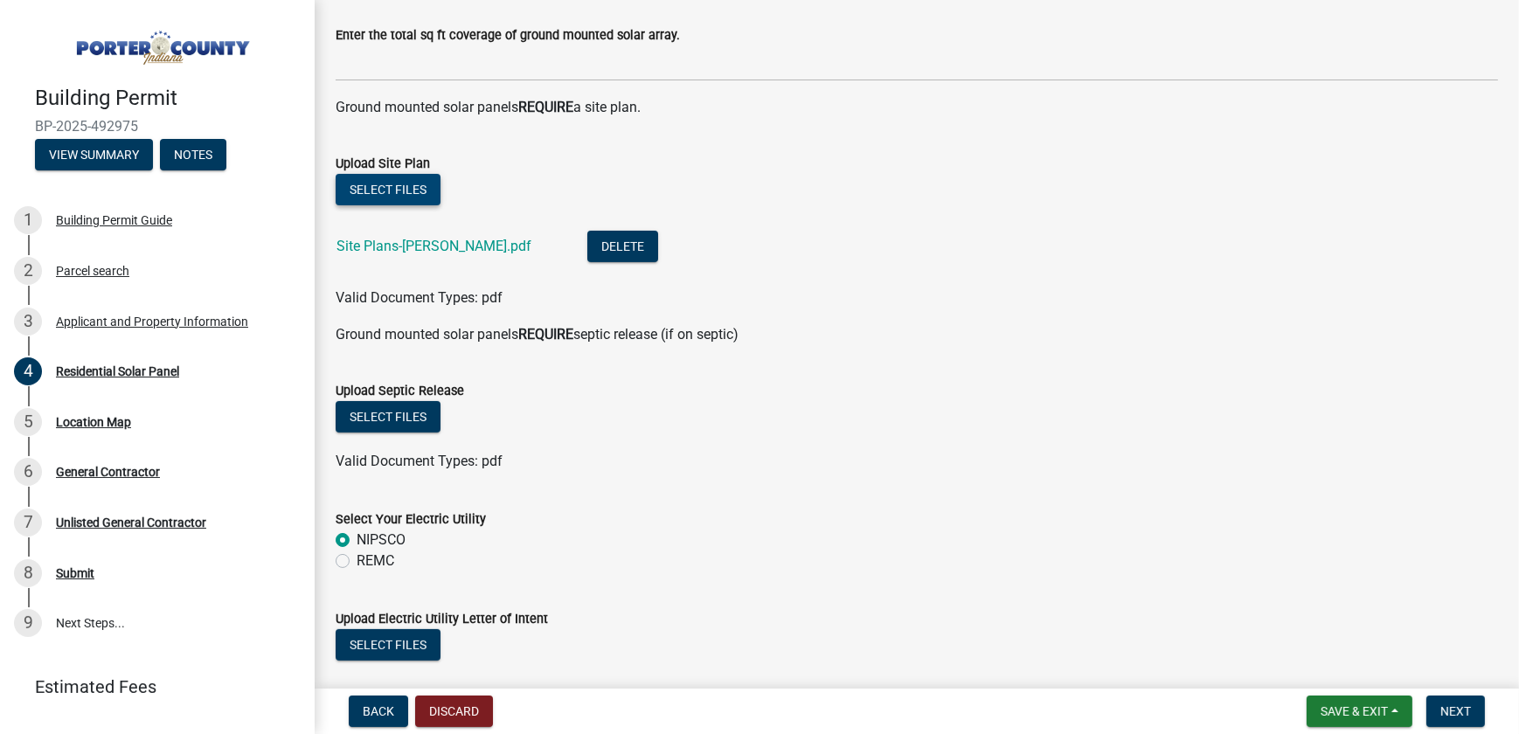
scroll to position [612, 0]
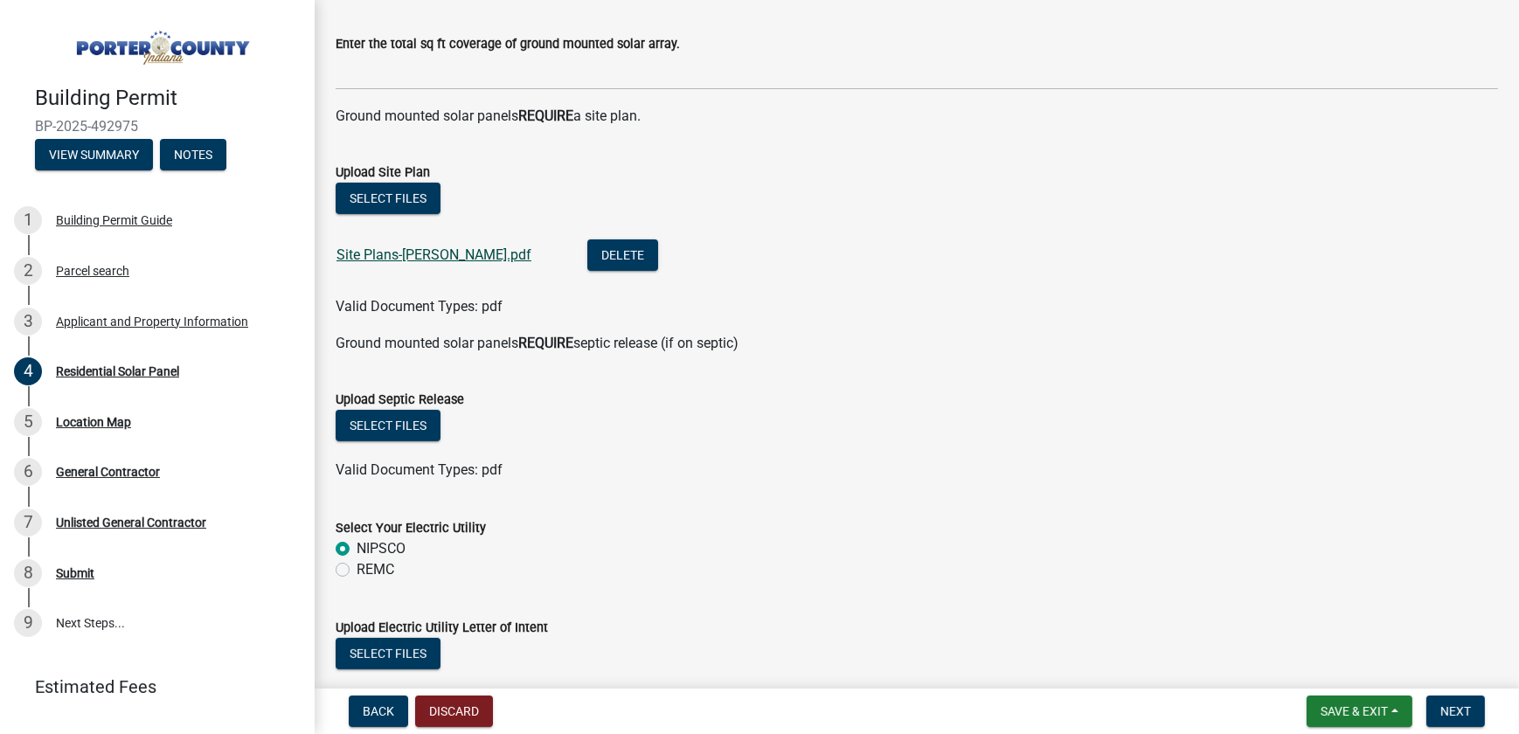
click at [436, 251] on link "Site Plans-[PERSON_NAME].pdf" at bounding box center [433, 254] width 195 height 17
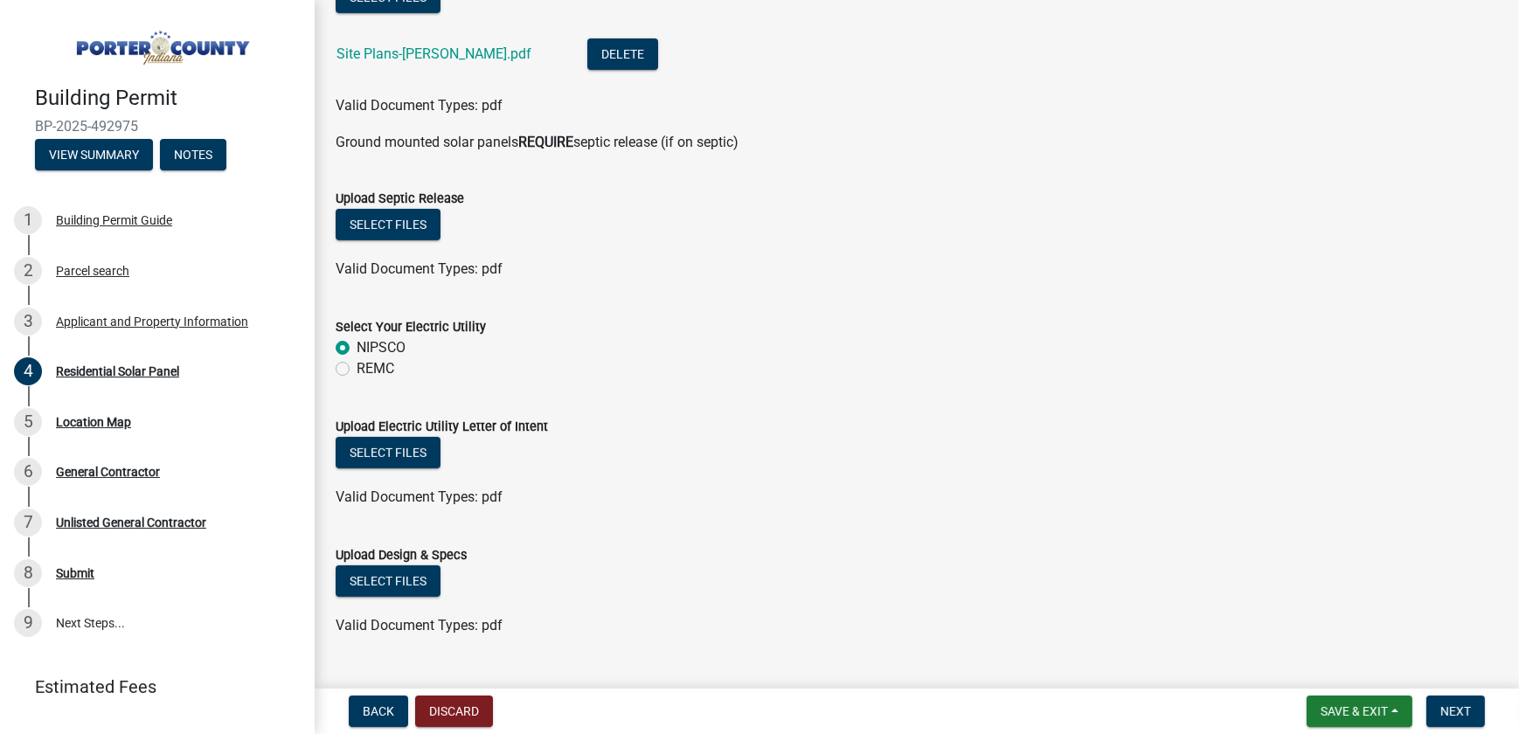
scroll to position [850, 0]
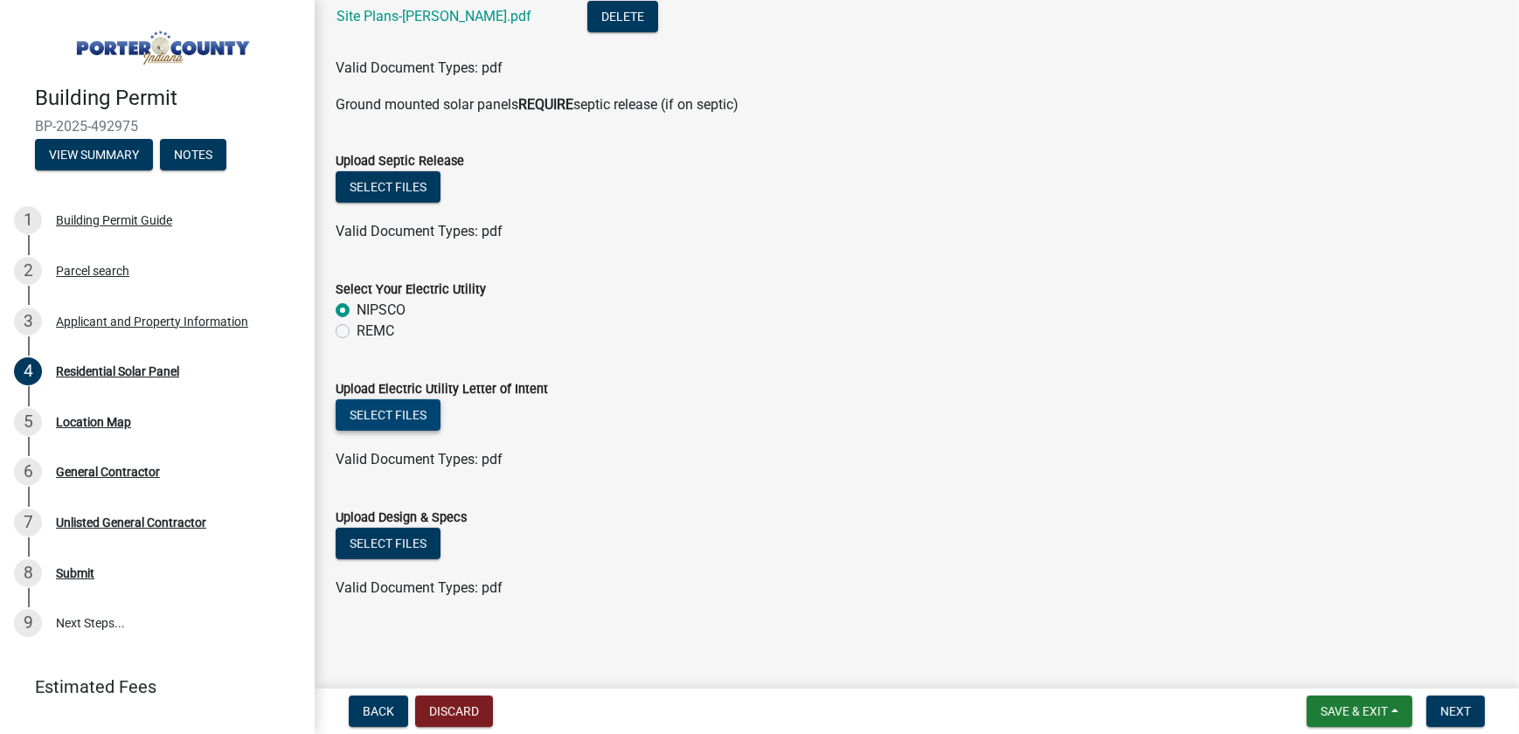
click at [384, 415] on button "Select files" at bounding box center [388, 414] width 105 height 31
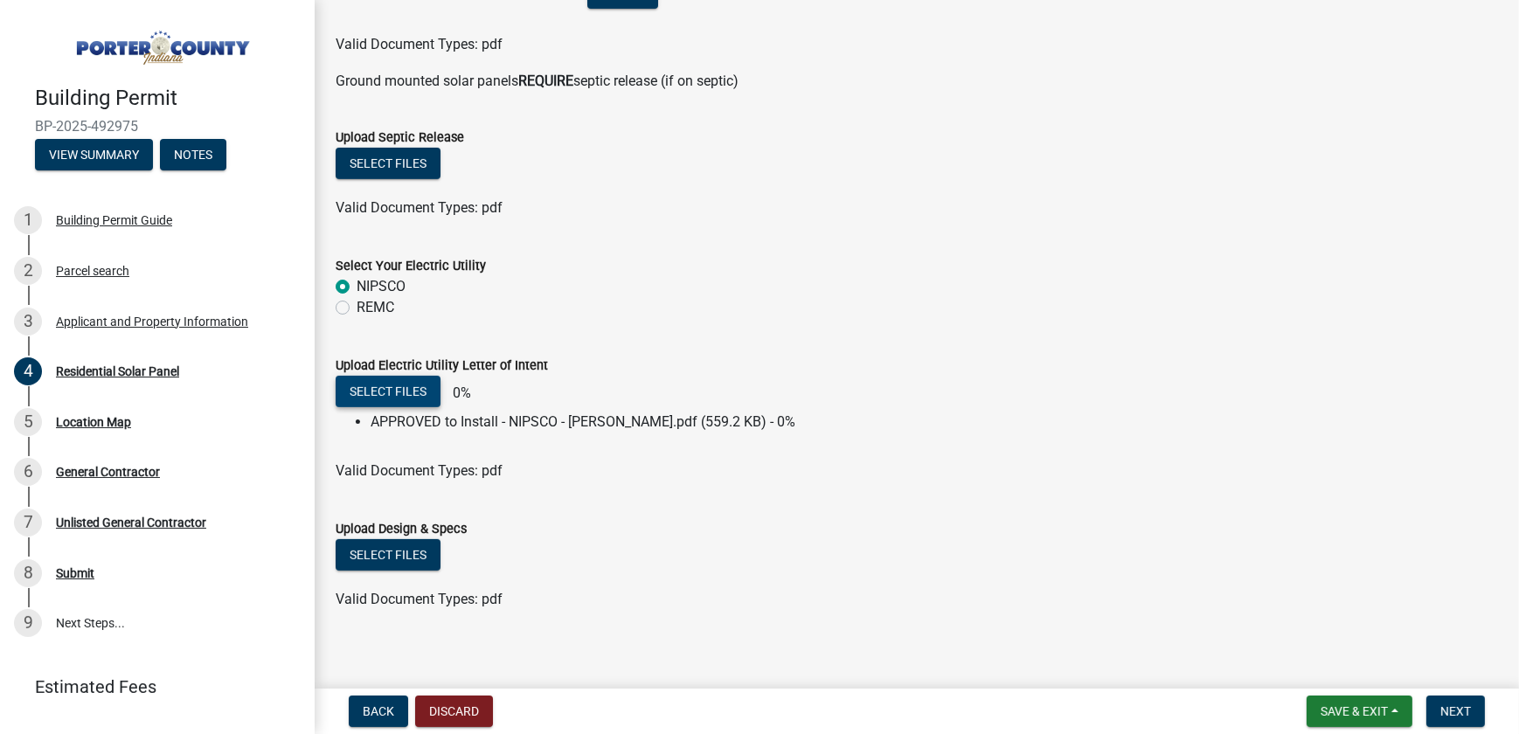
scroll to position [885, 0]
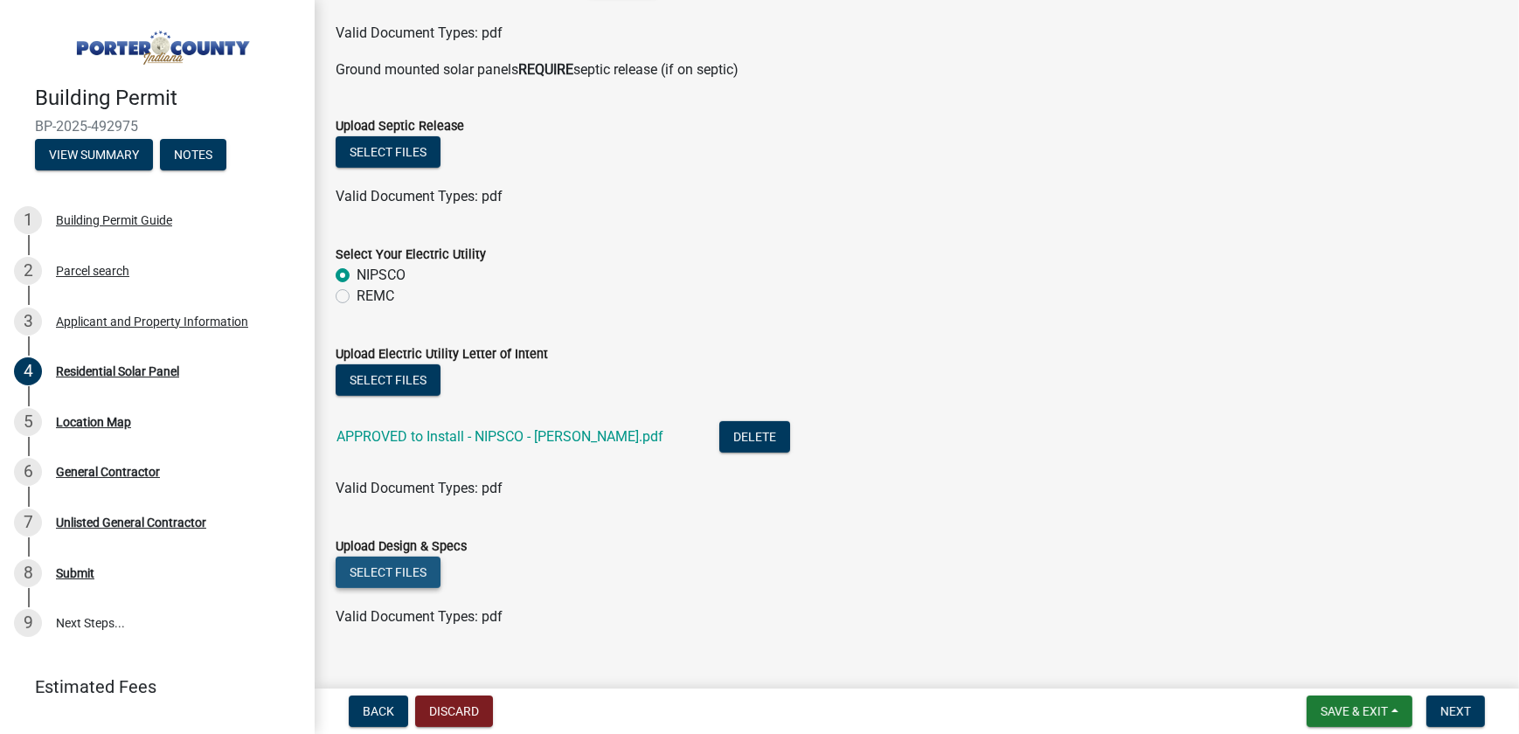
click at [410, 570] on button "Select files" at bounding box center [388, 572] width 105 height 31
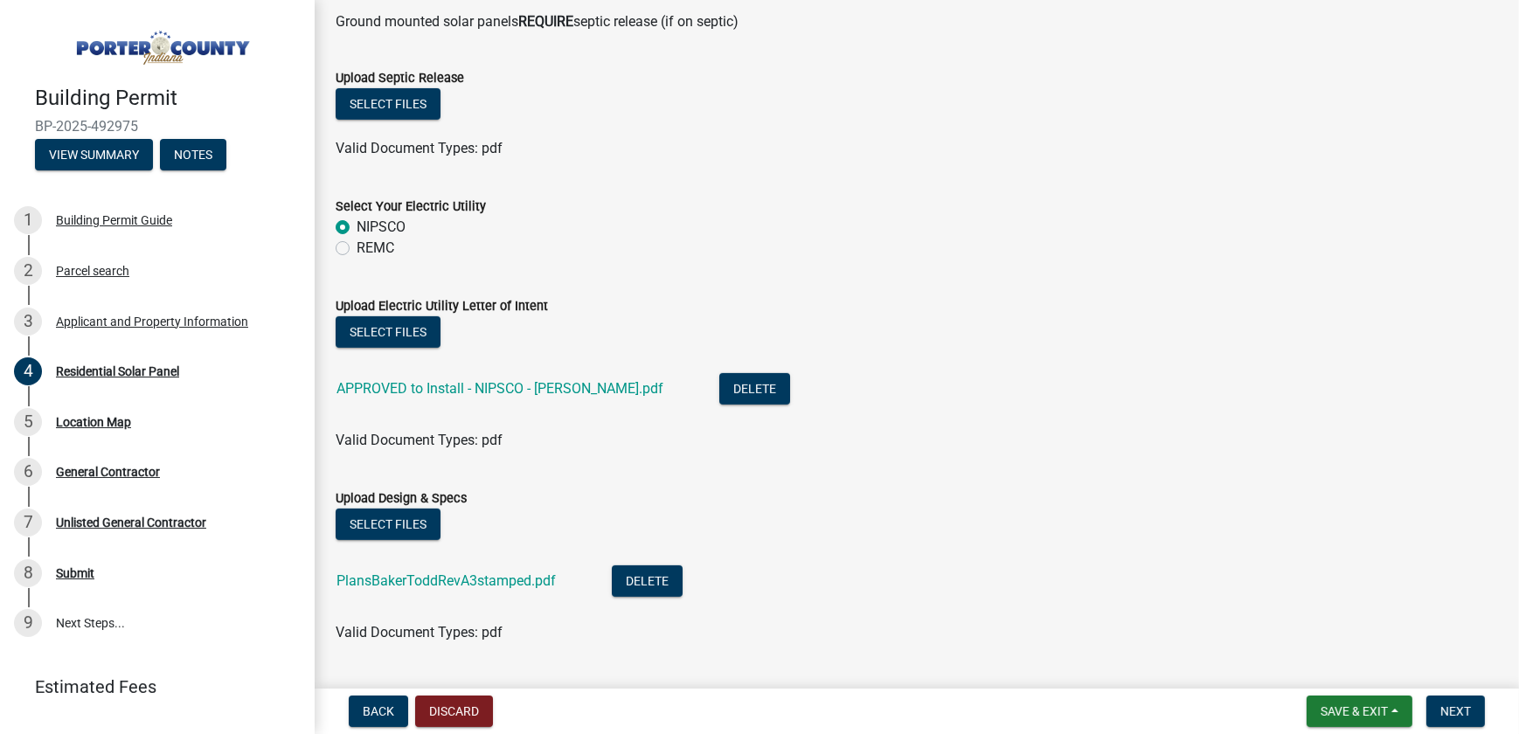
scroll to position [979, 0]
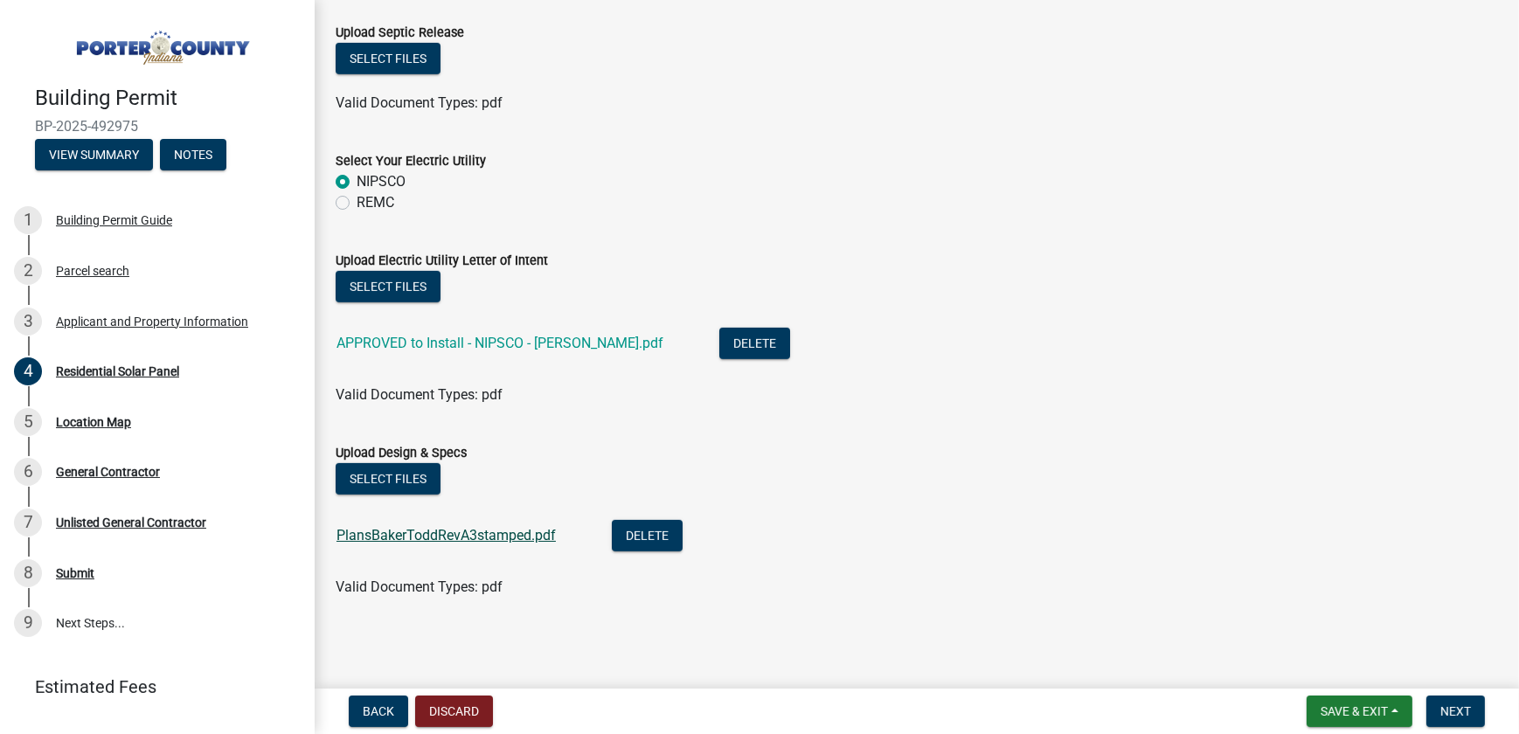
click at [447, 532] on link "PlansBakerToddRevA3stamped.pdf" at bounding box center [445, 535] width 219 height 17
click at [1472, 713] on button "Next" at bounding box center [1455, 711] width 59 height 31
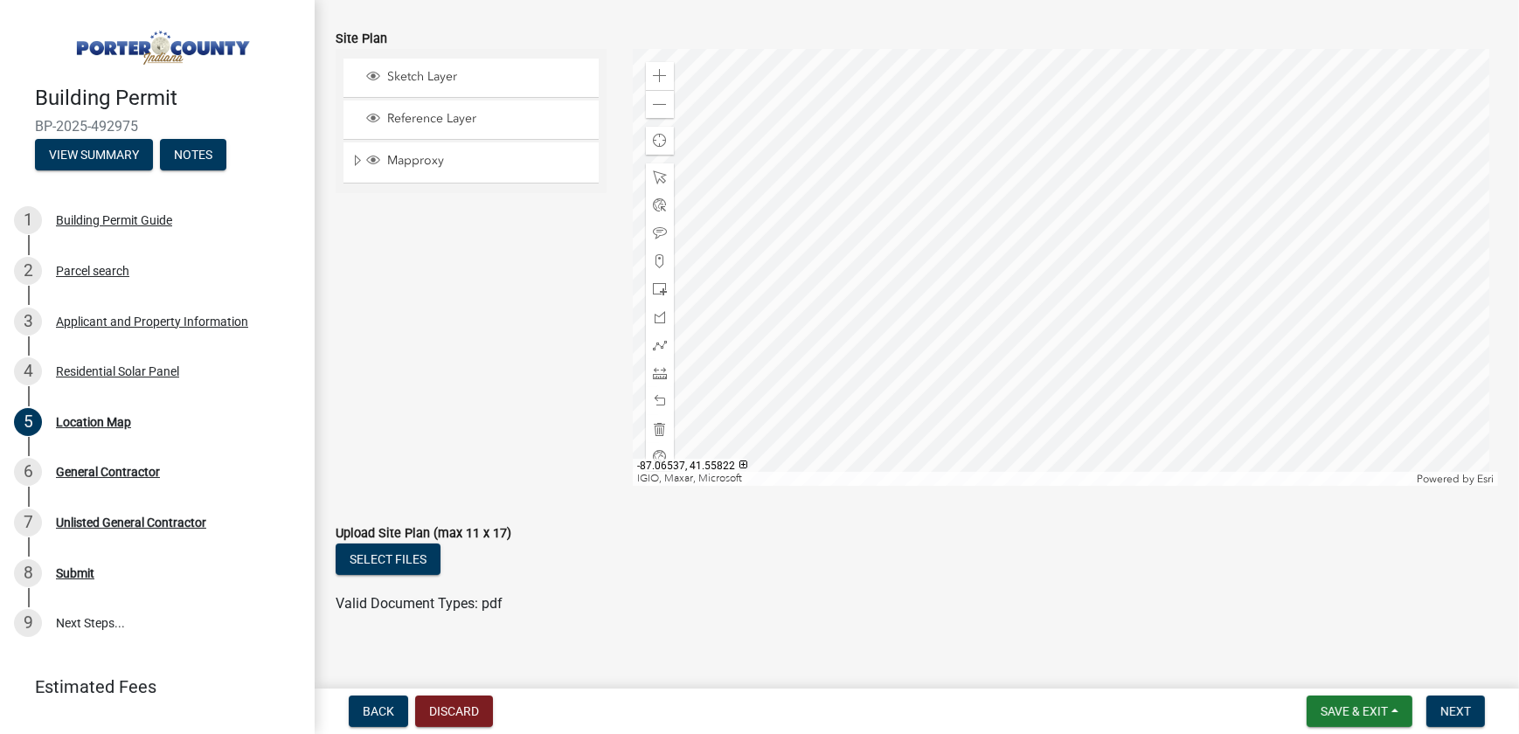
scroll to position [198, 0]
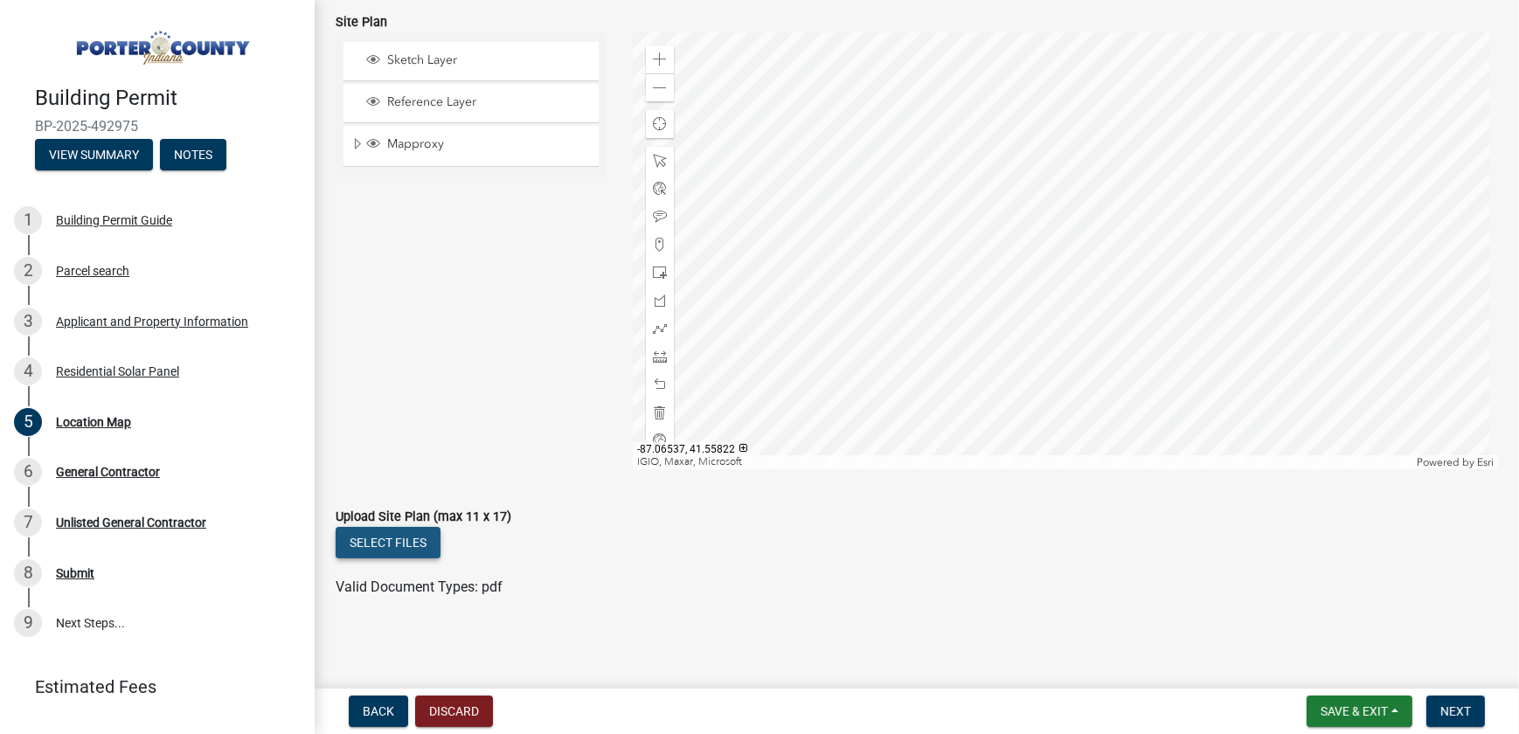
click at [418, 549] on button "Select files" at bounding box center [388, 542] width 105 height 31
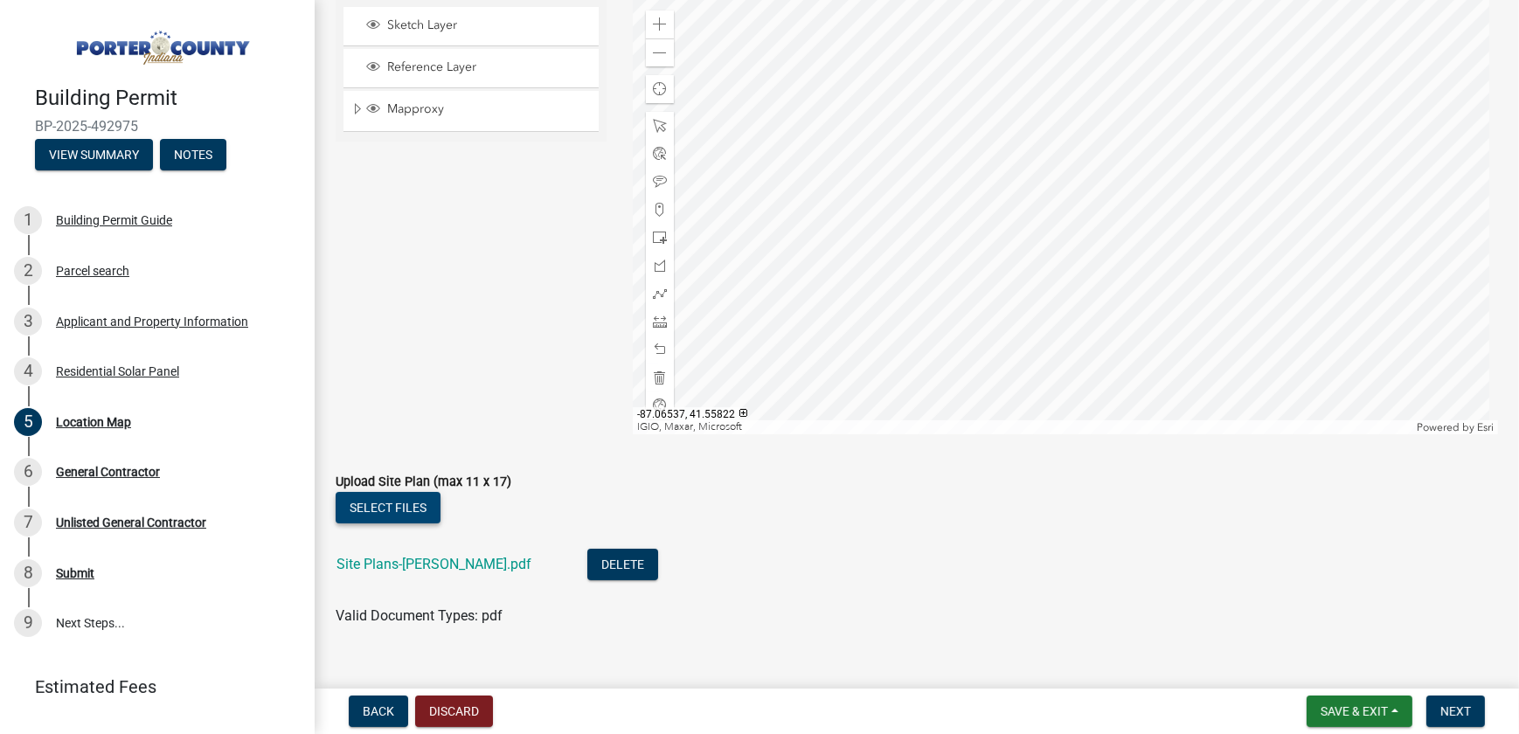
scroll to position [262, 0]
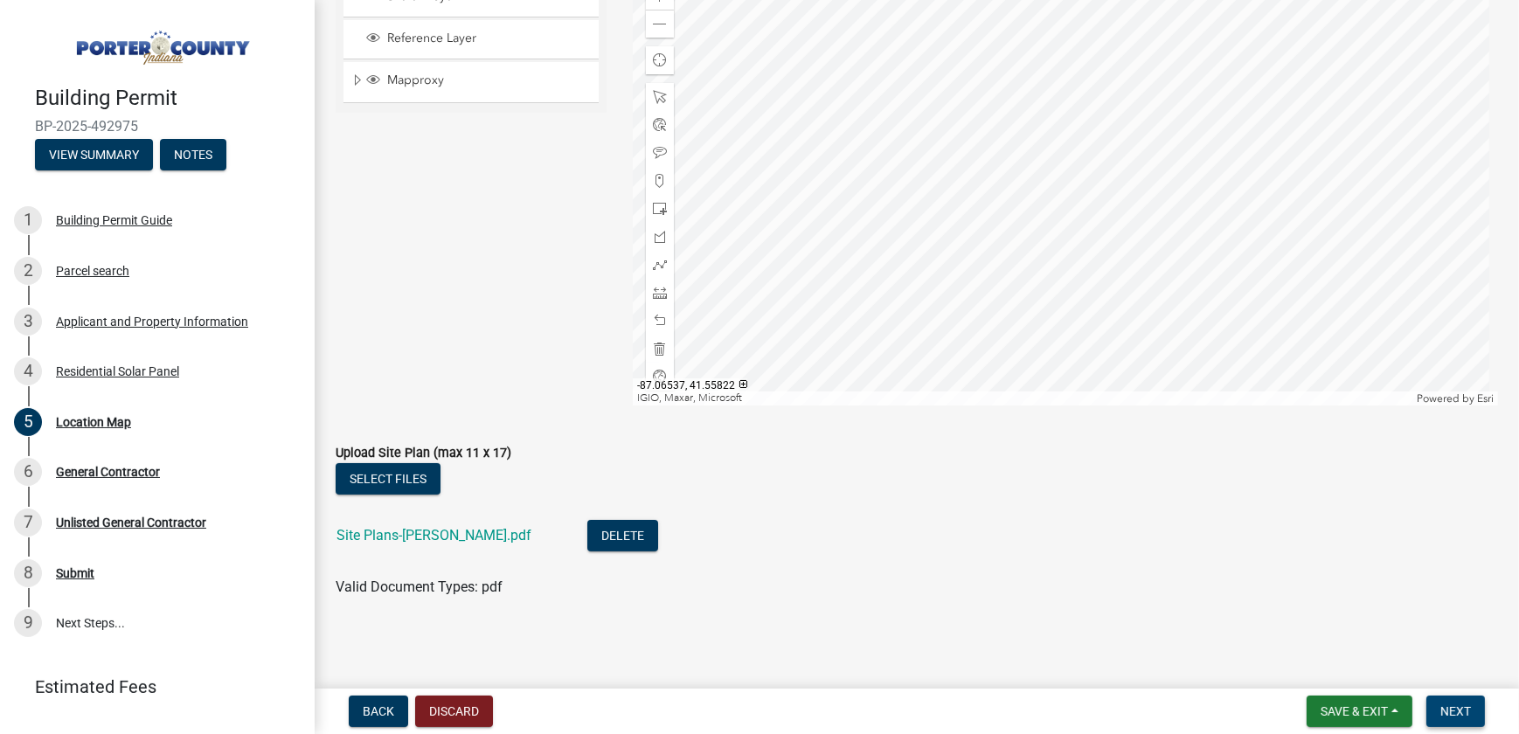
click at [1465, 712] on span "Next" at bounding box center [1455, 711] width 31 height 14
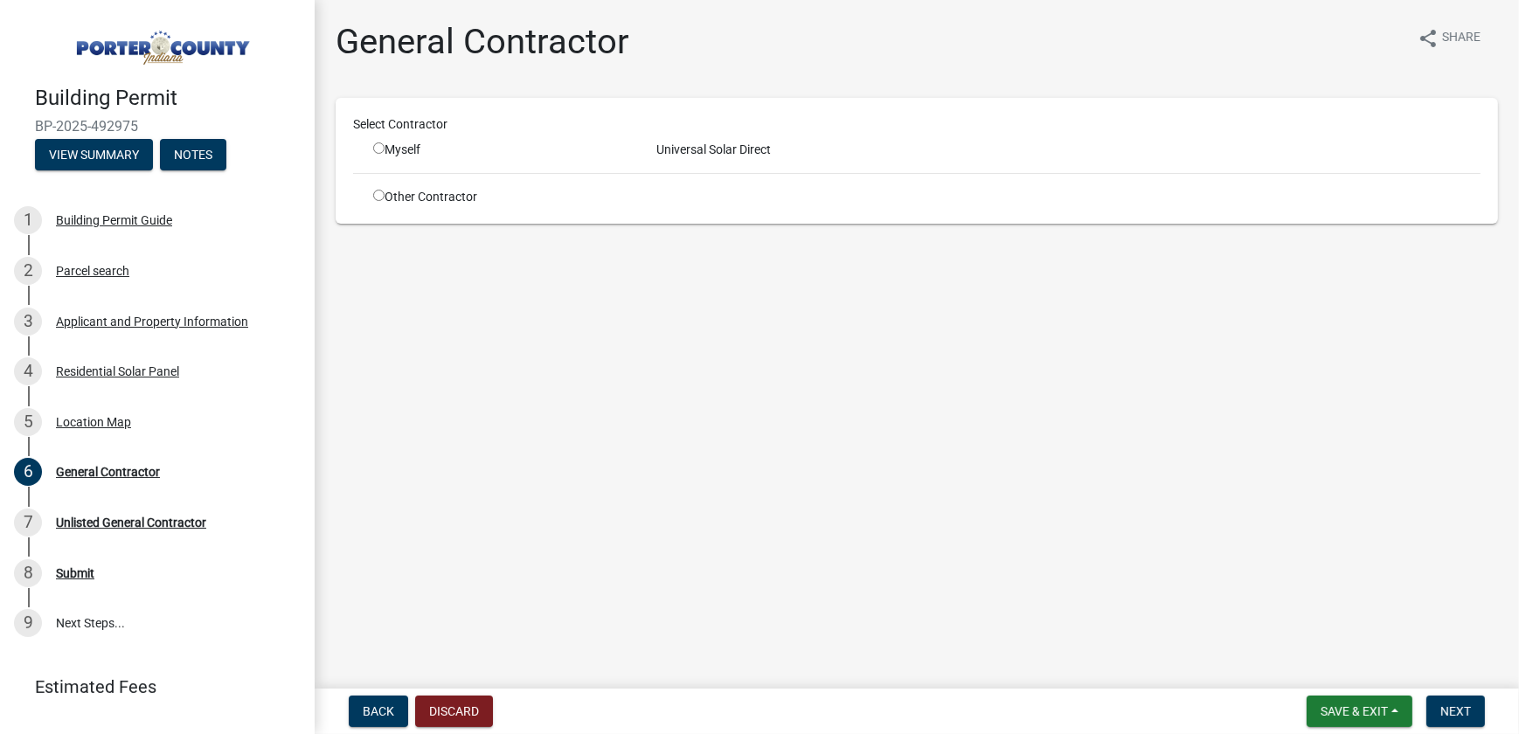
click at [374, 145] on input "radio" at bounding box center [378, 147] width 11 height 11
radio input "true"
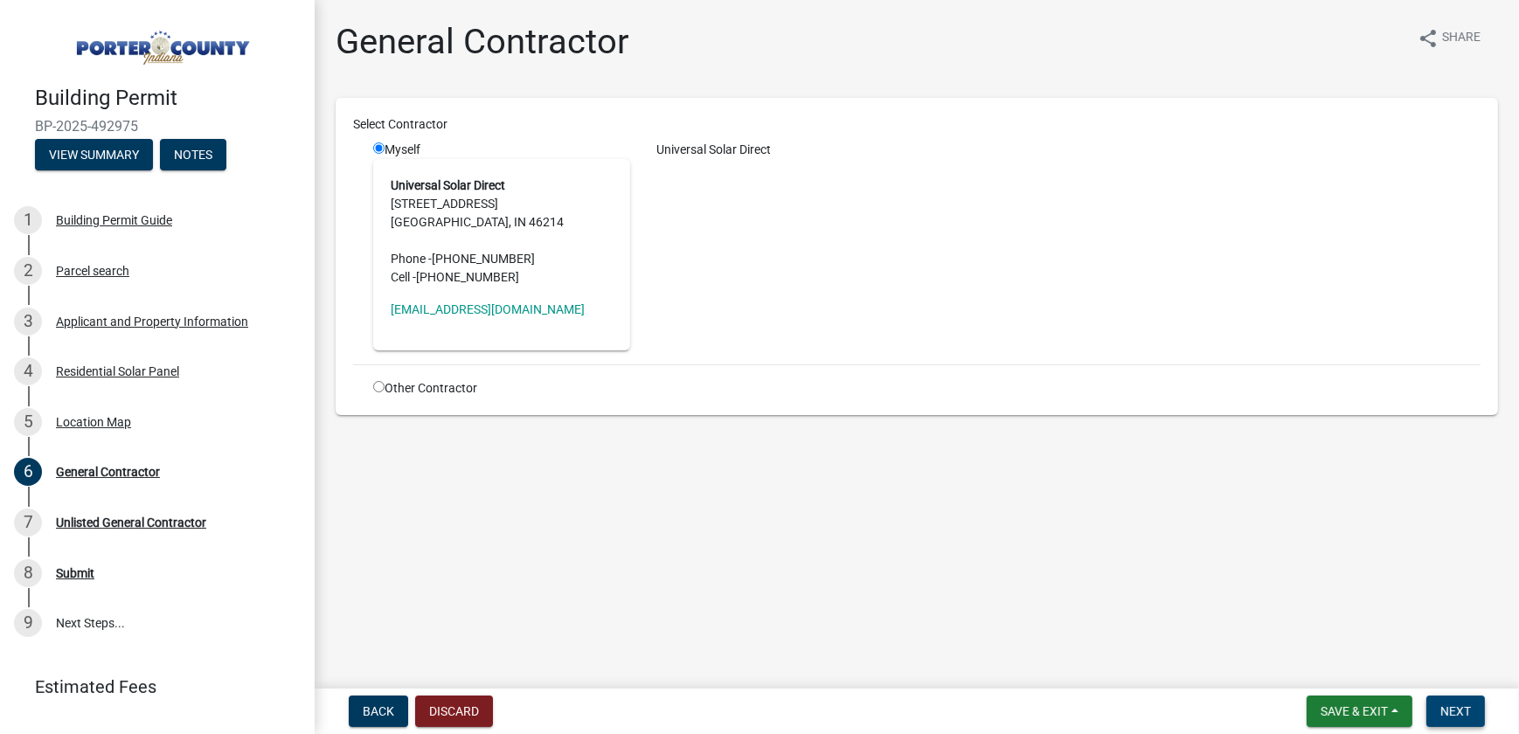
click at [1451, 713] on span "Next" at bounding box center [1455, 711] width 31 height 14
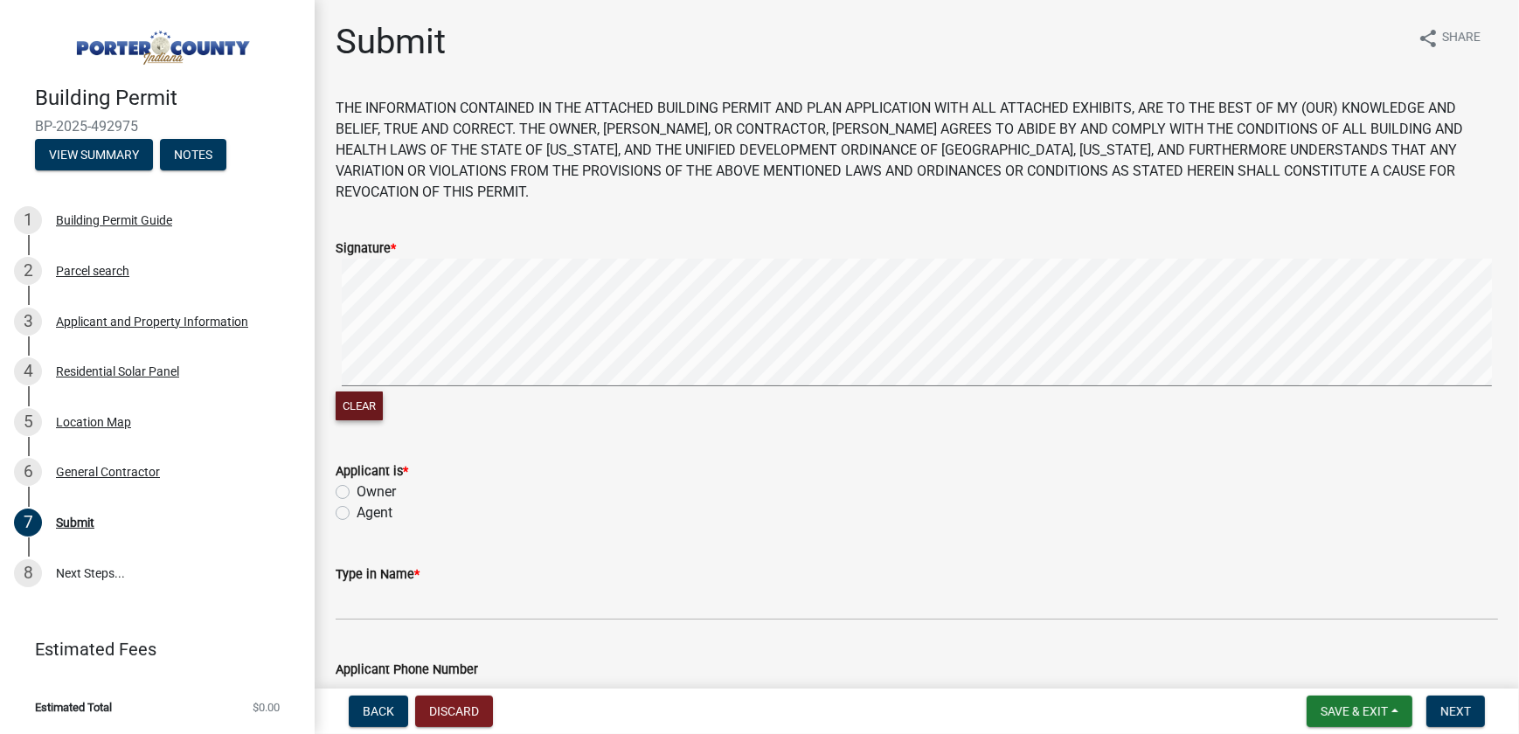
click at [357, 392] on button "Clear" at bounding box center [359, 406] width 47 height 29
click at [374, 392] on button "Clear" at bounding box center [359, 406] width 47 height 29
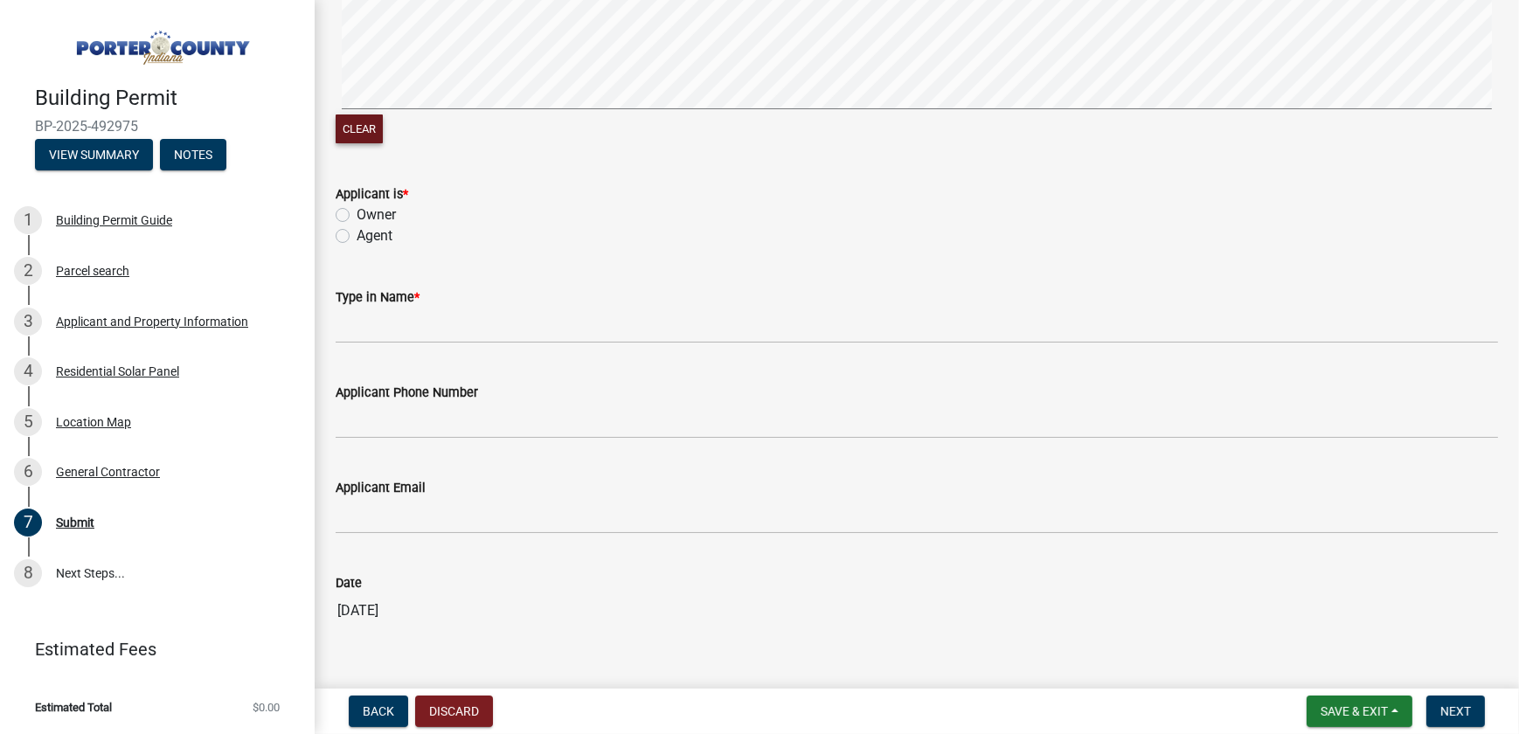
scroll to position [298, 0]
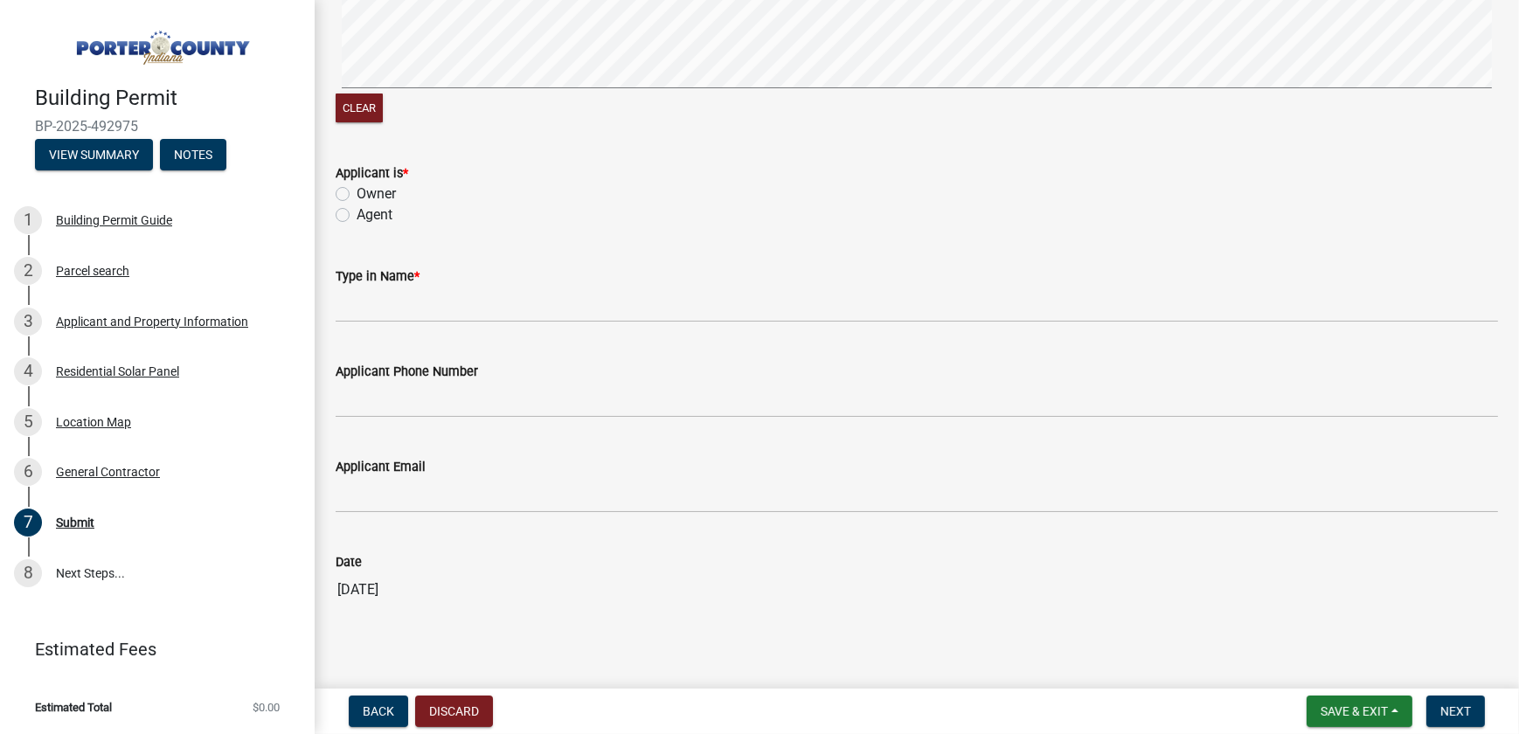
click at [357, 204] on label "Agent" at bounding box center [375, 214] width 36 height 21
click at [357, 204] on input "Agent" at bounding box center [362, 209] width 11 height 11
radio input "true"
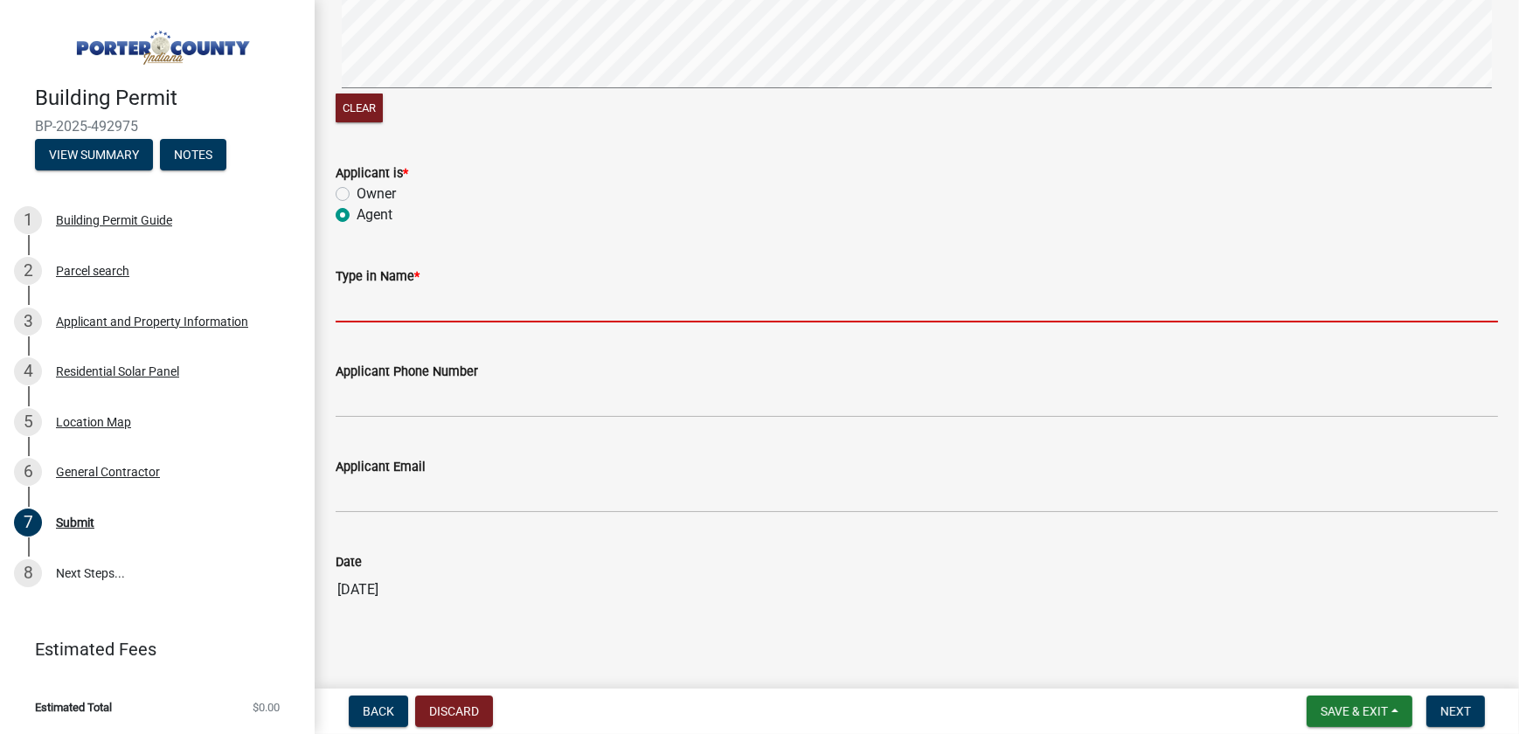
click at [393, 287] on input "Type in Name *" at bounding box center [917, 305] width 1162 height 36
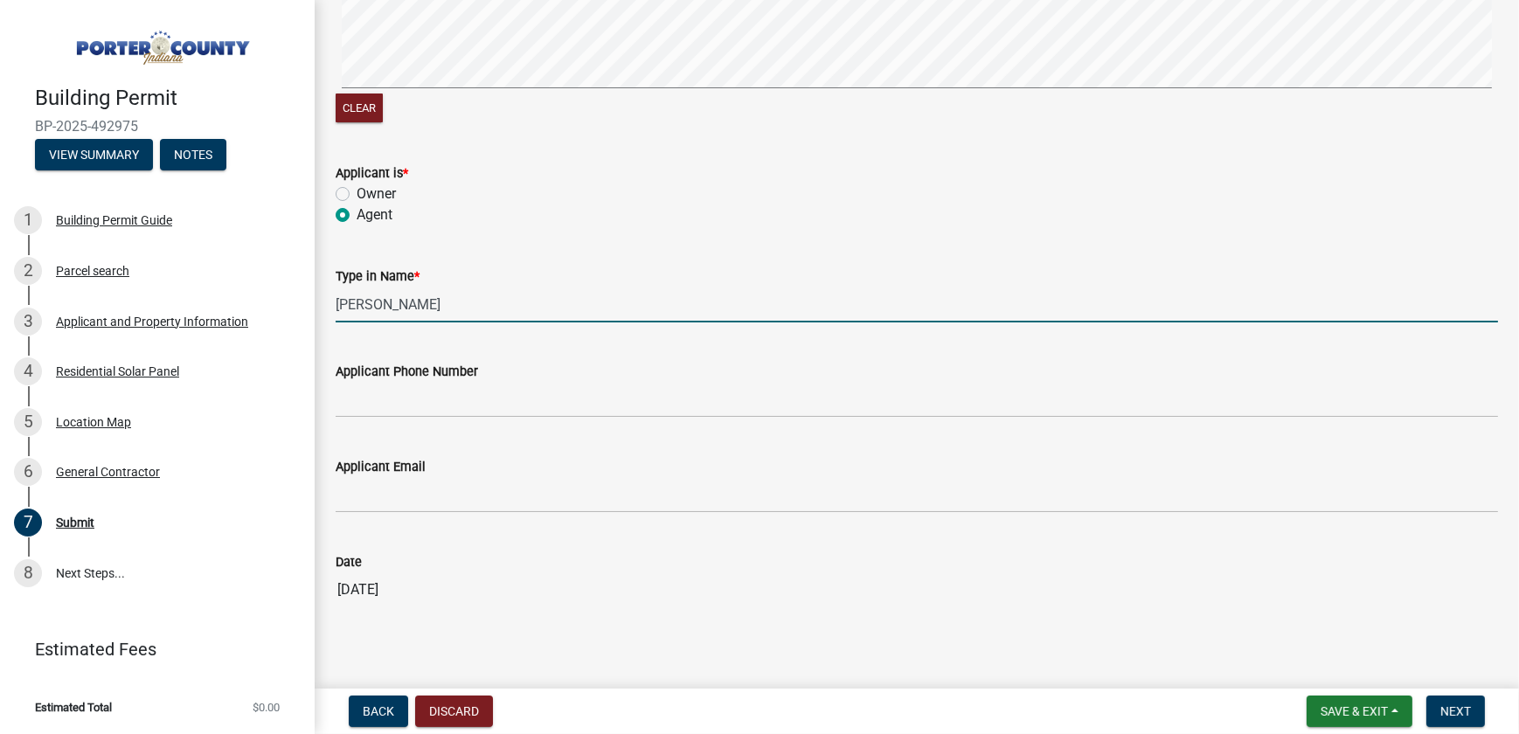
type input "[PERSON_NAME]"
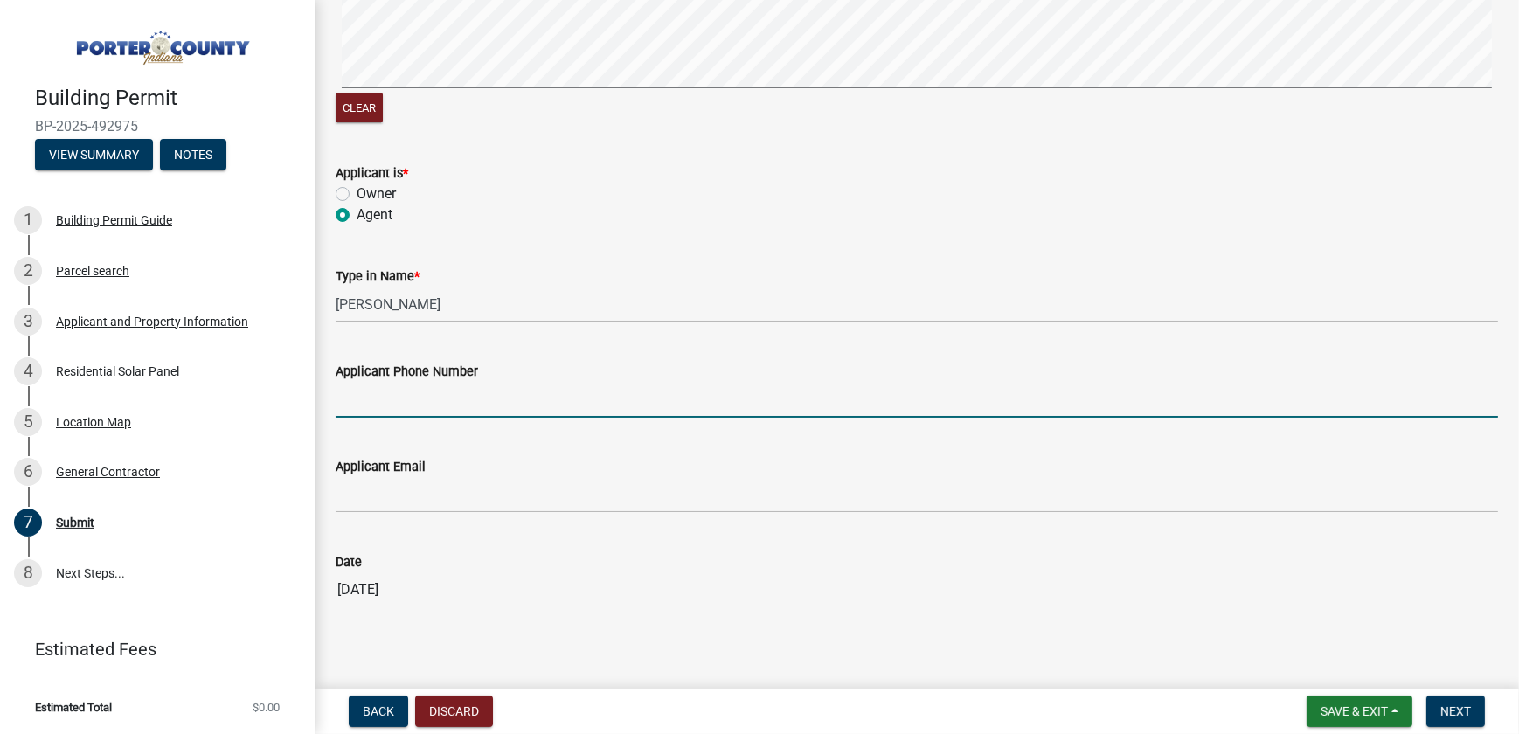
click at [462, 390] on input "Applicant Phone Number" at bounding box center [917, 400] width 1162 height 36
click at [443, 387] on input "Applicant Phone Number" at bounding box center [917, 400] width 1162 height 36
click at [427, 382] on input "Applicant Phone Number" at bounding box center [917, 400] width 1162 height 36
type input "[PHONE_NUMBER]"
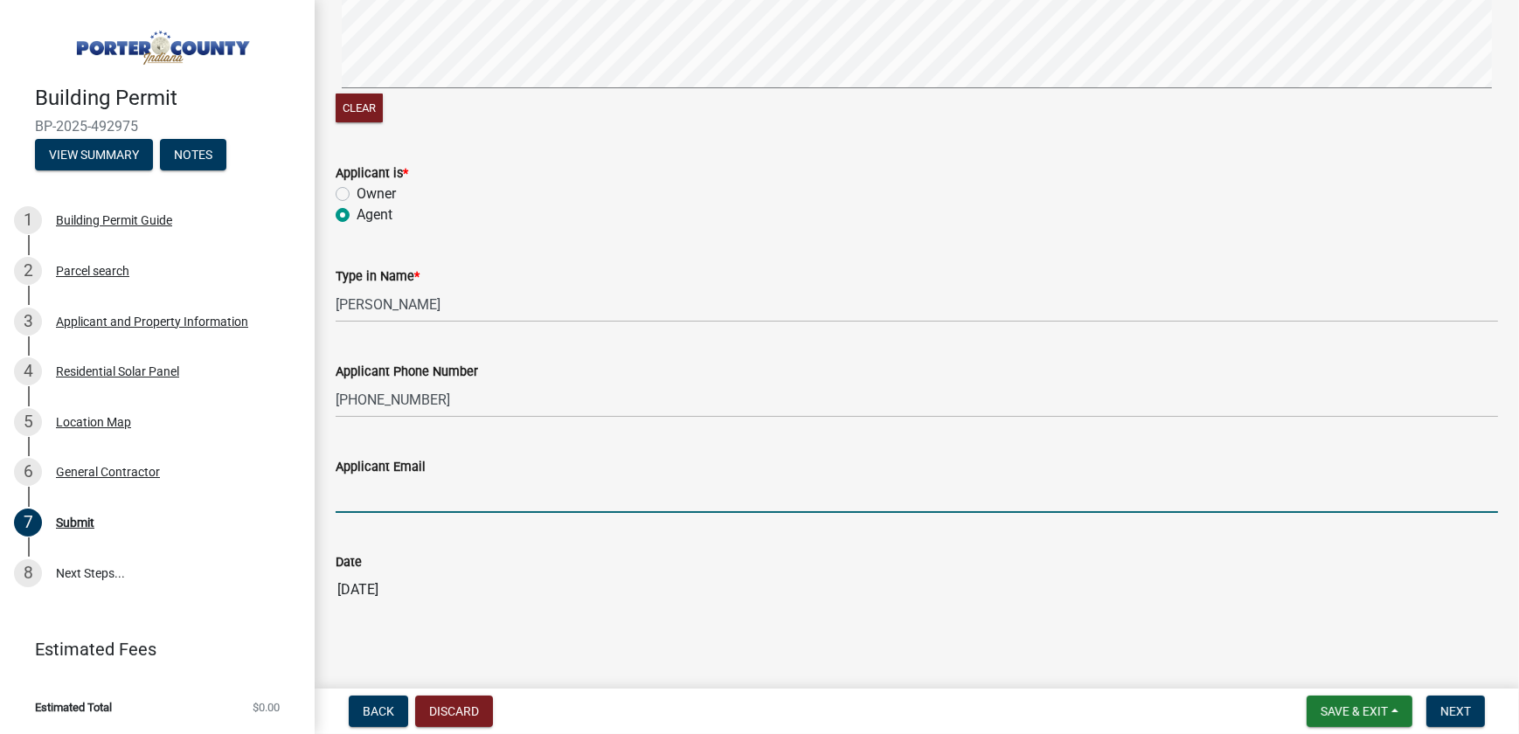
click at [478, 477] on input "Applicant Email" at bounding box center [917, 495] width 1162 height 36
click at [390, 479] on input "Applicant Email" at bounding box center [917, 495] width 1162 height 36
drag, startPoint x: 579, startPoint y: 484, endPoint x: 315, endPoint y: 478, distance: 263.1
click at [315, 478] on div "Submit share Share THE INFORMATION CONTAINED IN THE ATTACHED BUILDING PERMIT AN…" at bounding box center [917, 187] width 1204 height 928
type input "[EMAIL_ADDRESS][DOMAIN_NAME]"
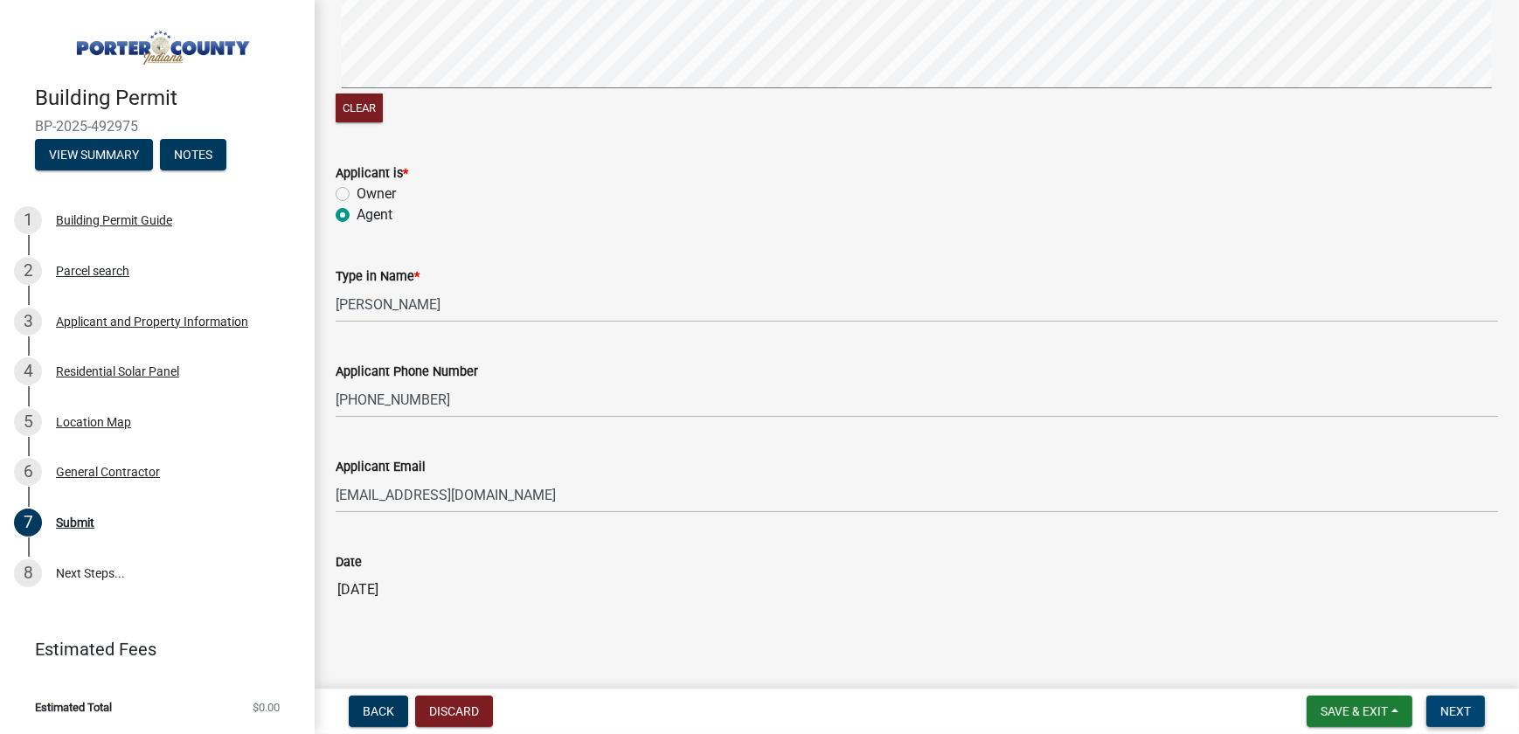
click at [1468, 707] on span "Next" at bounding box center [1455, 711] width 31 height 14
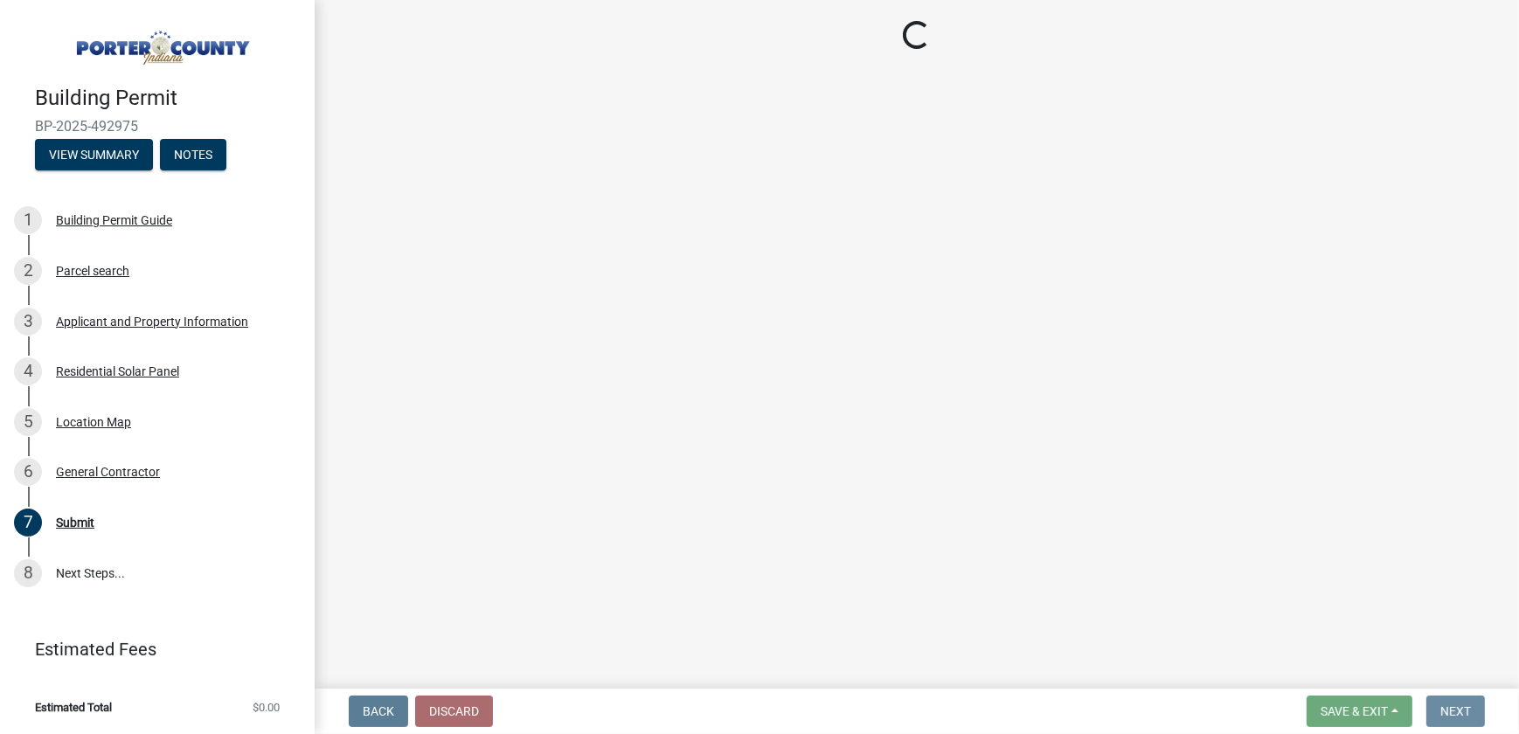
scroll to position [0, 0]
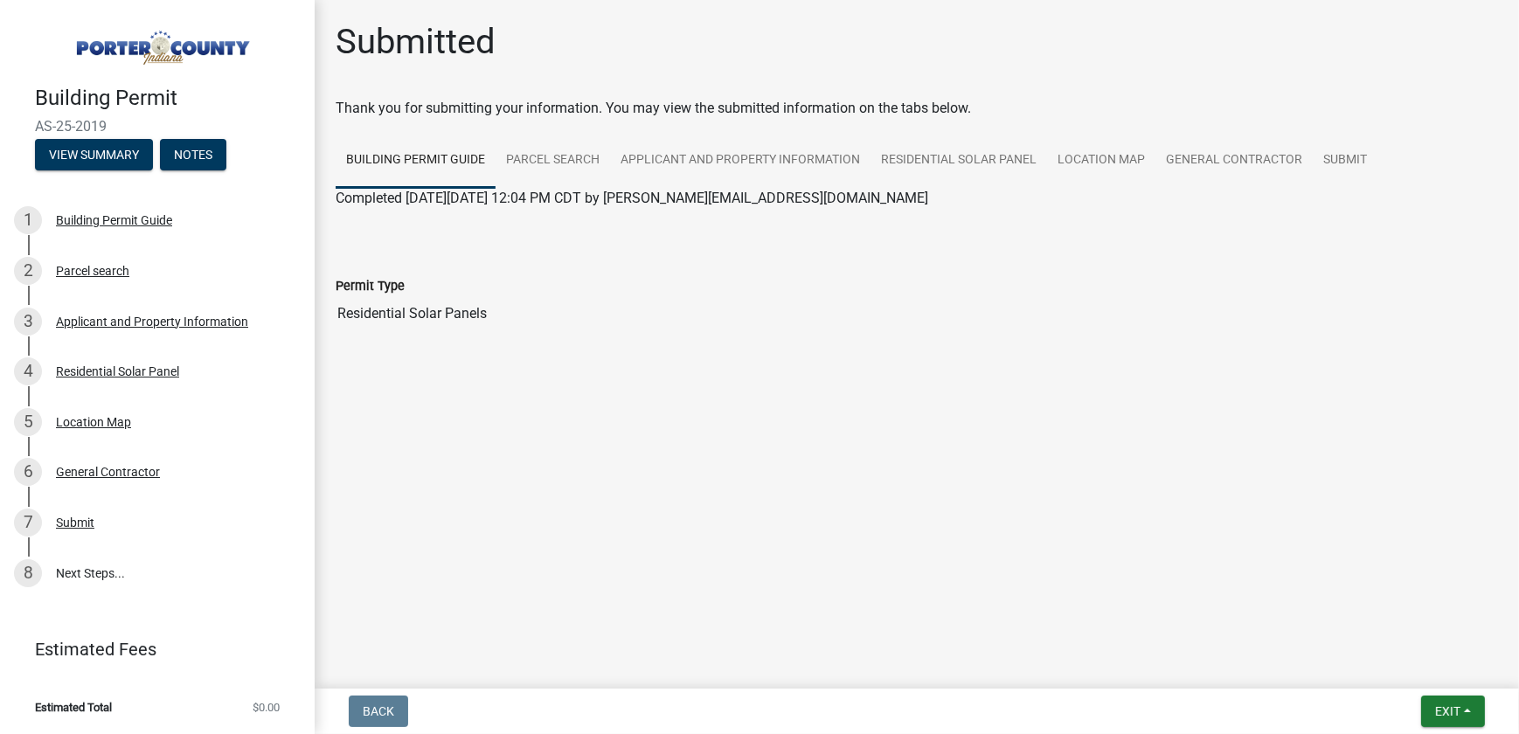
drag, startPoint x: 105, startPoint y: 128, endPoint x: 33, endPoint y: 129, distance: 71.7
click at [33, 129] on div "Building Permit AS-25-2019 View Summary Notes" at bounding box center [157, 123] width 287 height 103
drag, startPoint x: 33, startPoint y: 129, endPoint x: 44, endPoint y: 121, distance: 13.1
copy span "AS-25-2019"
